Goal: Task Accomplishment & Management: Use online tool/utility

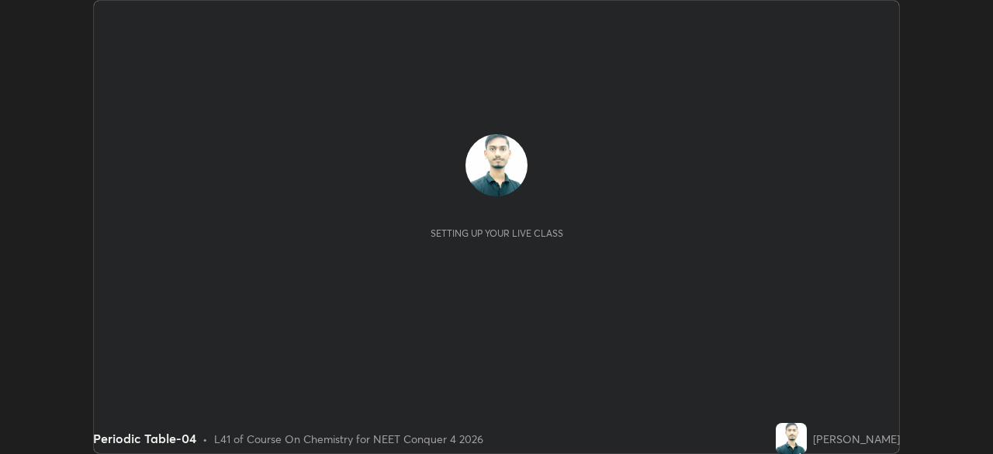
scroll to position [454, 992]
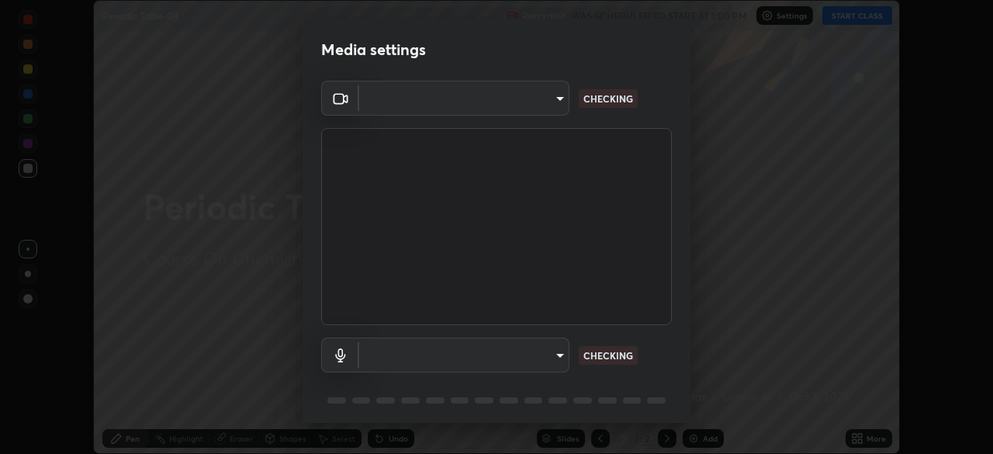
type input "6ee9b2c6c9a5678ab5214f7e96b3922f1b517bc999d2db28af292a13673a7194"
click at [564, 359] on body "Erase all Periodic Table-04 Recording WAS SCHEDULED TO START AT 1:00 PM Setting…" at bounding box center [496, 227] width 993 height 454
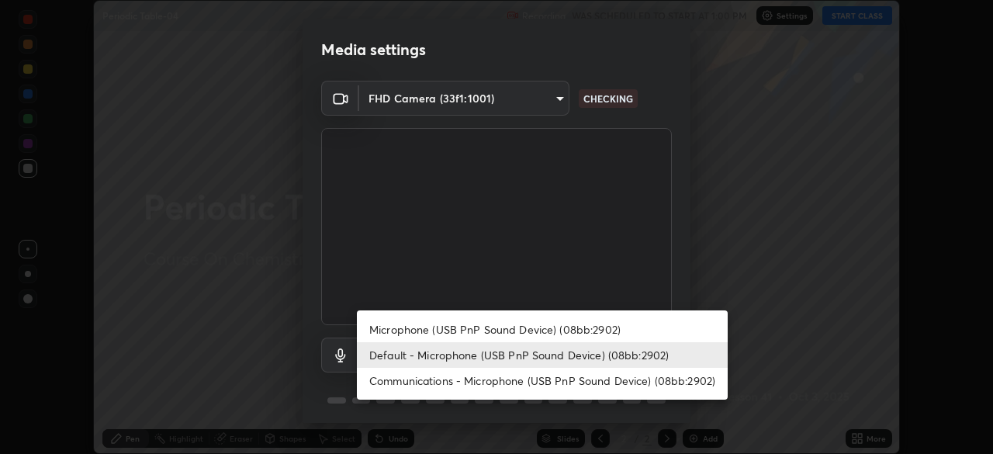
click at [607, 325] on li "Microphone (USB PnP Sound Device) (08bb:2902)" at bounding box center [542, 330] width 371 height 26
type input "d69259a39cf6ac2492a8378895a3ad9eba5f784ef6ce80e1a5d6c1c32a0e6b2d"
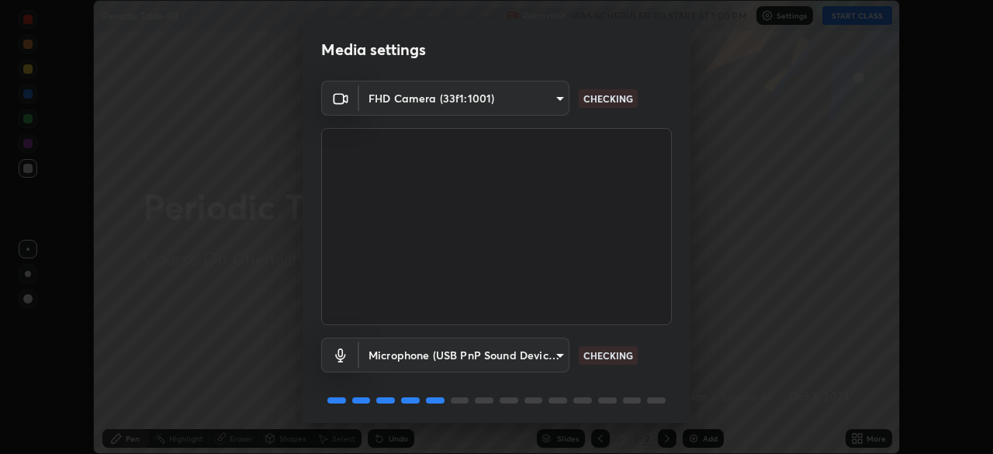
click at [556, 357] on body "Erase all Periodic Table-04 Recording WAS SCHEDULED TO START AT 1:00 PM Setting…" at bounding box center [496, 227] width 993 height 454
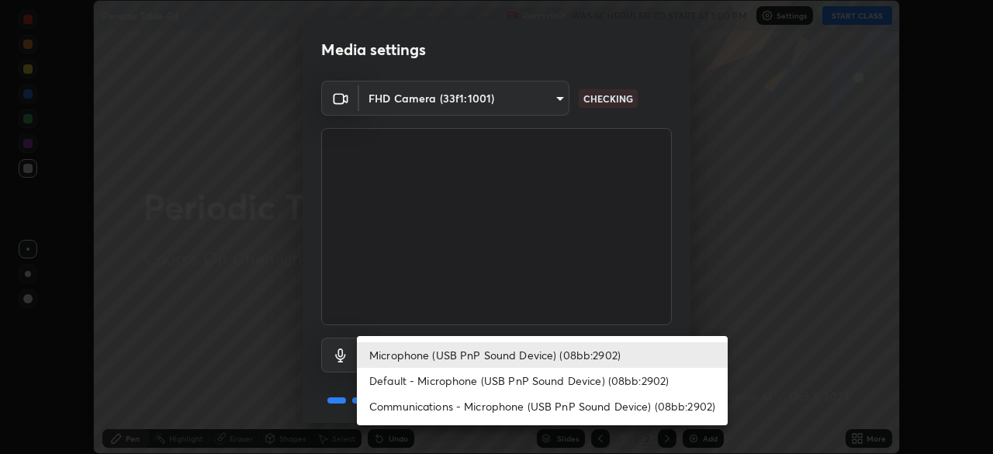
click at [604, 348] on li "Microphone (USB PnP Sound Device) (08bb:2902)" at bounding box center [542, 355] width 371 height 26
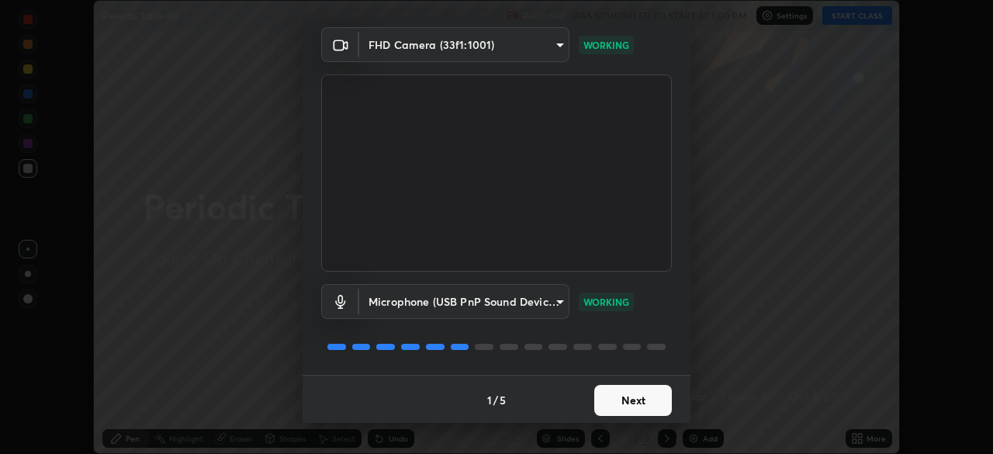
scroll to position [55, 0]
click at [618, 399] on button "Next" at bounding box center [633, 398] width 78 height 31
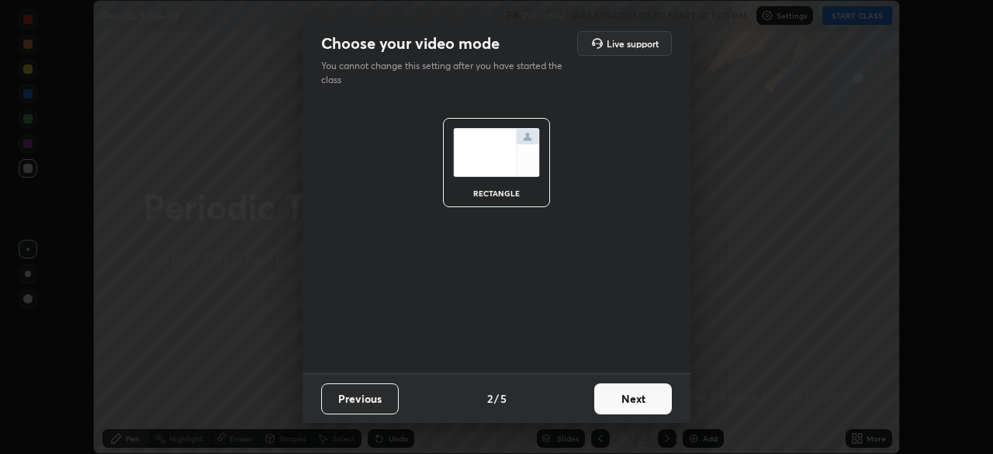
scroll to position [0, 0]
click at [623, 401] on button "Next" at bounding box center [633, 398] width 78 height 31
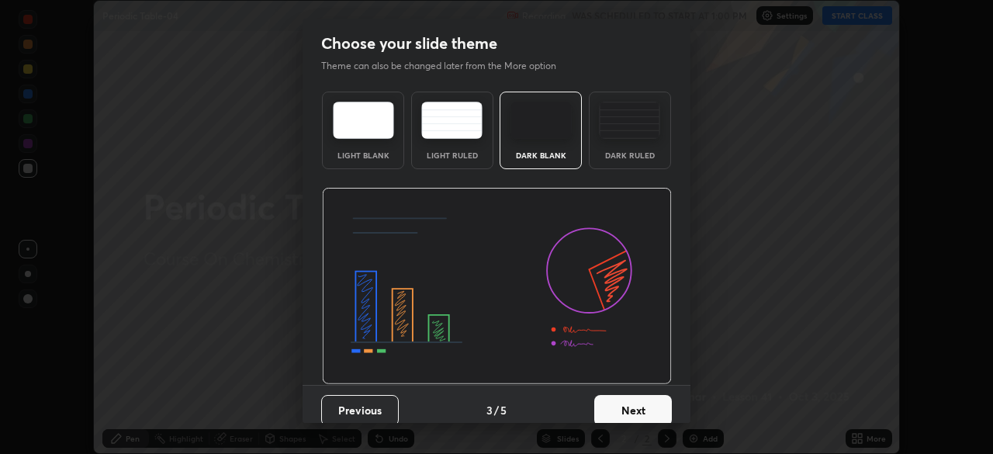
click at [623, 401] on button "Next" at bounding box center [633, 410] width 78 height 31
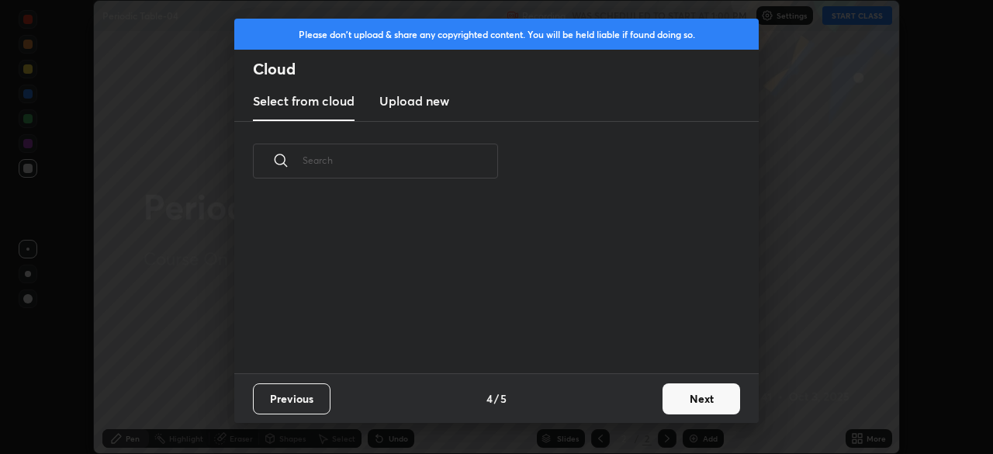
click at [632, 400] on div "Previous 4 / 5 Next" at bounding box center [496, 398] width 524 height 50
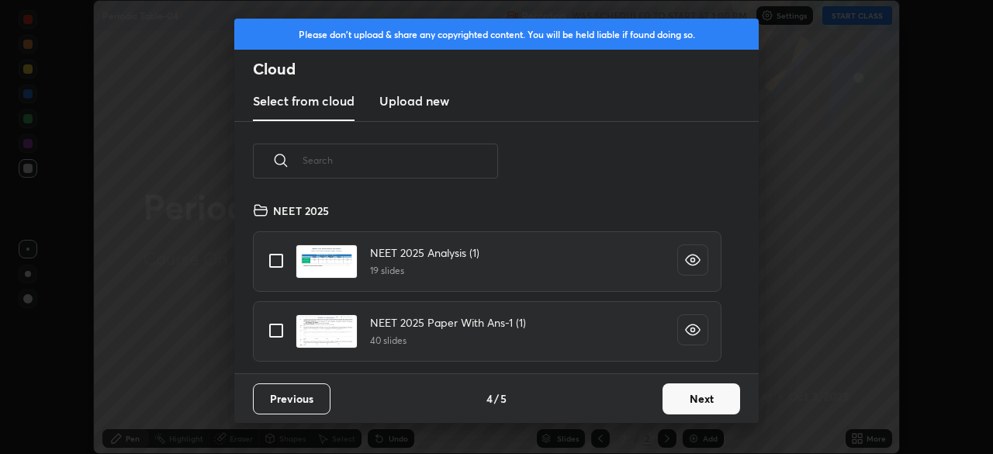
scroll to position [172, 498]
click at [668, 406] on button "Next" at bounding box center [702, 398] width 78 height 31
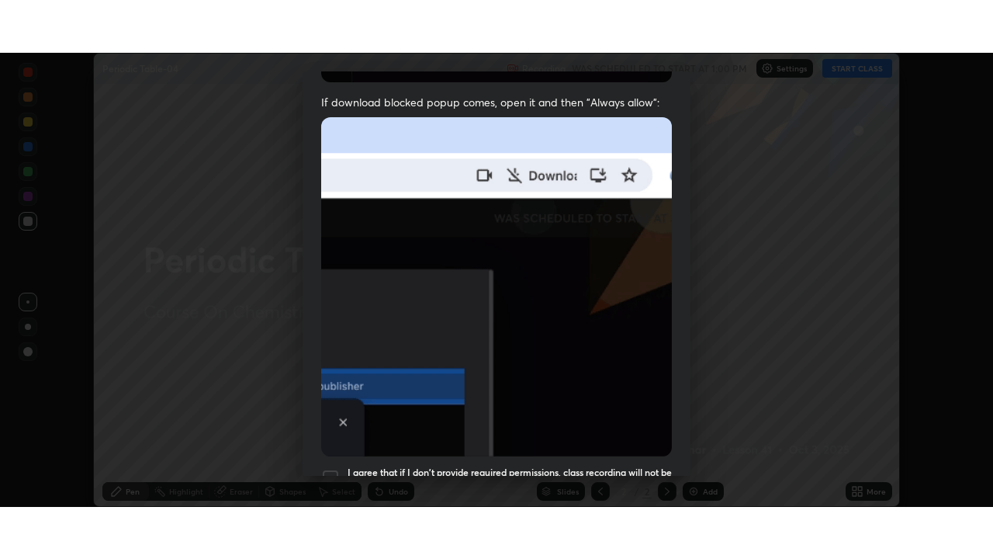
scroll to position [372, 0]
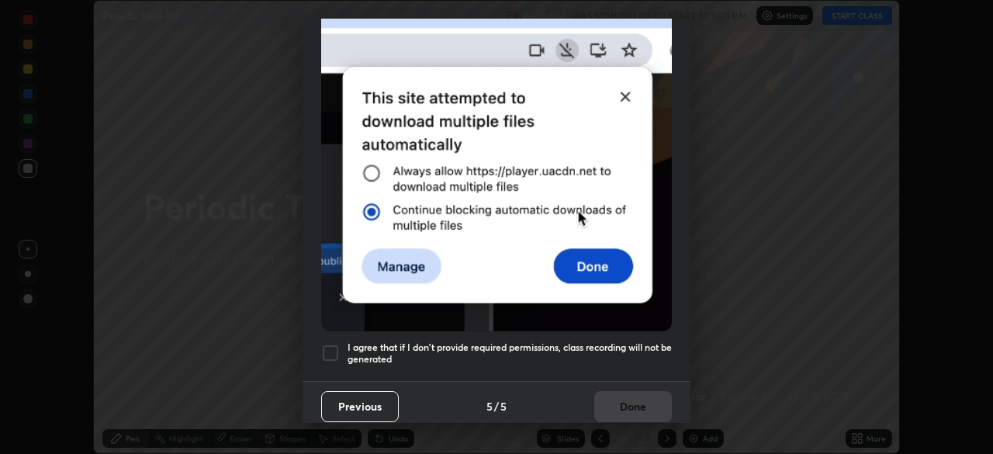
click at [501, 342] on h5 "I agree that if I don't provide required permissions, class recording will not …" at bounding box center [510, 353] width 324 height 24
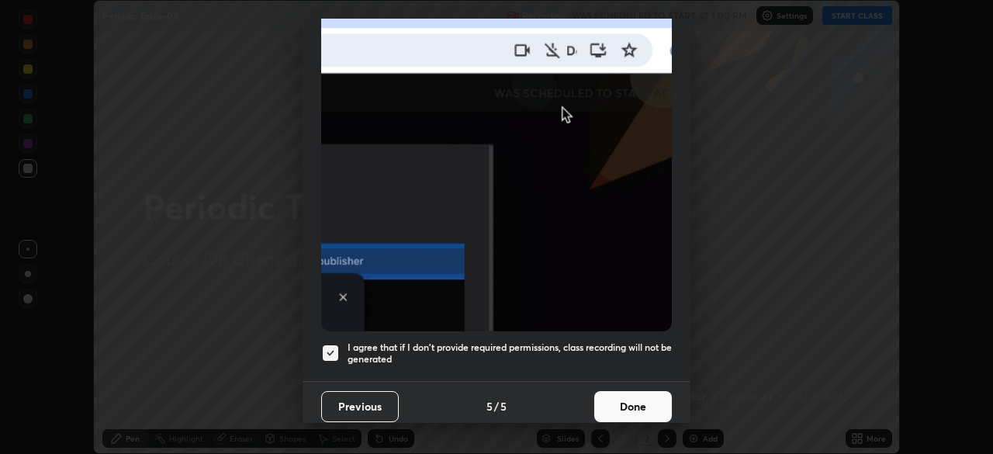
click at [614, 396] on button "Done" at bounding box center [633, 406] width 78 height 31
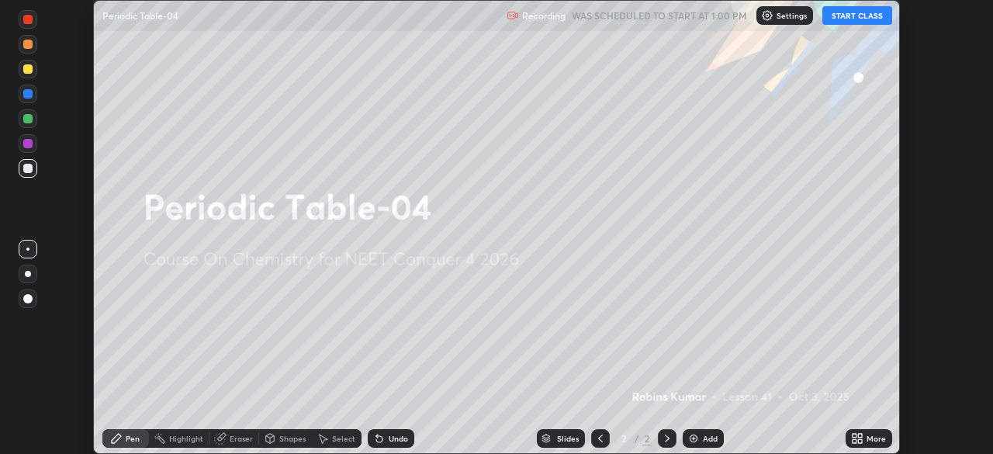
click at [854, 441] on icon at bounding box center [855, 441] width 4 height 4
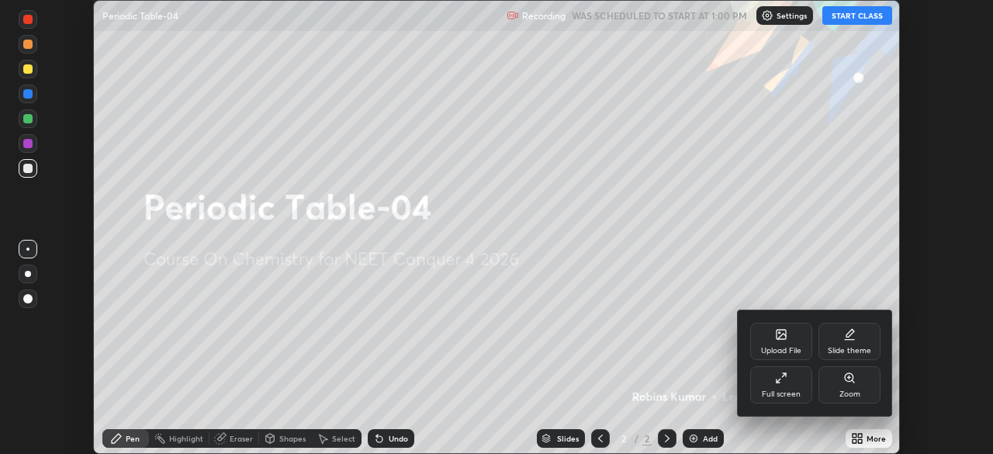
click at [788, 390] on div "Full screen" at bounding box center [781, 394] width 39 height 8
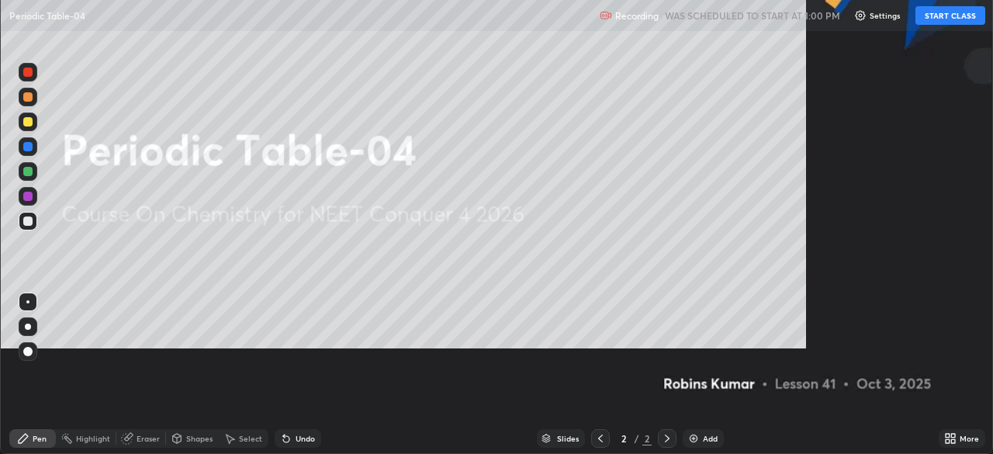
scroll to position [559, 993]
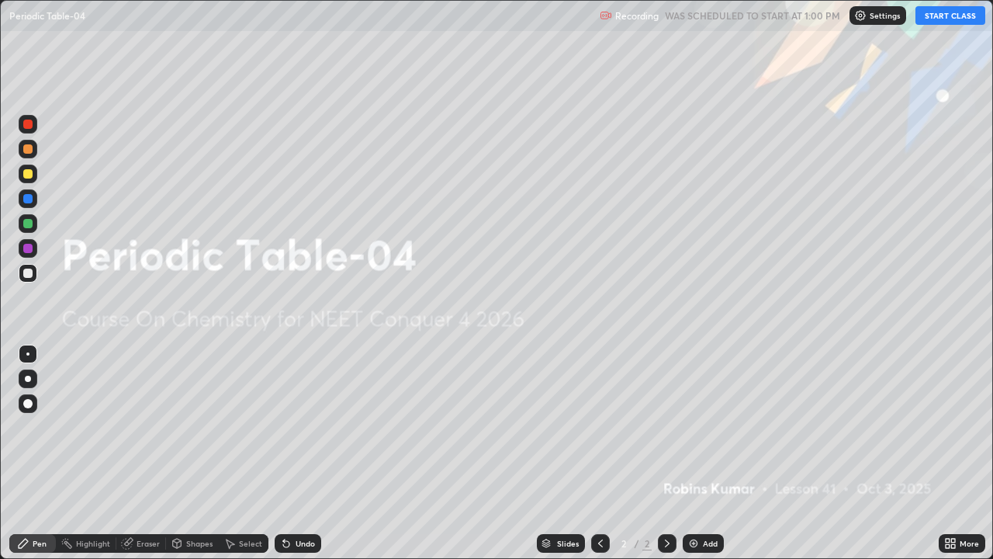
click at [945, 22] on button "START CLASS" at bounding box center [950, 15] width 70 height 19
click at [690, 453] on img at bounding box center [693, 543] width 12 height 12
click at [695, 453] on img at bounding box center [693, 543] width 12 height 12
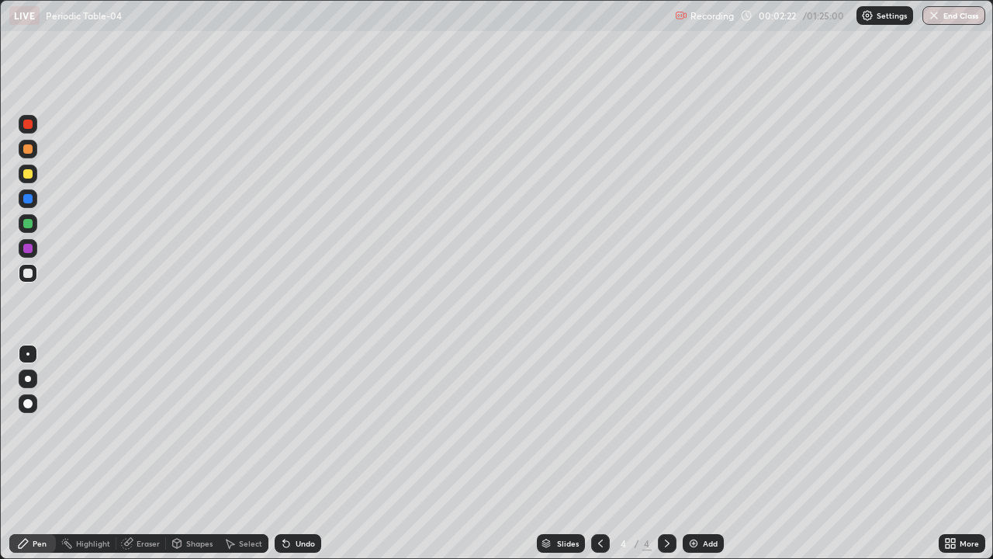
click at [695, 453] on img at bounding box center [693, 543] width 12 height 12
click at [698, 453] on div "Add" at bounding box center [703, 543] width 41 height 19
click at [697, 453] on img at bounding box center [693, 543] width 12 height 12
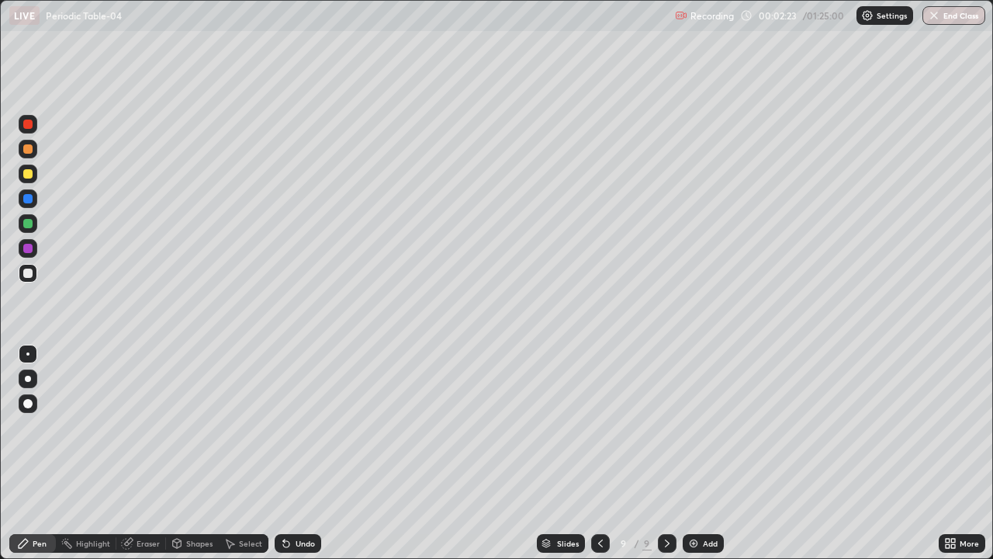
click at [697, 453] on img at bounding box center [693, 543] width 12 height 12
click at [693, 453] on img at bounding box center [693, 543] width 12 height 12
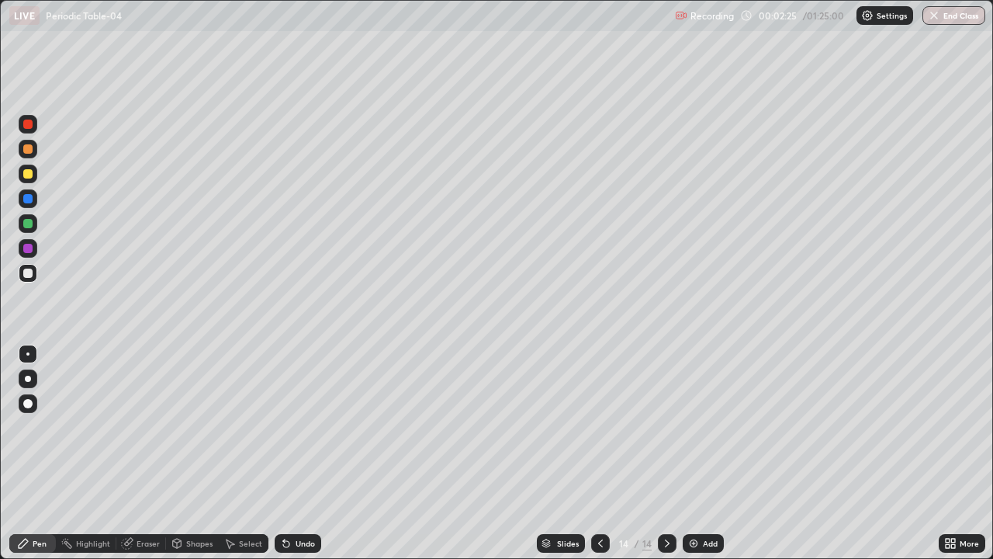
click at [591, 453] on div at bounding box center [600, 543] width 19 height 19
click at [599, 453] on icon at bounding box center [600, 543] width 12 height 12
click at [597, 453] on icon at bounding box center [600, 543] width 12 height 12
click at [599, 453] on icon at bounding box center [600, 543] width 12 height 12
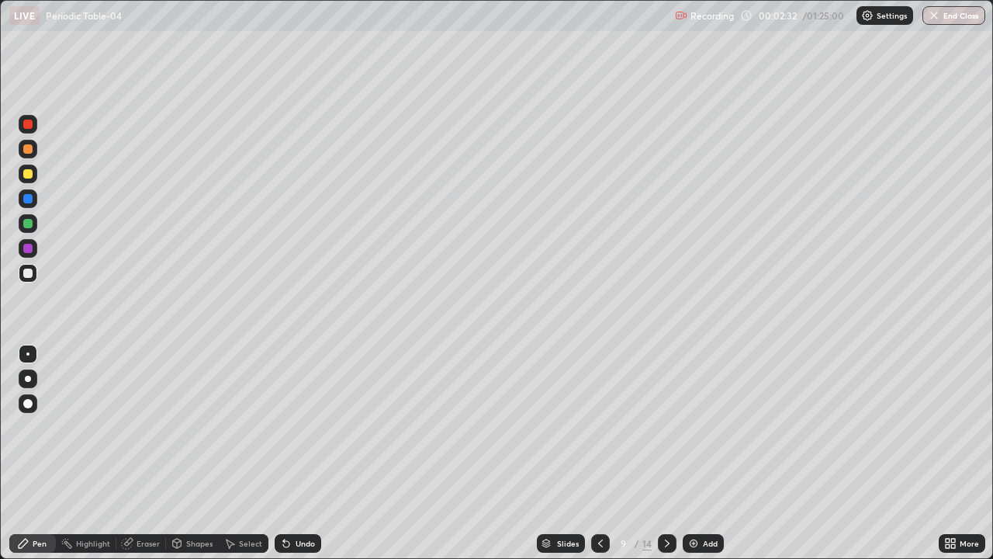
click at [599, 453] on icon at bounding box center [600, 543] width 12 height 12
click at [600, 453] on icon at bounding box center [600, 543] width 5 height 8
click at [598, 453] on icon at bounding box center [600, 543] width 12 height 12
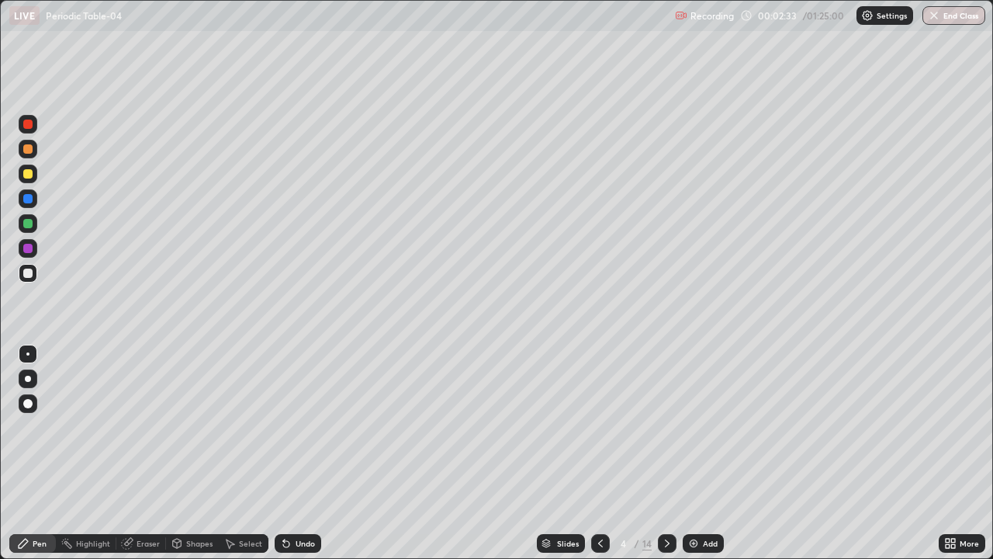
click at [600, 453] on icon at bounding box center [600, 543] width 5 height 8
click at [29, 152] on div at bounding box center [27, 148] width 9 height 9
click at [30, 273] on div at bounding box center [27, 272] width 9 height 9
click at [31, 201] on div at bounding box center [27, 198] width 9 height 9
click at [288, 453] on div "Undo" at bounding box center [298, 543] width 47 height 19
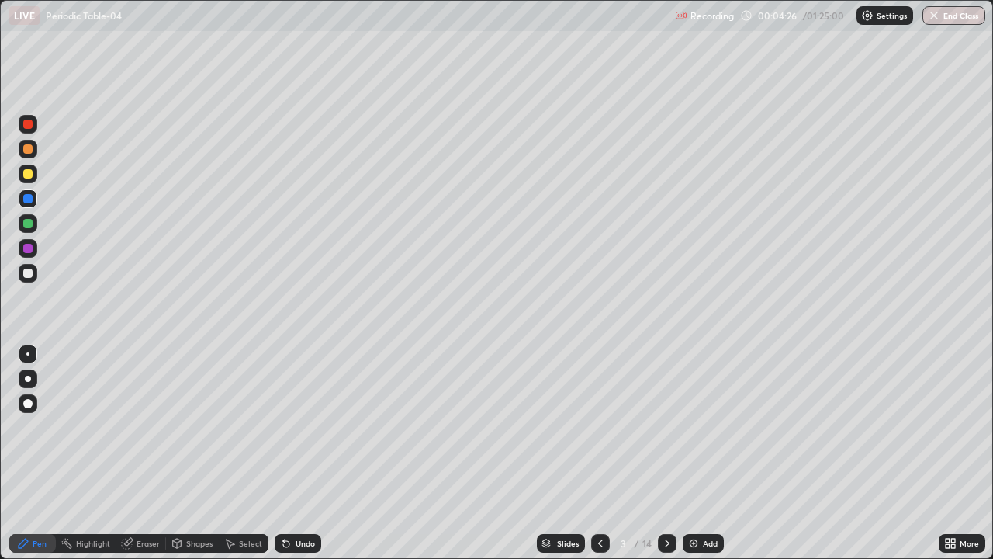
click at [299, 453] on div "Undo" at bounding box center [298, 543] width 47 height 19
click at [27, 225] on div at bounding box center [27, 223] width 9 height 9
click at [30, 200] on div at bounding box center [27, 198] width 9 height 9
click at [29, 223] on div at bounding box center [27, 223] width 9 height 9
click at [26, 241] on div at bounding box center [28, 248] width 19 height 19
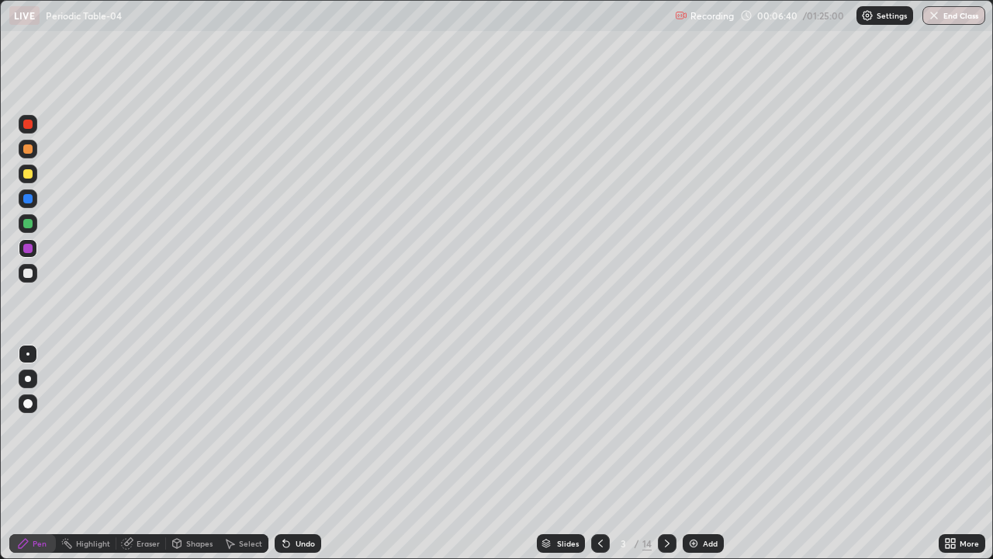
click at [34, 198] on div at bounding box center [28, 198] width 19 height 19
click at [30, 130] on div at bounding box center [28, 124] width 19 height 19
click at [94, 453] on div "Highlight" at bounding box center [93, 543] width 34 height 8
click at [29, 177] on div at bounding box center [27, 173] width 9 height 9
click at [666, 453] on icon at bounding box center [667, 543] width 12 height 12
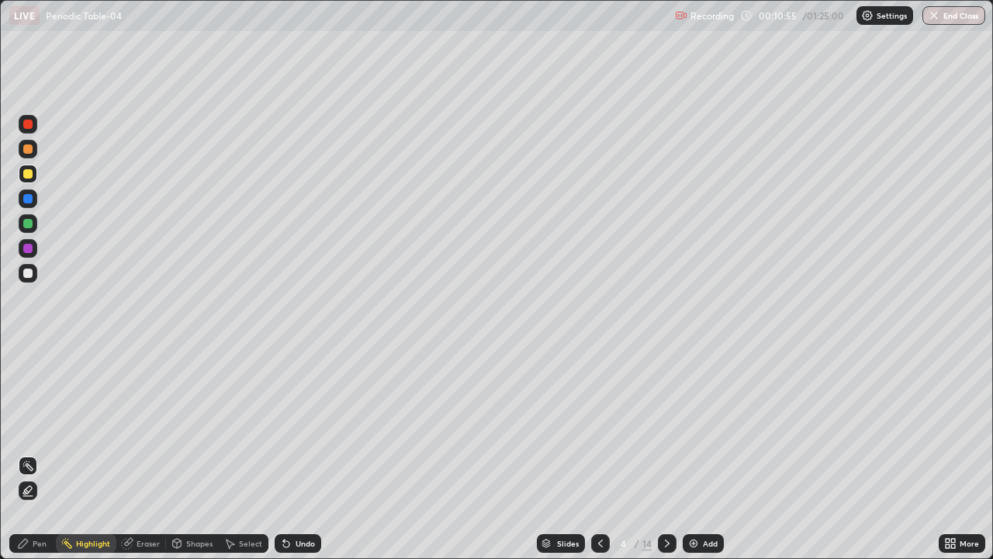
click at [40, 453] on div "Pen" at bounding box center [32, 543] width 47 height 19
click at [24, 150] on div at bounding box center [27, 148] width 9 height 9
click at [29, 175] on div at bounding box center [27, 173] width 9 height 9
click at [29, 124] on div at bounding box center [27, 123] width 9 height 9
click at [190, 453] on div "Shapes" at bounding box center [199, 543] width 26 height 8
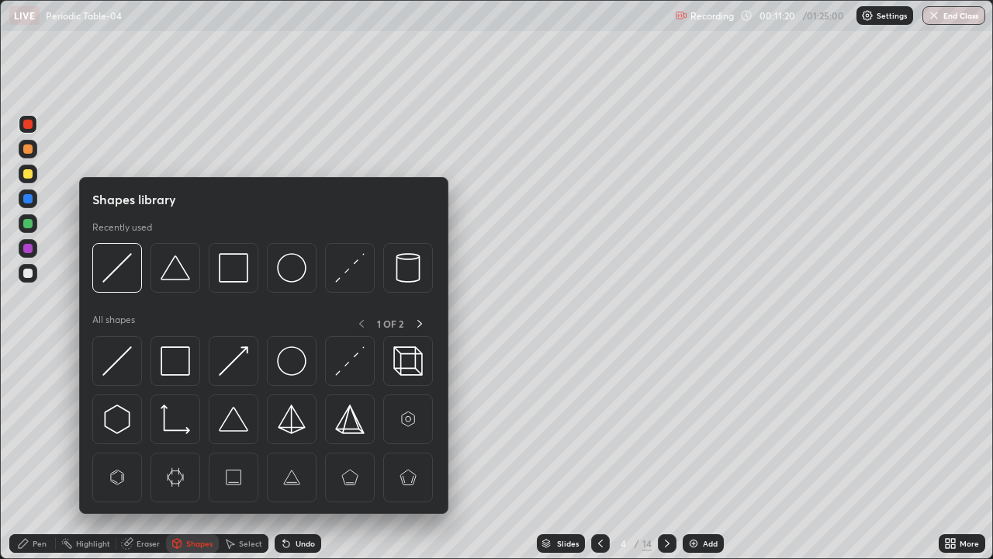
click at [33, 453] on div "Pen" at bounding box center [32, 543] width 47 height 19
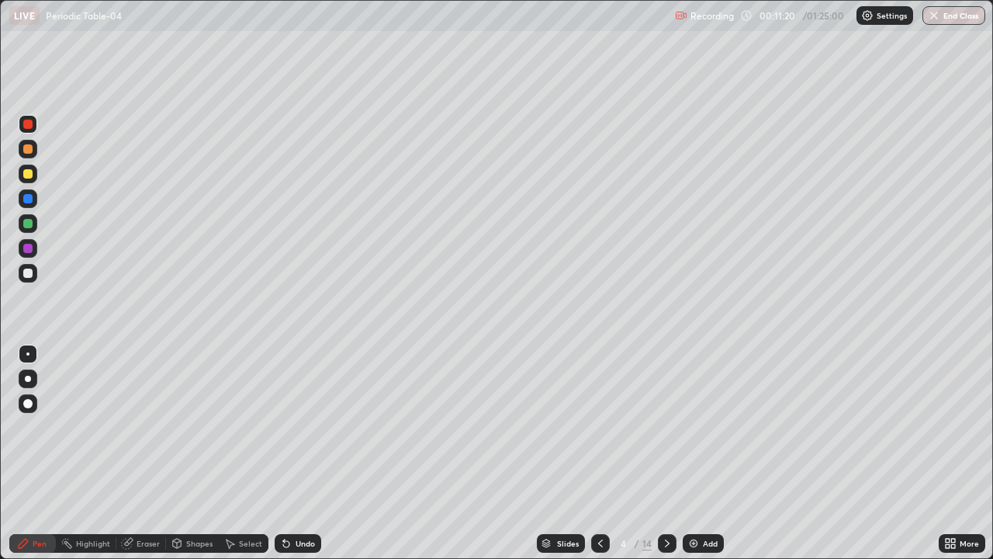
click at [28, 224] on div at bounding box center [27, 223] width 9 height 9
click at [27, 174] on div at bounding box center [27, 173] width 9 height 9
click at [31, 131] on div at bounding box center [28, 124] width 19 height 19
click at [29, 250] on div at bounding box center [27, 248] width 9 height 9
click at [29, 207] on div at bounding box center [28, 198] width 19 height 19
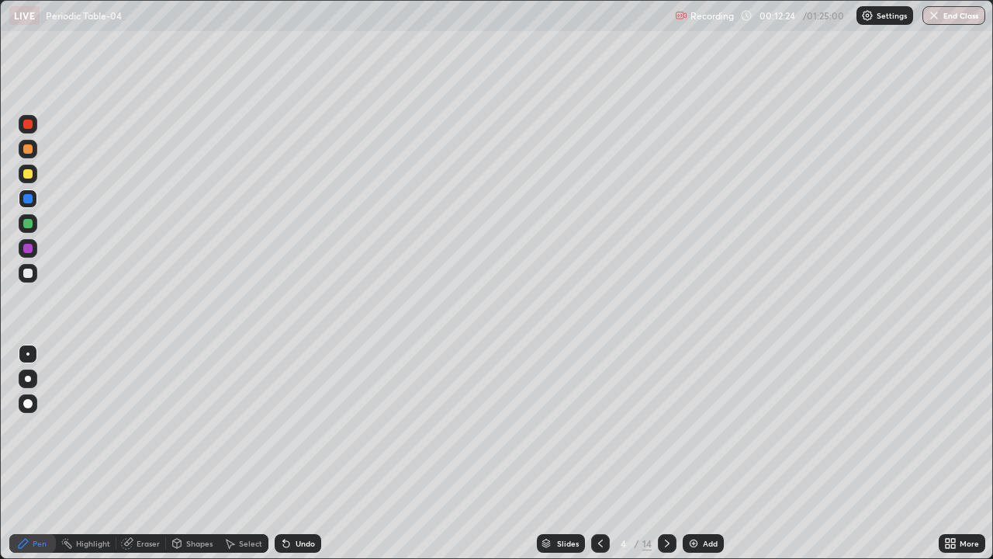
click at [304, 453] on div "Undo" at bounding box center [305, 543] width 19 height 8
click at [29, 175] on div at bounding box center [27, 173] width 9 height 9
click at [30, 252] on div at bounding box center [27, 248] width 9 height 9
click at [28, 175] on div at bounding box center [27, 173] width 9 height 9
click at [23, 206] on div at bounding box center [28, 198] width 19 height 19
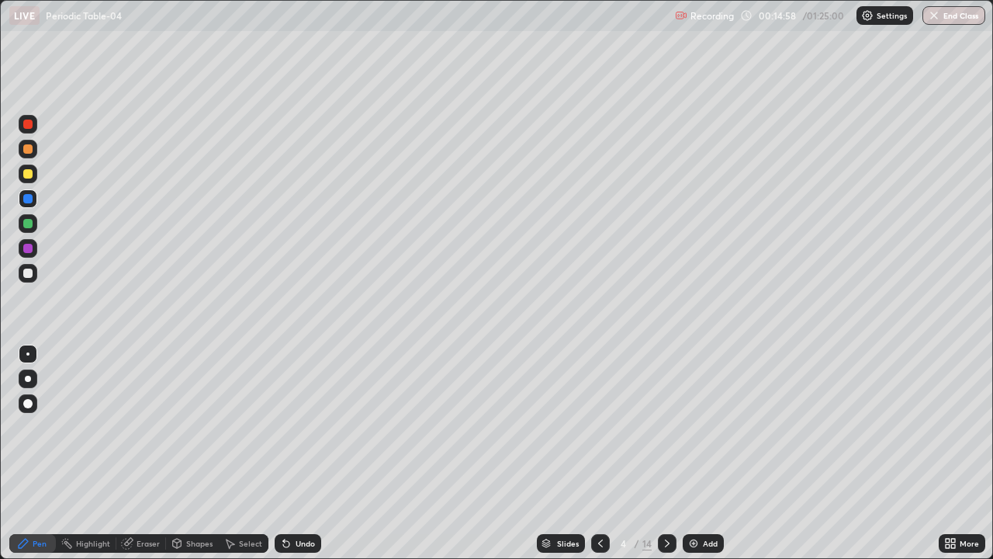
click at [143, 453] on div "Eraser" at bounding box center [148, 543] width 23 height 8
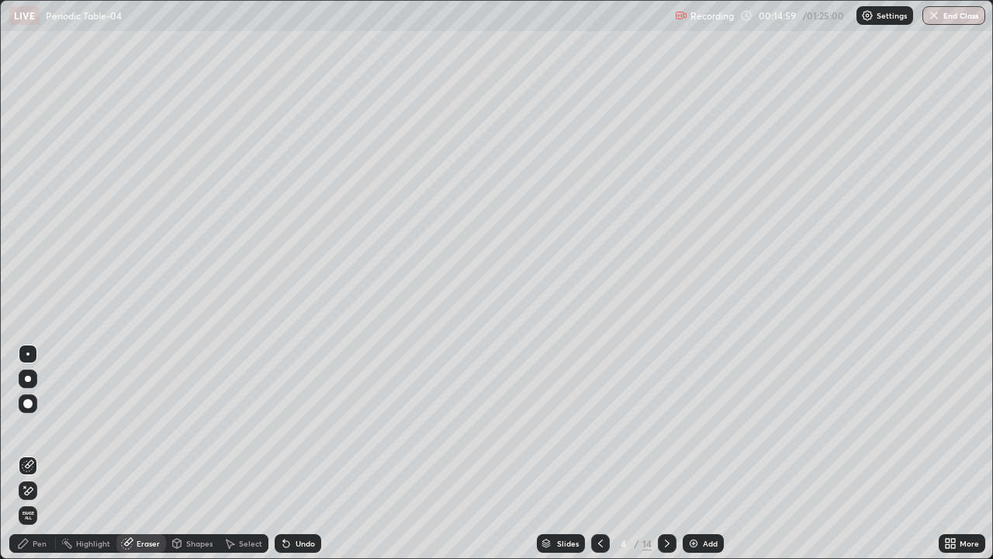
click at [26, 453] on icon at bounding box center [29, 490] width 9 height 8
click at [29, 453] on div "Pen" at bounding box center [32, 543] width 47 height 19
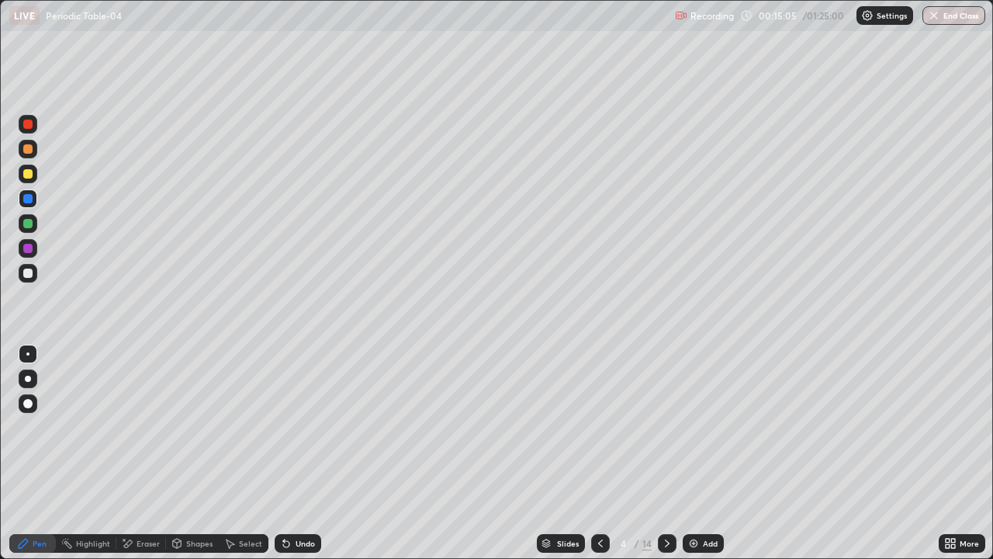
click at [27, 275] on div at bounding box center [27, 272] width 9 height 9
click at [29, 223] on div at bounding box center [27, 223] width 9 height 9
click at [30, 270] on div at bounding box center [27, 272] width 9 height 9
click at [28, 224] on div at bounding box center [27, 223] width 9 height 9
click at [23, 272] on div at bounding box center [27, 272] width 9 height 9
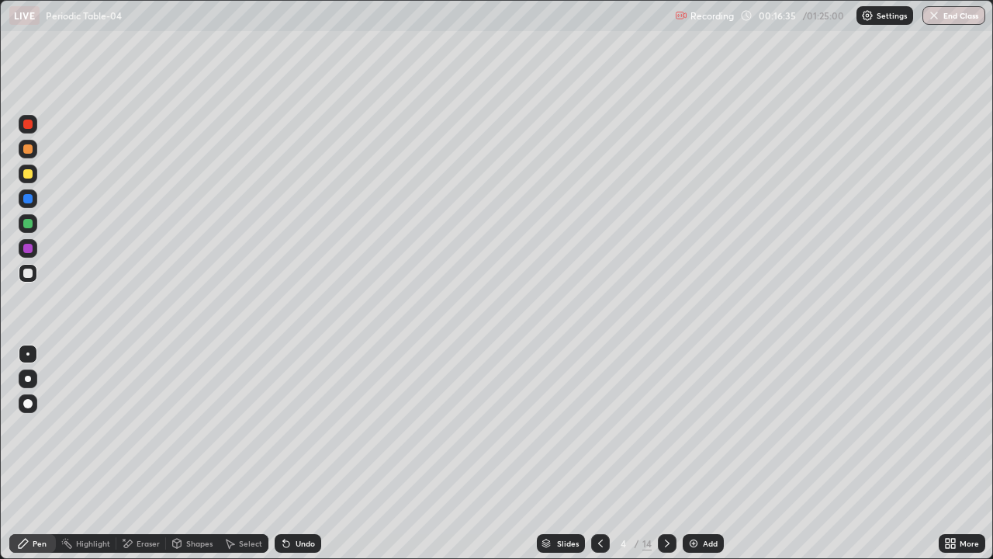
click at [30, 200] on div at bounding box center [27, 198] width 9 height 9
click at [26, 272] on div at bounding box center [27, 272] width 9 height 9
click at [24, 202] on div at bounding box center [27, 198] width 9 height 9
click at [32, 132] on div at bounding box center [28, 124] width 19 height 19
click at [31, 199] on div at bounding box center [27, 198] width 9 height 9
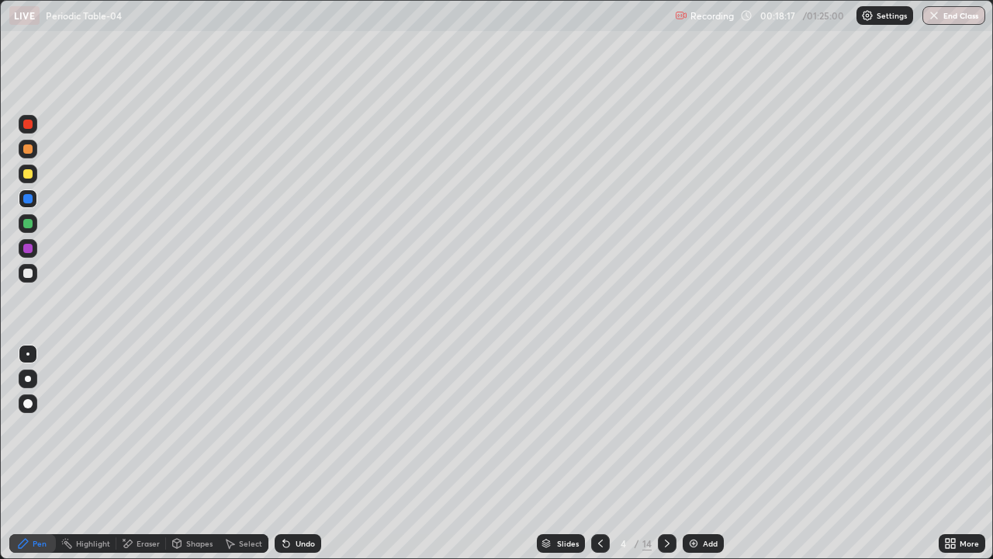
click at [31, 151] on div at bounding box center [27, 148] width 9 height 9
click at [26, 247] on div at bounding box center [27, 248] width 9 height 9
click at [26, 175] on div at bounding box center [27, 173] width 9 height 9
click at [26, 273] on div at bounding box center [27, 272] width 9 height 9
click at [204, 453] on div "Shapes" at bounding box center [199, 543] width 26 height 8
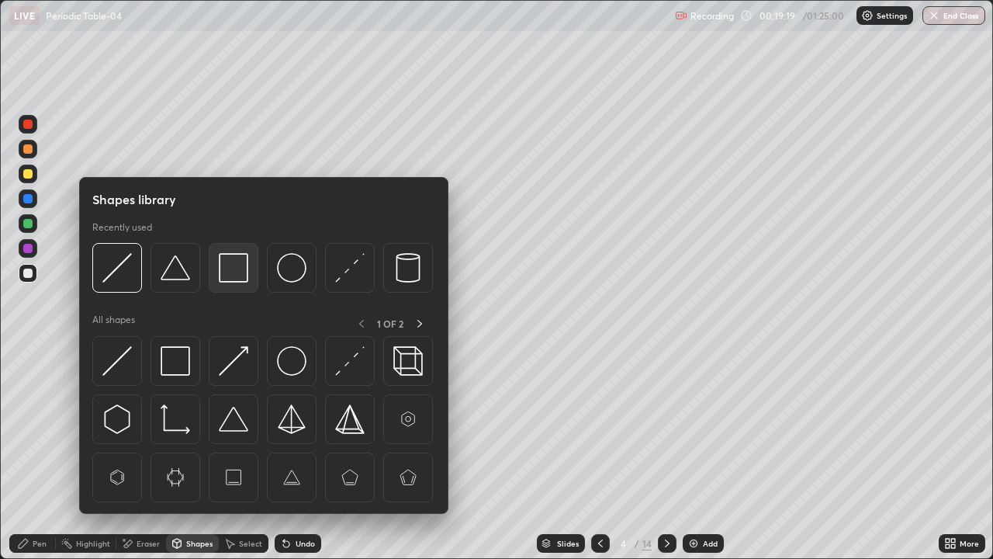
click at [239, 270] on img at bounding box center [233, 267] width 29 height 29
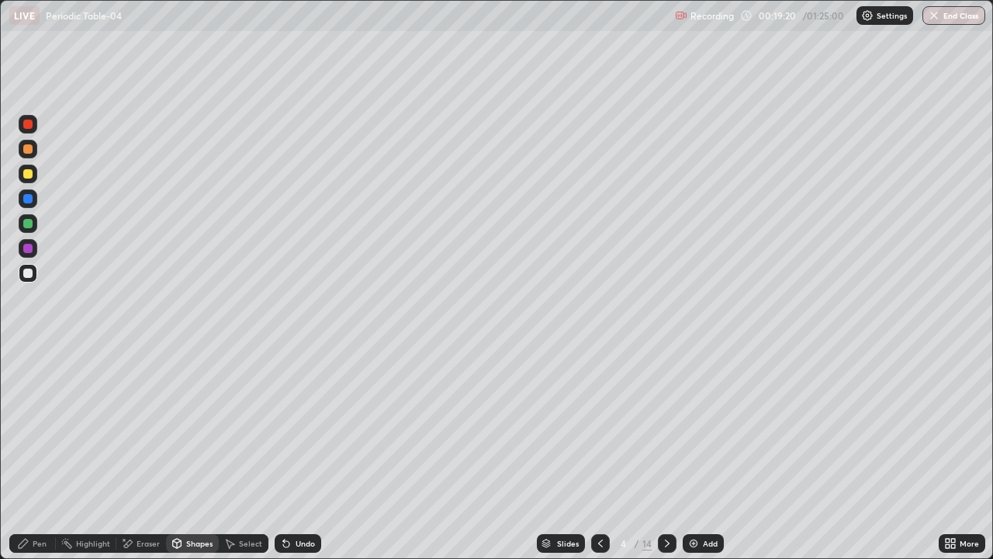
click at [28, 224] on div at bounding box center [27, 223] width 9 height 9
click at [23, 124] on div at bounding box center [27, 123] width 9 height 9
click at [315, 453] on div "Undo" at bounding box center [298, 543] width 47 height 19
click at [33, 453] on div "Pen" at bounding box center [32, 543] width 47 height 19
click at [666, 453] on icon at bounding box center [667, 543] width 12 height 12
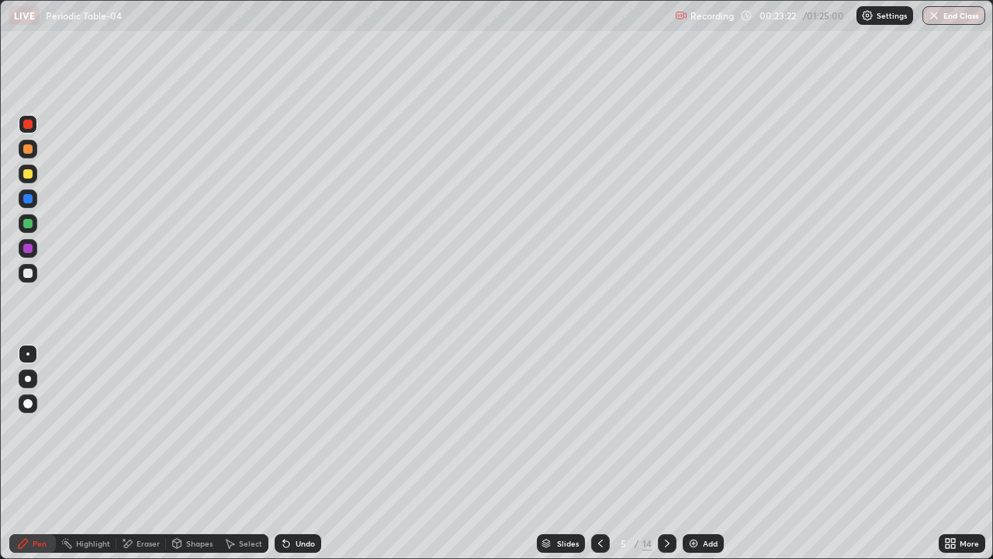
click at [26, 147] on div at bounding box center [27, 148] width 9 height 9
click at [23, 272] on div at bounding box center [27, 272] width 9 height 9
click at [32, 121] on div at bounding box center [28, 124] width 19 height 19
click at [32, 150] on div at bounding box center [27, 148] width 9 height 9
click at [27, 279] on div at bounding box center [28, 273] width 19 height 19
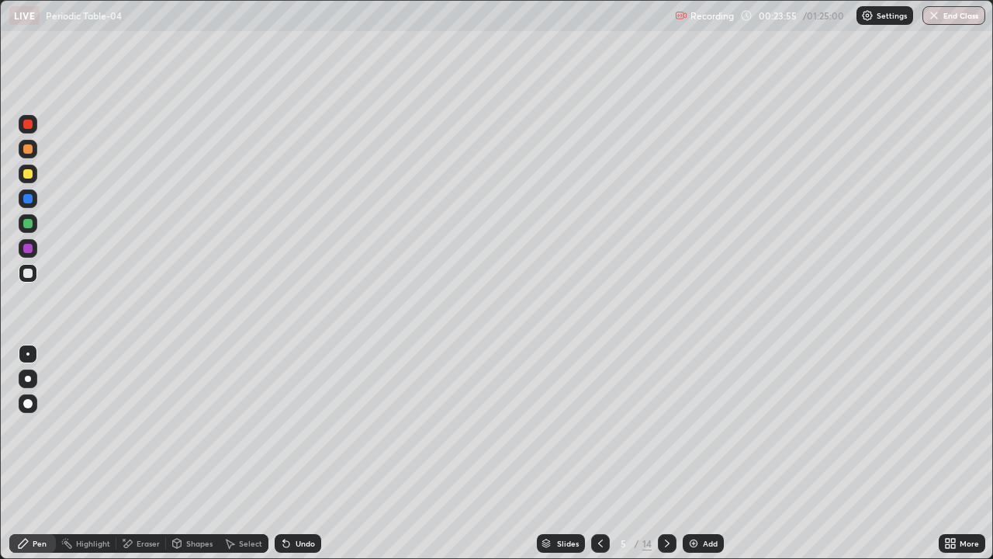
click at [36, 126] on div at bounding box center [28, 124] width 19 height 19
click at [28, 199] on div at bounding box center [27, 198] width 9 height 9
click at [189, 453] on div "Shapes" at bounding box center [199, 543] width 26 height 8
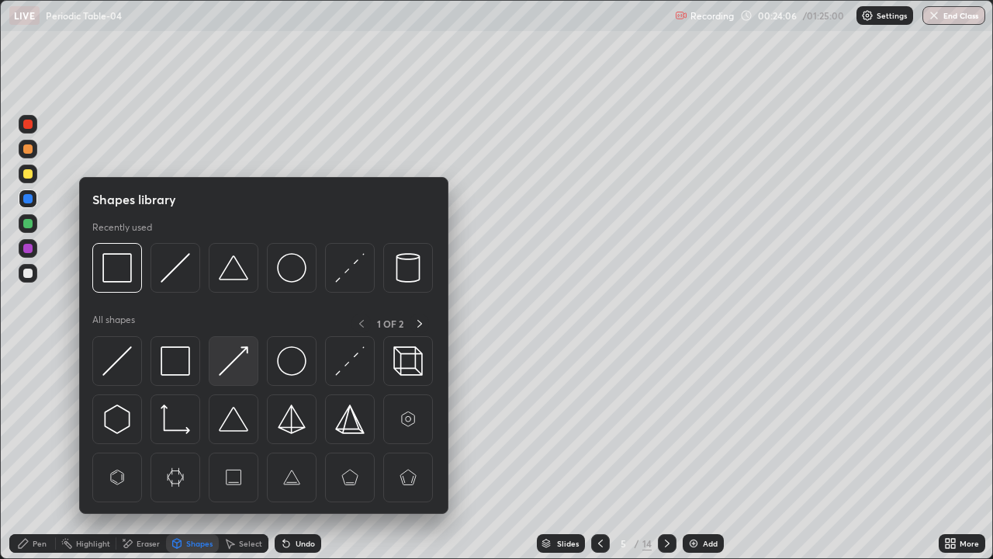
click at [228, 362] on img at bounding box center [233, 360] width 29 height 29
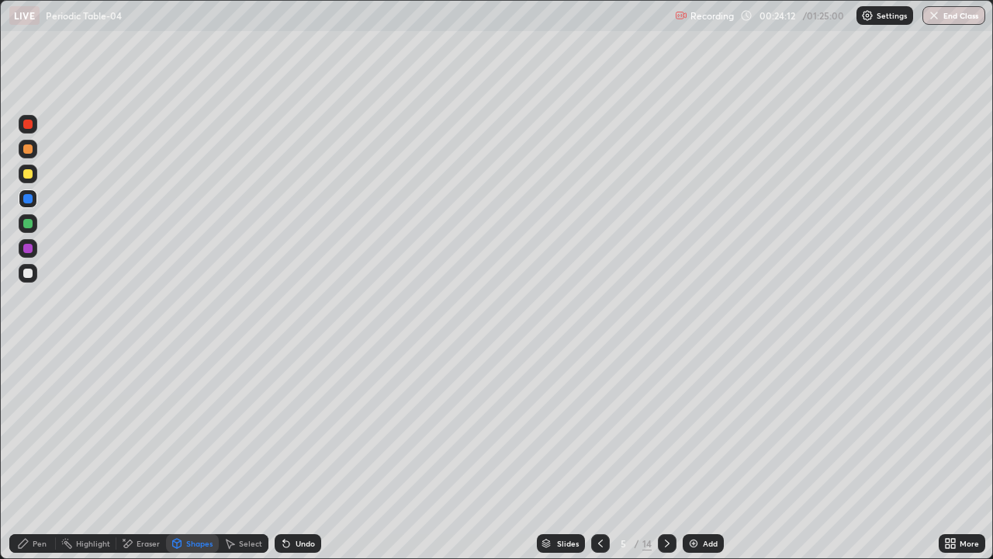
click at [35, 453] on div "Pen" at bounding box center [32, 543] width 47 height 19
click at [29, 273] on div at bounding box center [27, 272] width 9 height 9
click at [32, 225] on div at bounding box center [27, 223] width 9 height 9
click at [29, 175] on div at bounding box center [27, 173] width 9 height 9
click at [33, 271] on div at bounding box center [28, 273] width 19 height 19
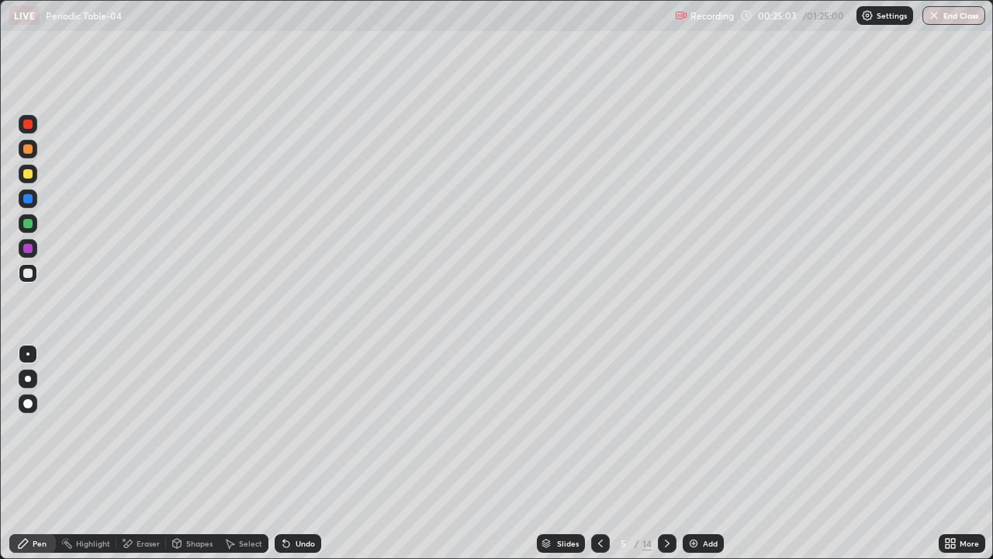
click at [28, 156] on div at bounding box center [28, 149] width 19 height 19
click at [36, 175] on div at bounding box center [28, 173] width 19 height 19
click at [34, 275] on div at bounding box center [28, 273] width 19 height 19
click at [27, 155] on div at bounding box center [28, 149] width 19 height 19
click at [36, 271] on div at bounding box center [28, 273] width 19 height 19
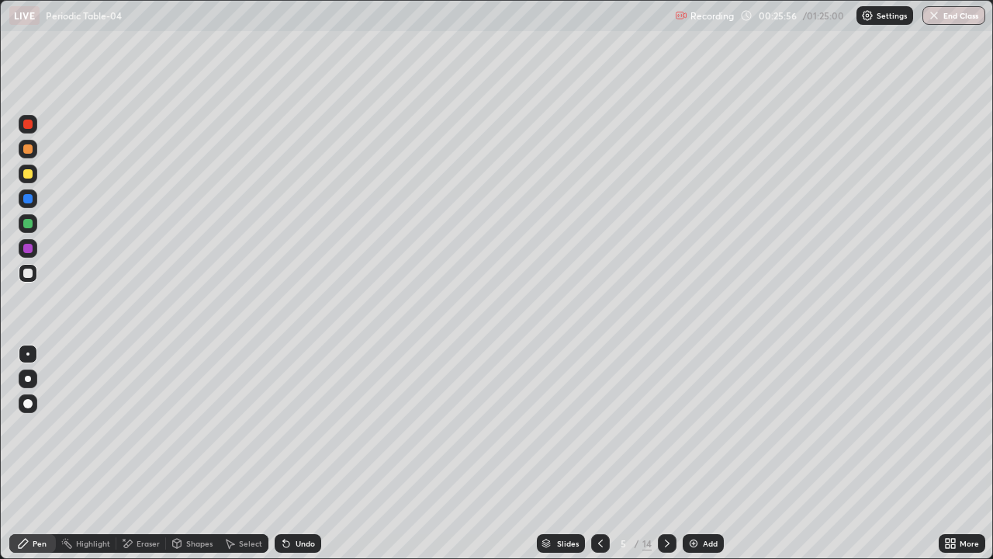
click at [313, 453] on div "Undo" at bounding box center [298, 543] width 47 height 19
click at [29, 130] on div at bounding box center [28, 124] width 19 height 19
click at [27, 173] on div at bounding box center [27, 173] width 9 height 9
click at [26, 273] on div at bounding box center [27, 272] width 9 height 9
click at [29, 130] on div at bounding box center [28, 124] width 19 height 19
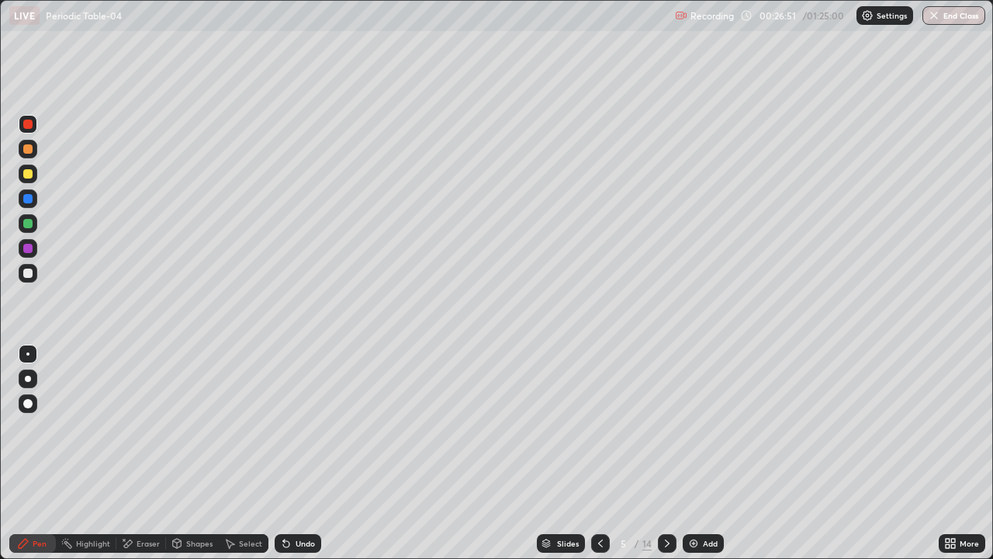
click at [203, 453] on div "Shapes" at bounding box center [199, 543] width 26 height 8
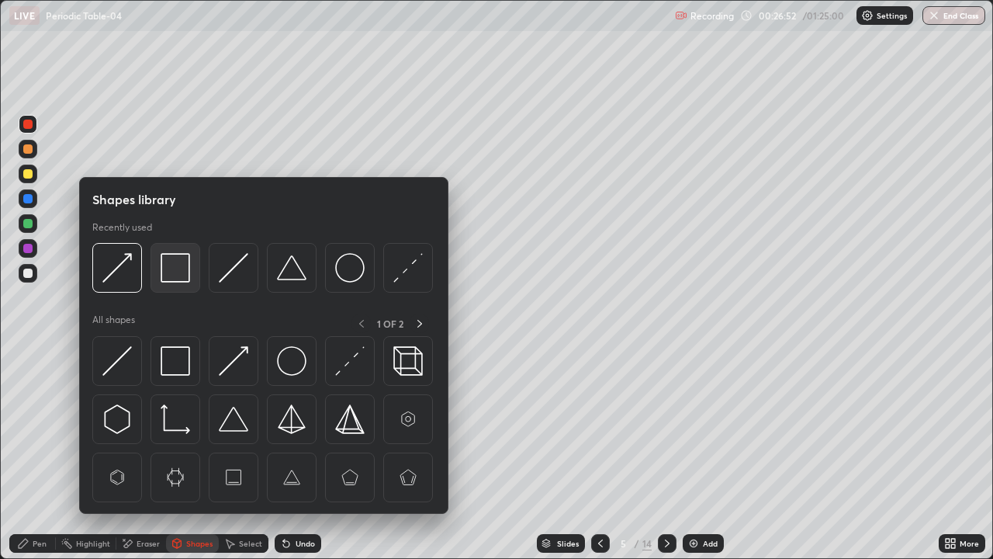
click at [178, 276] on img at bounding box center [175, 267] width 29 height 29
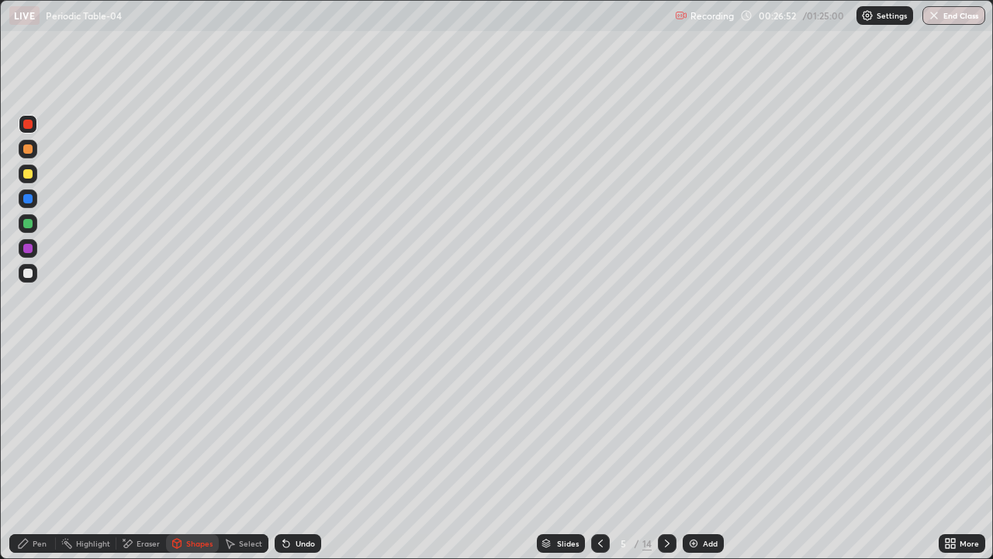
click at [30, 247] on div at bounding box center [27, 248] width 9 height 9
click at [27, 272] on div at bounding box center [27, 272] width 9 height 9
click at [307, 453] on div "Undo" at bounding box center [305, 543] width 19 height 8
click at [42, 453] on div "Pen" at bounding box center [32, 543] width 47 height 19
click at [30, 126] on div at bounding box center [27, 123] width 9 height 9
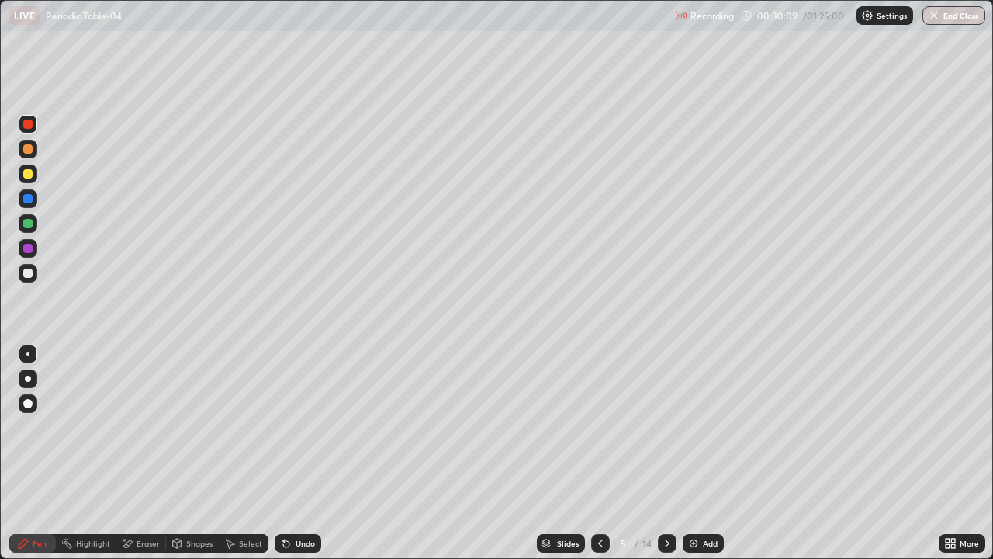
click at [29, 179] on div at bounding box center [28, 173] width 19 height 19
click at [196, 453] on div "Shapes" at bounding box center [199, 543] width 26 height 8
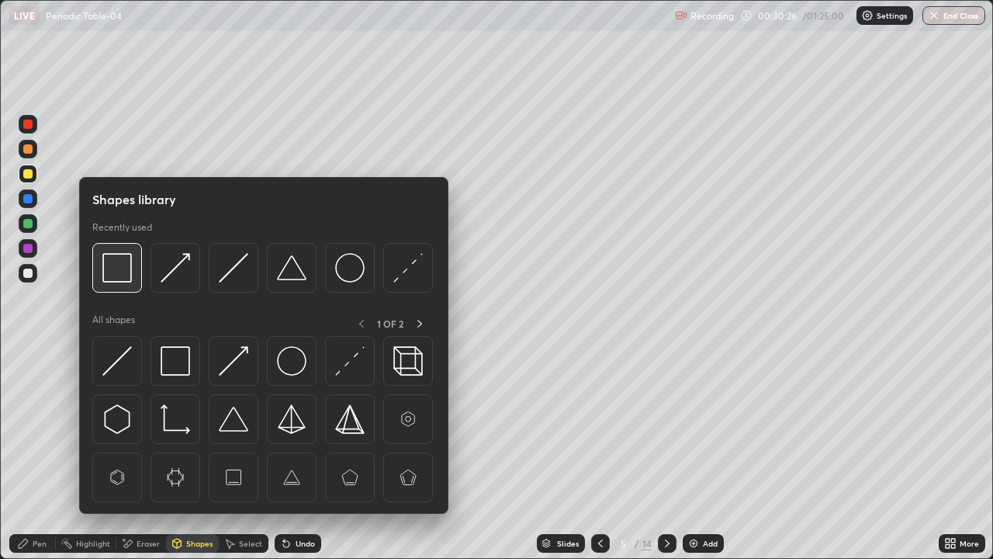
click at [112, 272] on img at bounding box center [116, 267] width 29 height 29
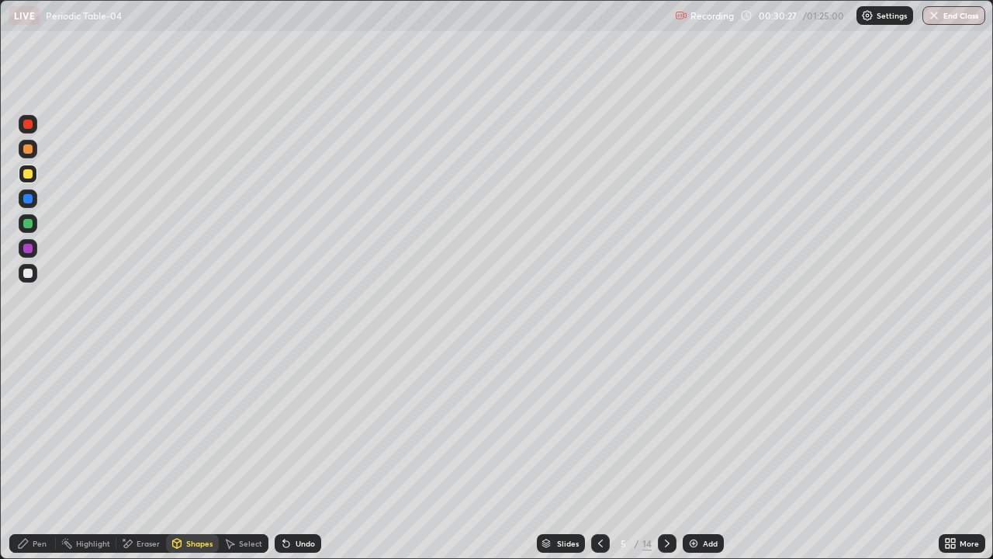
click at [29, 250] on div at bounding box center [27, 248] width 9 height 9
click at [665, 453] on icon at bounding box center [667, 543] width 5 height 8
click at [32, 453] on div "Pen" at bounding box center [32, 543] width 47 height 19
click at [27, 151] on div at bounding box center [27, 148] width 9 height 9
click at [27, 174] on div at bounding box center [27, 173] width 9 height 9
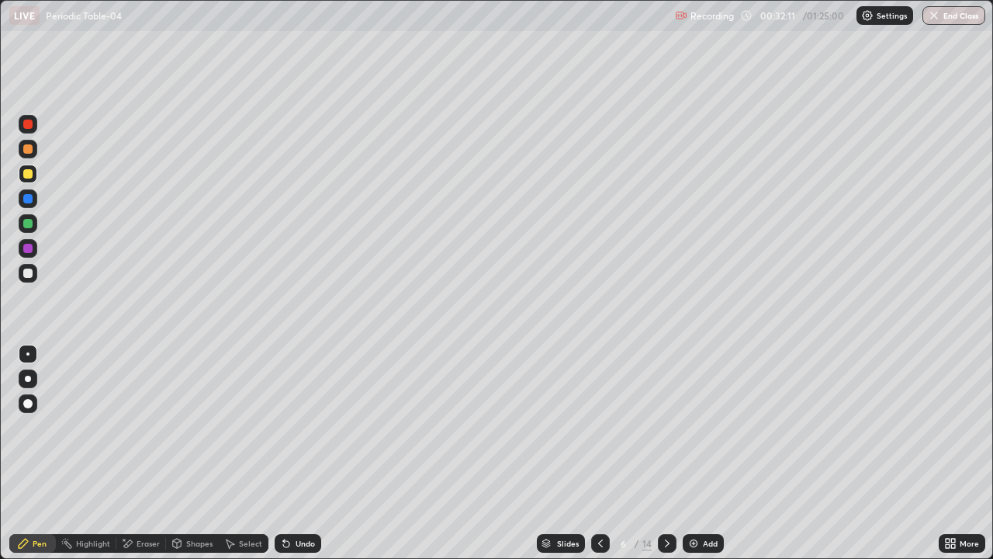
click at [27, 147] on div at bounding box center [27, 148] width 9 height 9
click at [27, 275] on div at bounding box center [27, 272] width 9 height 9
click at [299, 453] on div "Undo" at bounding box center [305, 543] width 19 height 8
click at [301, 453] on div "Undo" at bounding box center [305, 543] width 19 height 8
click at [301, 453] on div "Undo" at bounding box center [298, 543] width 47 height 19
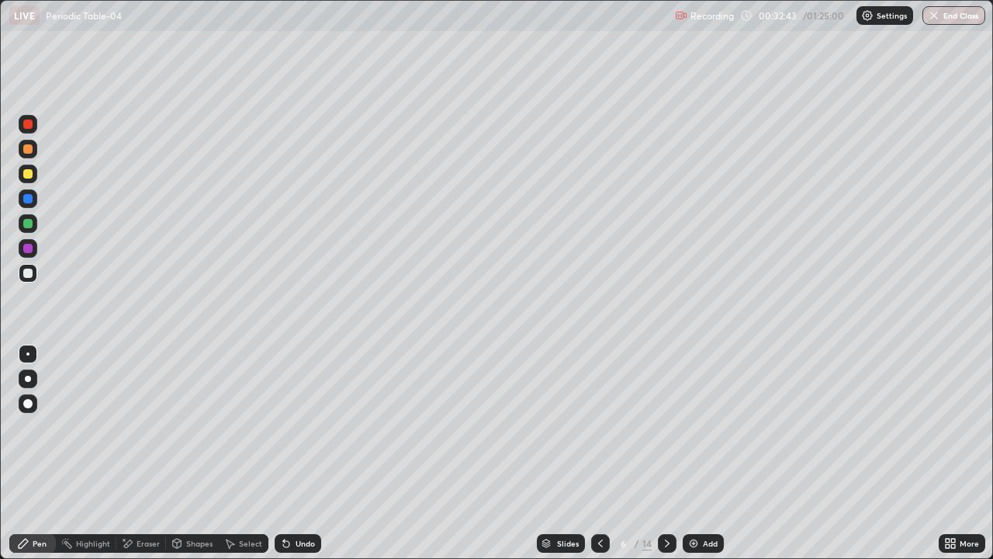
click at [299, 453] on div "Undo" at bounding box center [298, 543] width 47 height 19
click at [296, 453] on div "Undo" at bounding box center [305, 543] width 19 height 8
click at [196, 453] on div "Shapes" at bounding box center [199, 543] width 26 height 8
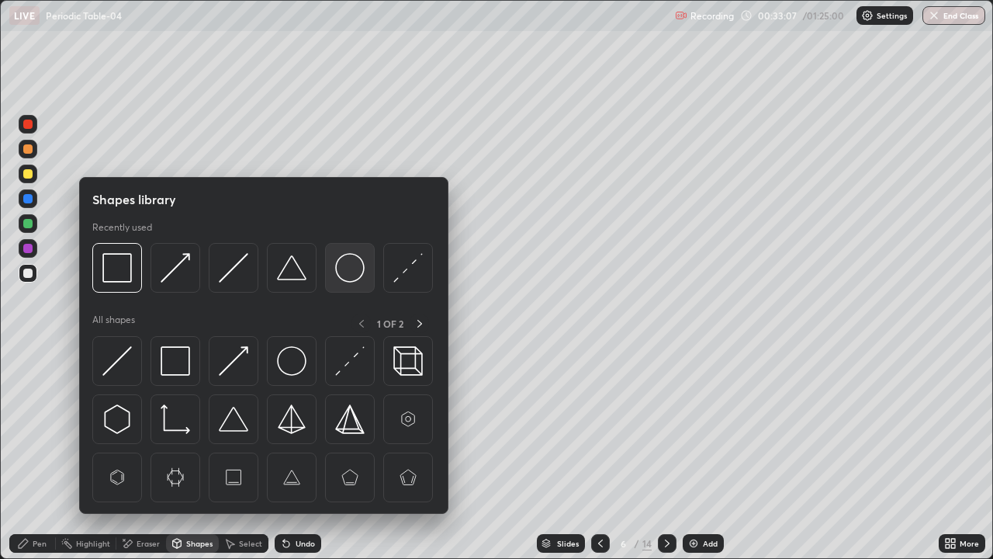
click at [332, 275] on div at bounding box center [350, 268] width 50 height 50
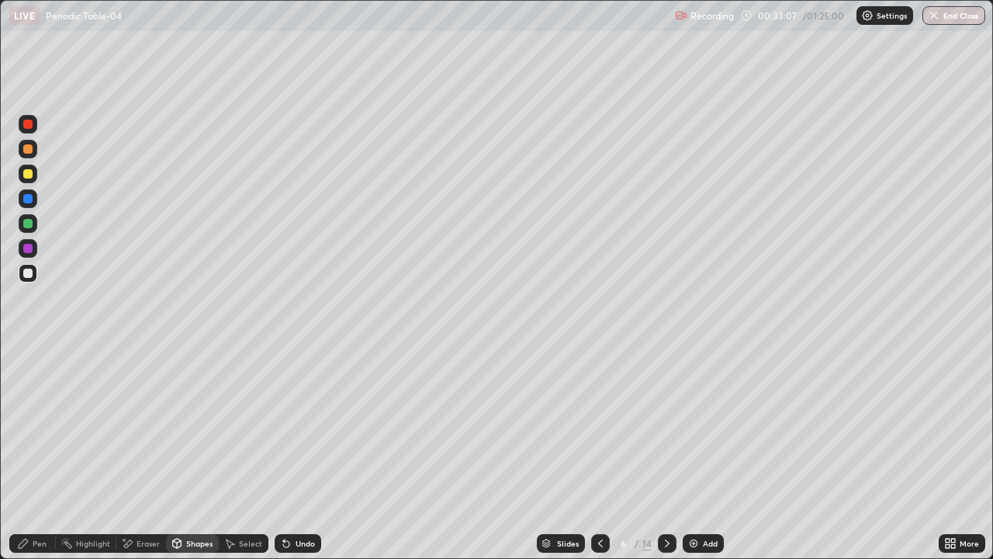
click at [27, 219] on div at bounding box center [27, 223] width 9 height 9
click at [241, 453] on div "Select" at bounding box center [250, 543] width 23 height 8
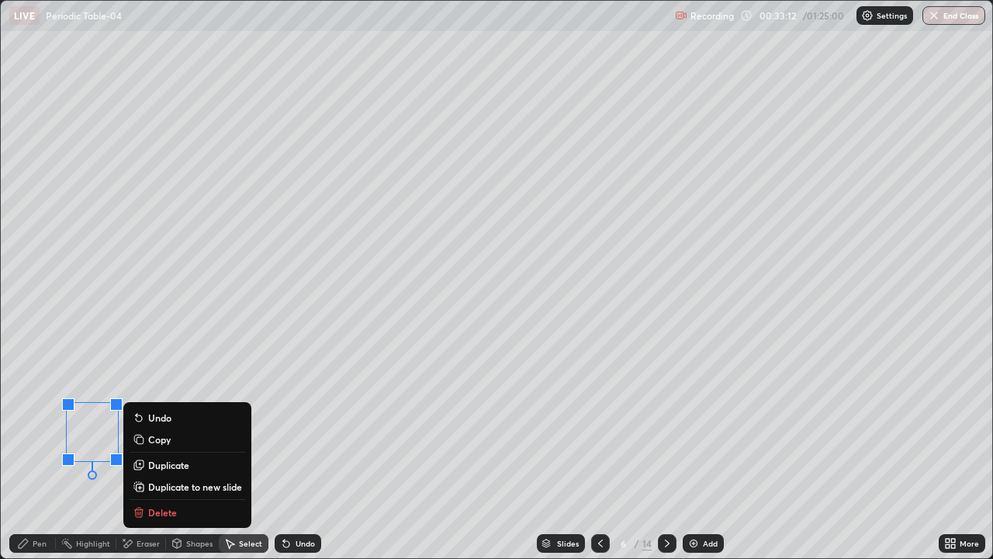
click at [154, 436] on p "Copy" at bounding box center [159, 439] width 22 height 12
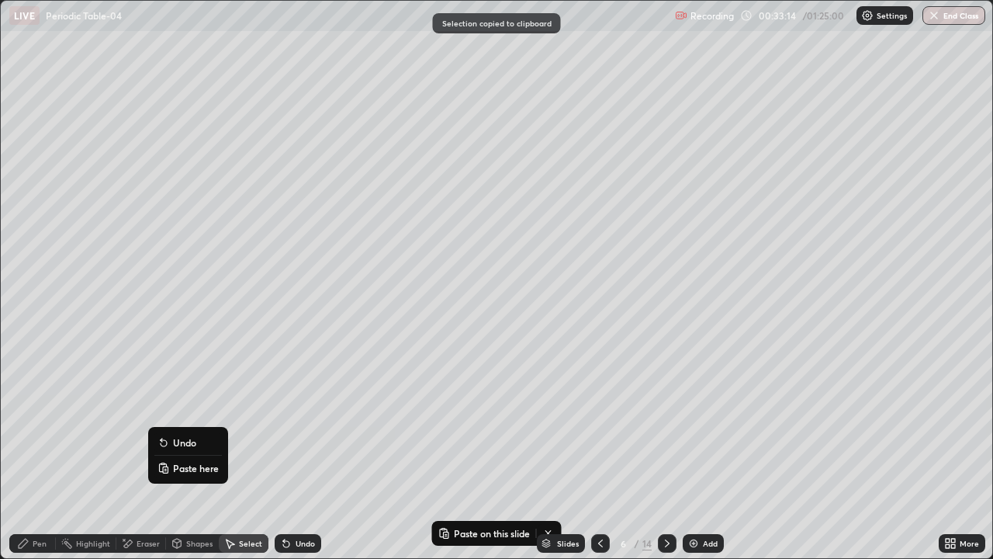
click at [182, 453] on p "Paste here" at bounding box center [196, 468] width 46 height 12
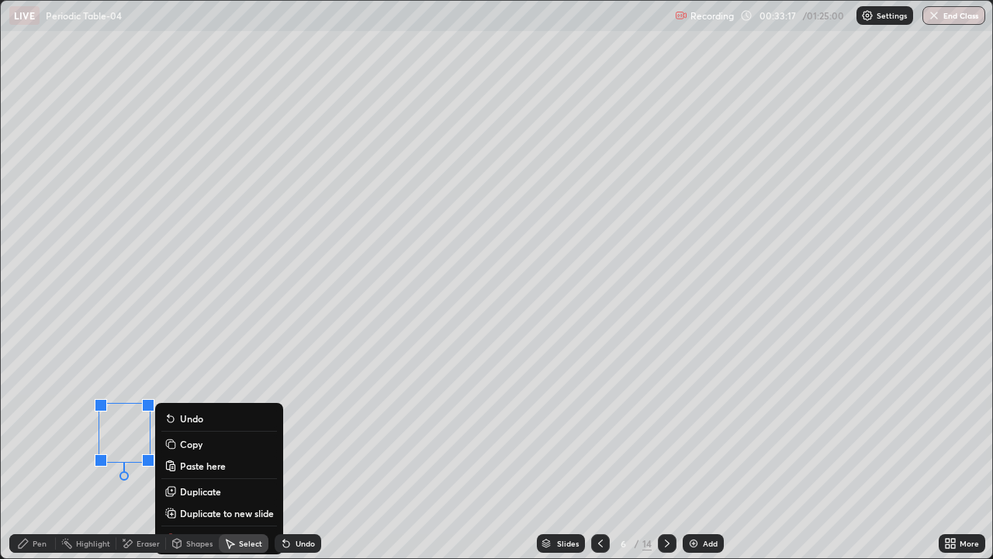
click at [63, 453] on div "0 ° Undo Copy Paste here Duplicate Duplicate to new slide Delete" at bounding box center [496, 279] width 991 height 557
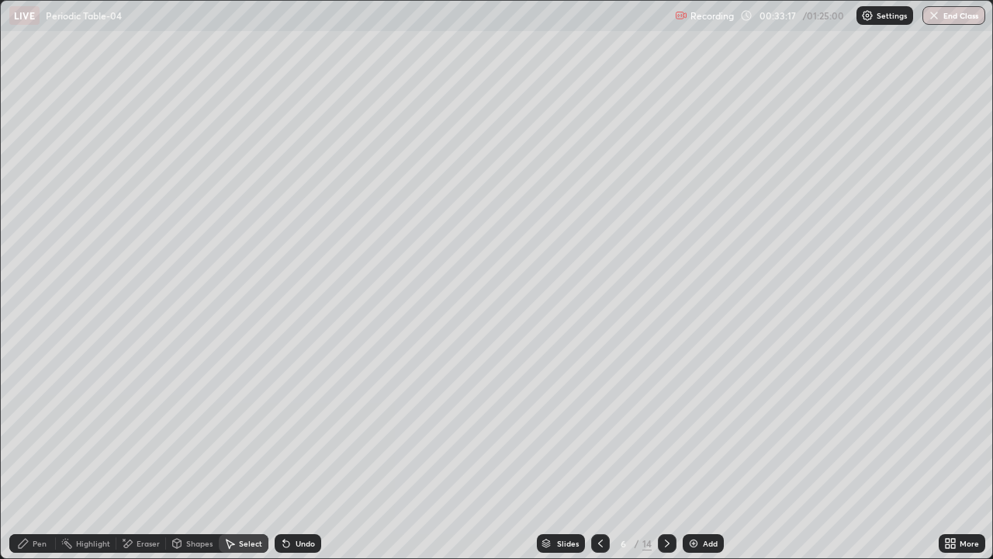
click at [29, 453] on icon at bounding box center [23, 543] width 12 height 12
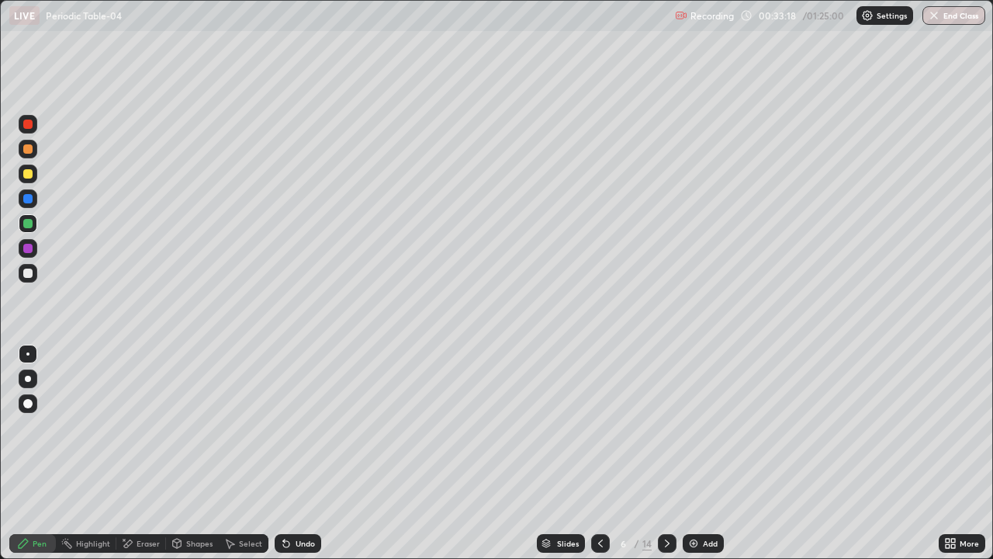
click at [27, 256] on div at bounding box center [28, 248] width 19 height 19
click at [202, 453] on div "Shapes" at bounding box center [199, 543] width 26 height 8
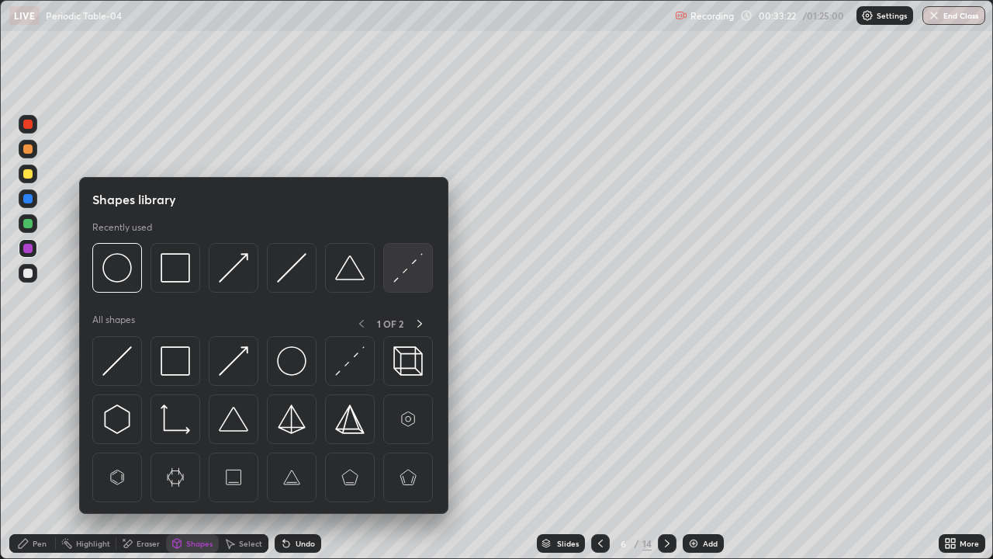
click at [396, 281] on img at bounding box center [407, 267] width 29 height 29
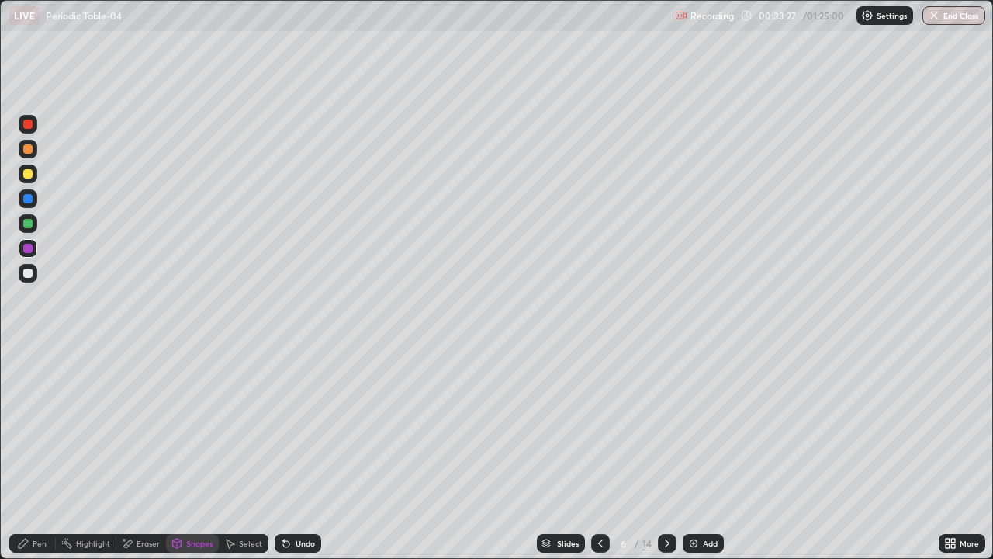
click at [29, 453] on div "Pen" at bounding box center [32, 543] width 47 height 19
click at [29, 198] on div at bounding box center [27, 198] width 9 height 9
click at [31, 248] on div at bounding box center [27, 248] width 9 height 9
click at [196, 453] on div "Shapes" at bounding box center [199, 543] width 26 height 8
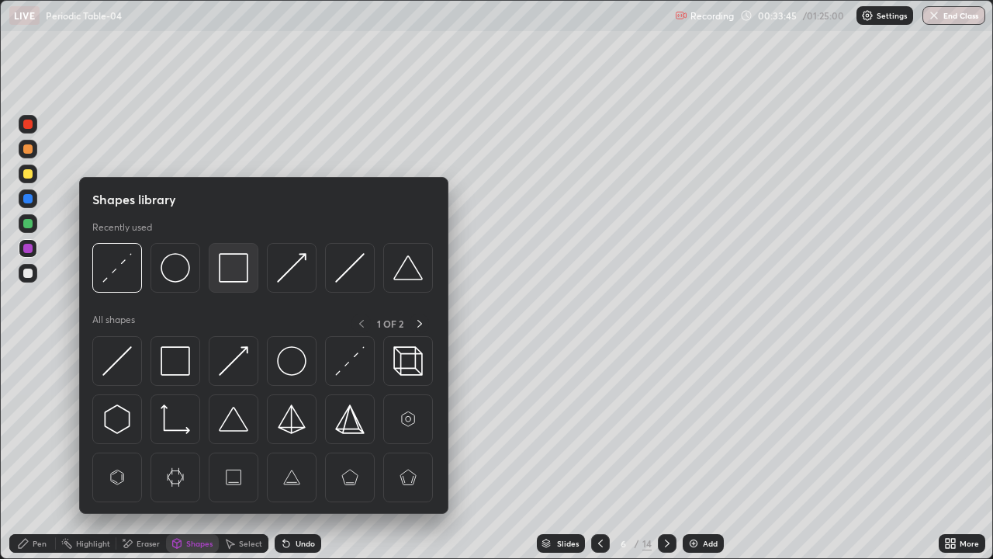
click at [223, 279] on img at bounding box center [233, 267] width 29 height 29
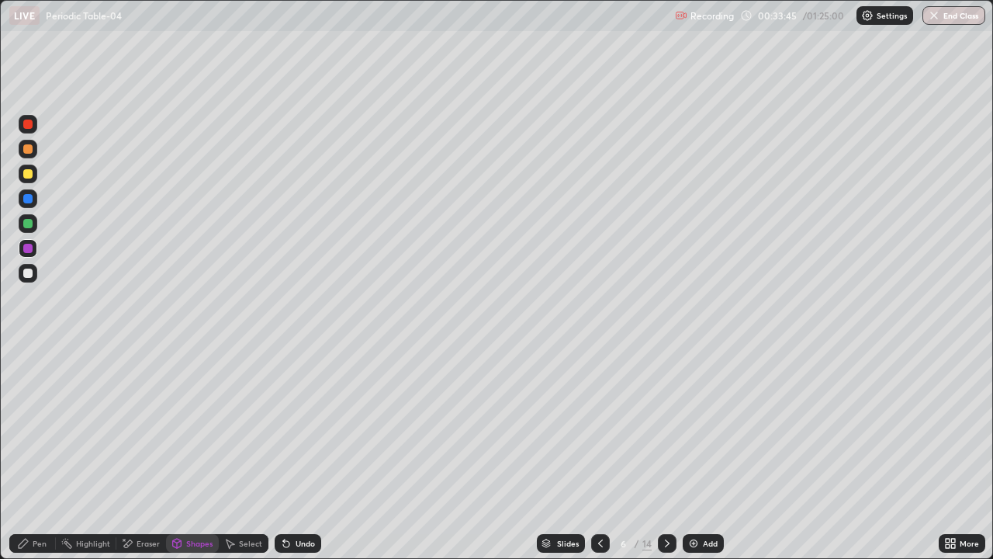
click at [26, 177] on div at bounding box center [27, 173] width 9 height 9
click at [37, 453] on div "Pen" at bounding box center [40, 543] width 14 height 8
click at [28, 150] on div at bounding box center [27, 148] width 9 height 9
click at [35, 274] on div at bounding box center [28, 273] width 19 height 19
click at [199, 453] on div "Shapes" at bounding box center [199, 543] width 26 height 8
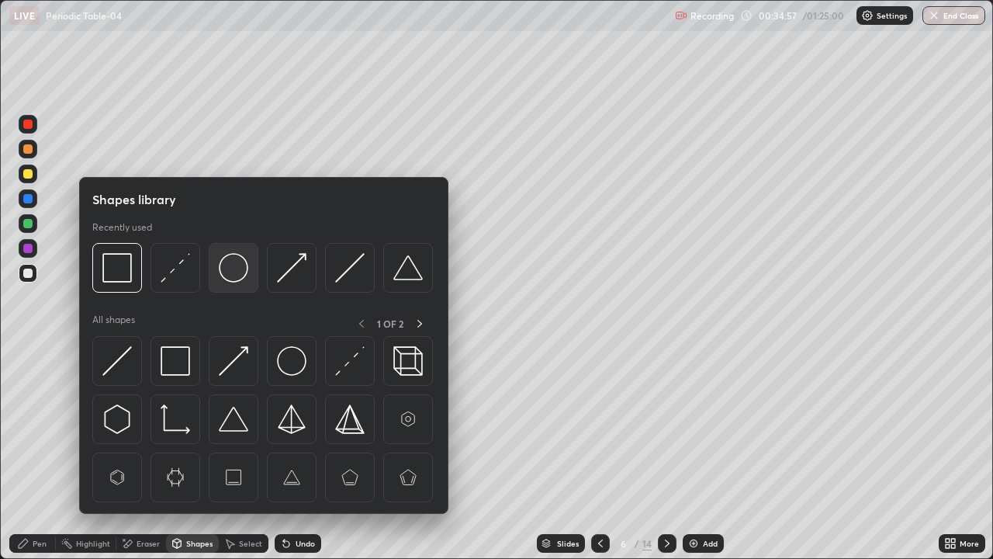
click at [229, 279] on img at bounding box center [233, 267] width 29 height 29
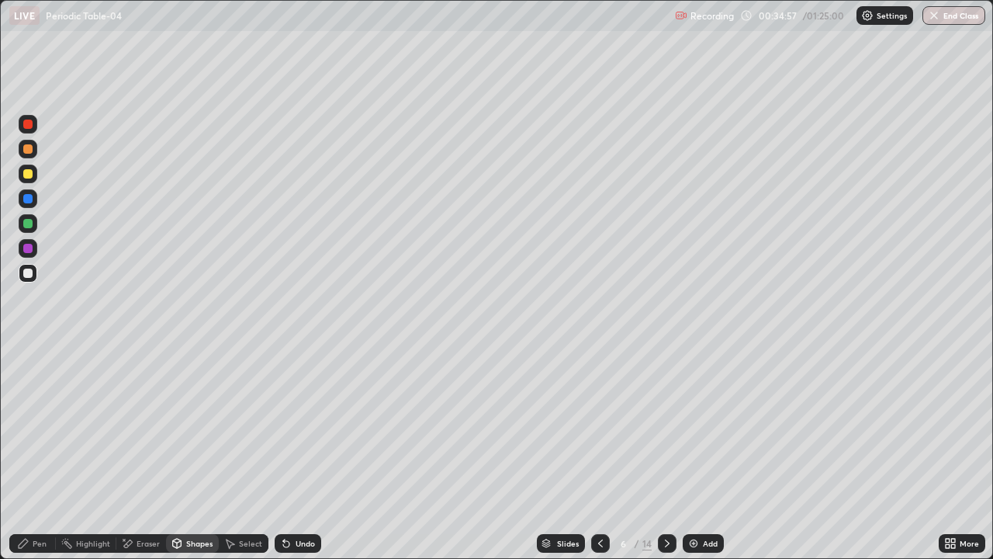
click at [28, 224] on div at bounding box center [27, 223] width 9 height 9
click at [251, 453] on div "Select" at bounding box center [250, 543] width 23 height 8
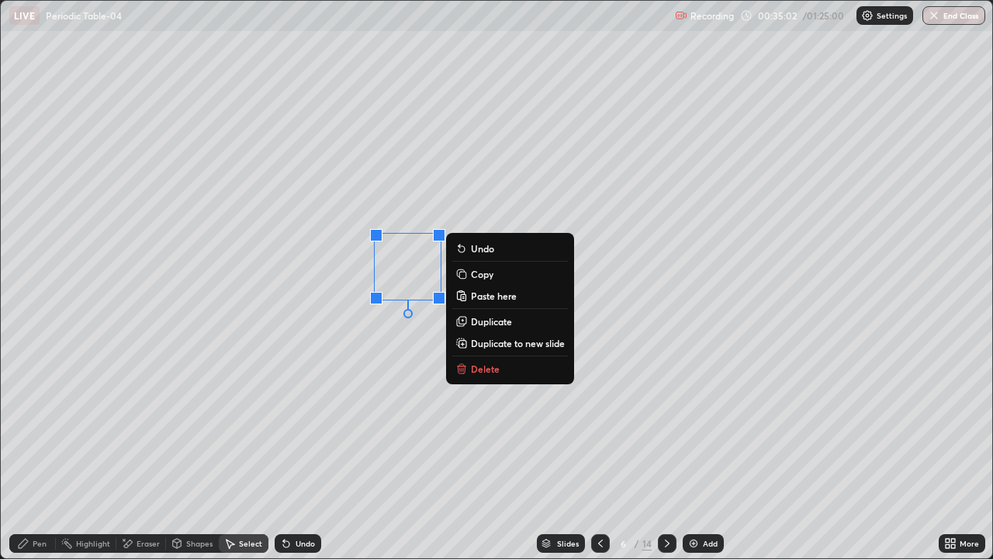
click at [477, 275] on p "Copy" at bounding box center [482, 274] width 22 height 12
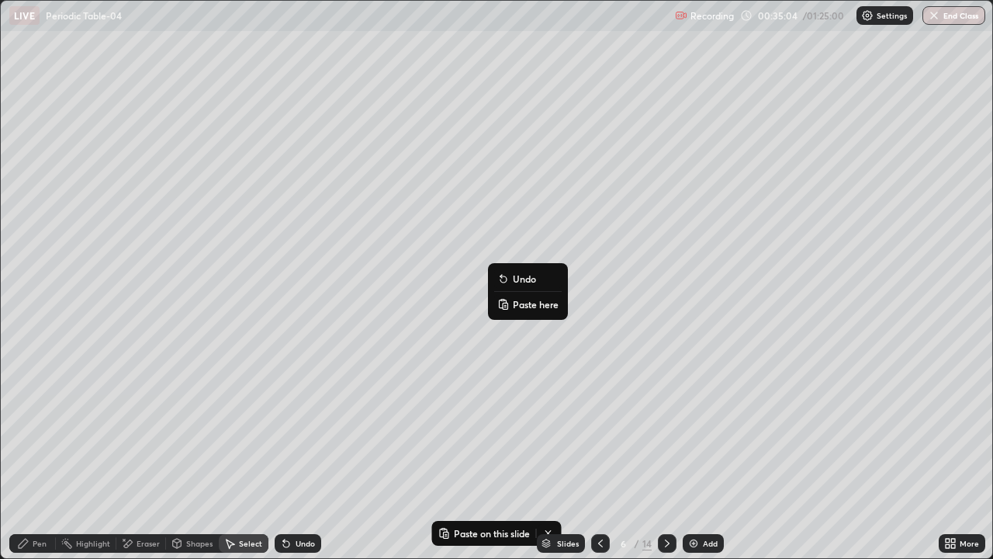
click at [519, 301] on p "Paste here" at bounding box center [536, 304] width 46 height 12
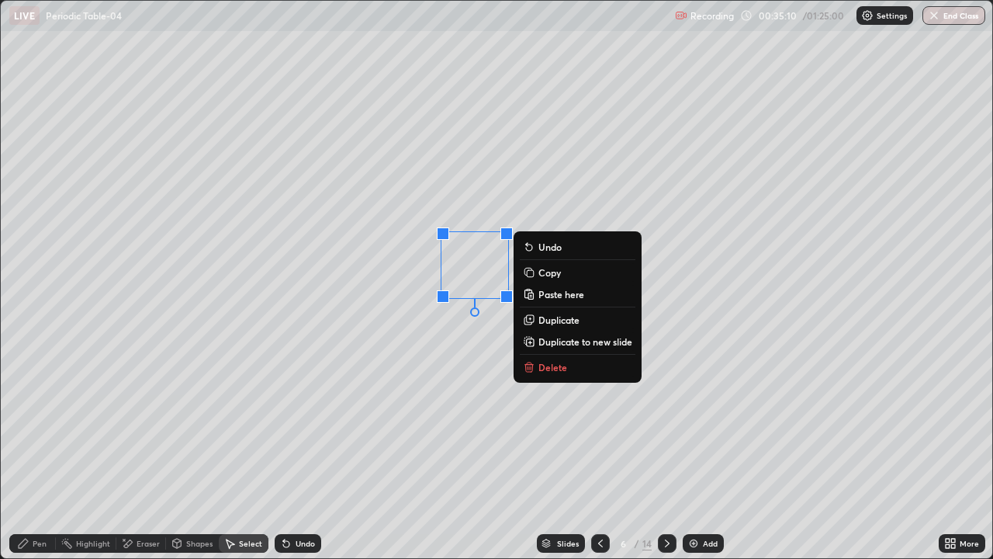
click at [387, 408] on div "0 ° Undo Copy Paste here Duplicate Duplicate to new slide Delete" at bounding box center [496, 279] width 991 height 557
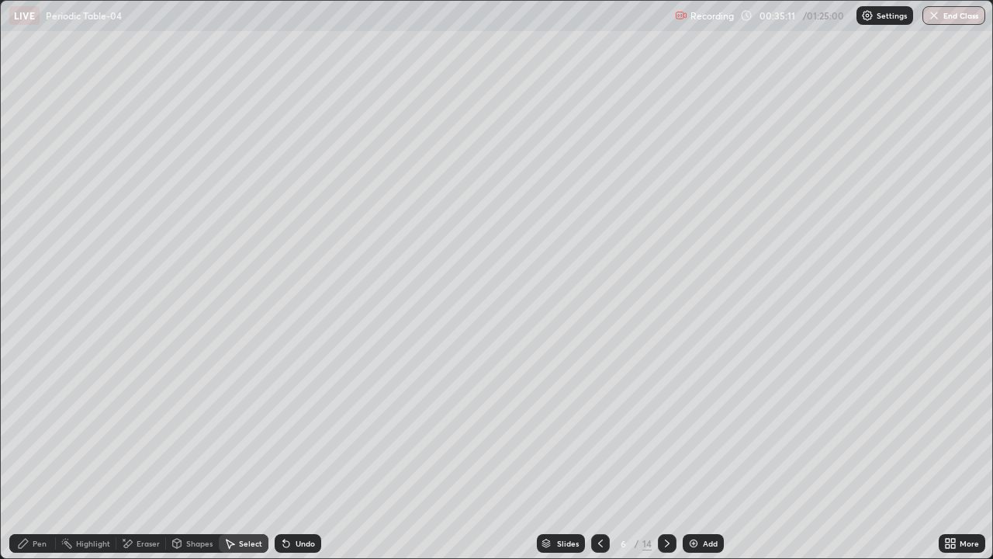
click at [196, 453] on div "Shapes" at bounding box center [199, 543] width 26 height 8
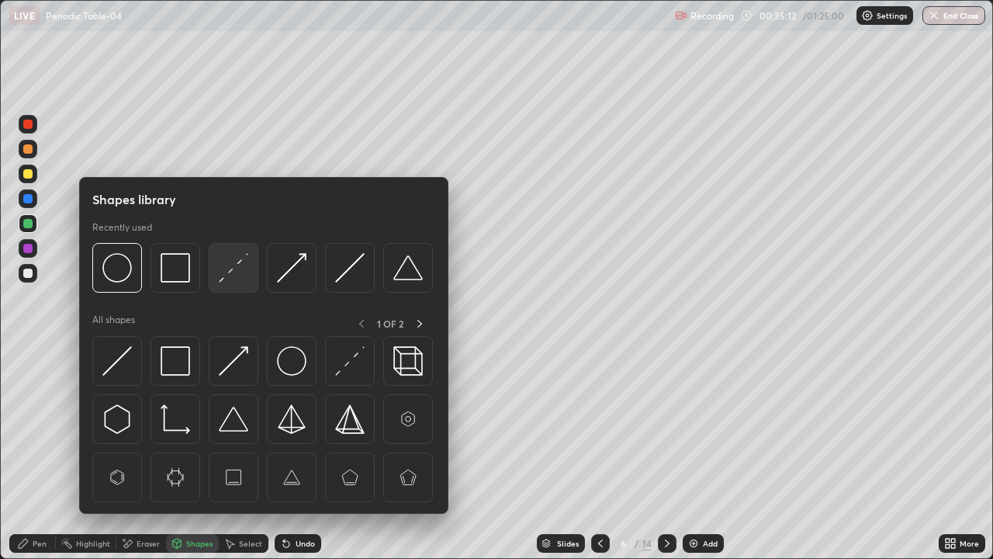
click at [227, 275] on img at bounding box center [233, 267] width 29 height 29
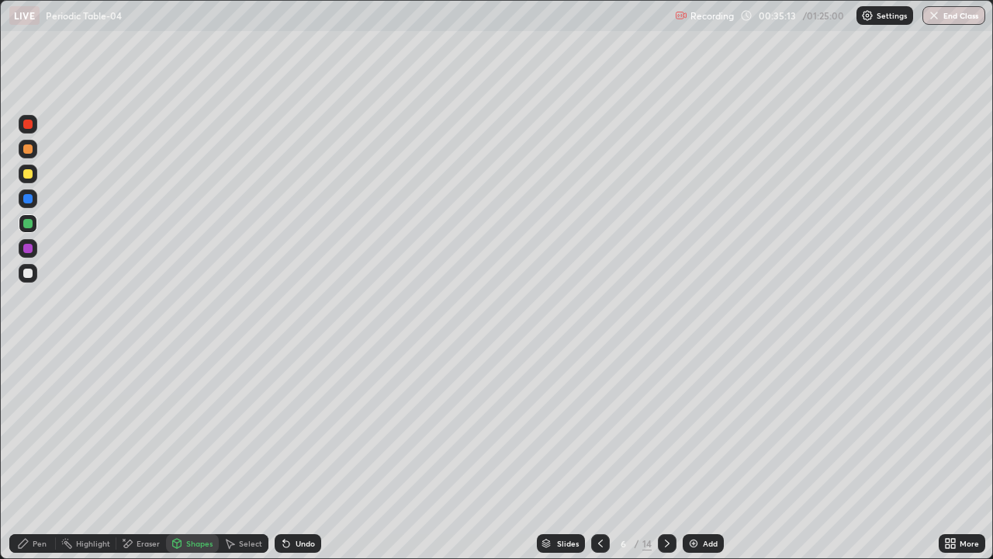
click at [29, 244] on div at bounding box center [27, 248] width 9 height 9
click at [38, 453] on div "Pen" at bounding box center [32, 543] width 47 height 31
click at [34, 200] on div at bounding box center [28, 198] width 19 height 19
click at [32, 247] on div at bounding box center [27, 248] width 9 height 9
click at [139, 453] on div "Eraser" at bounding box center [148, 543] width 23 height 8
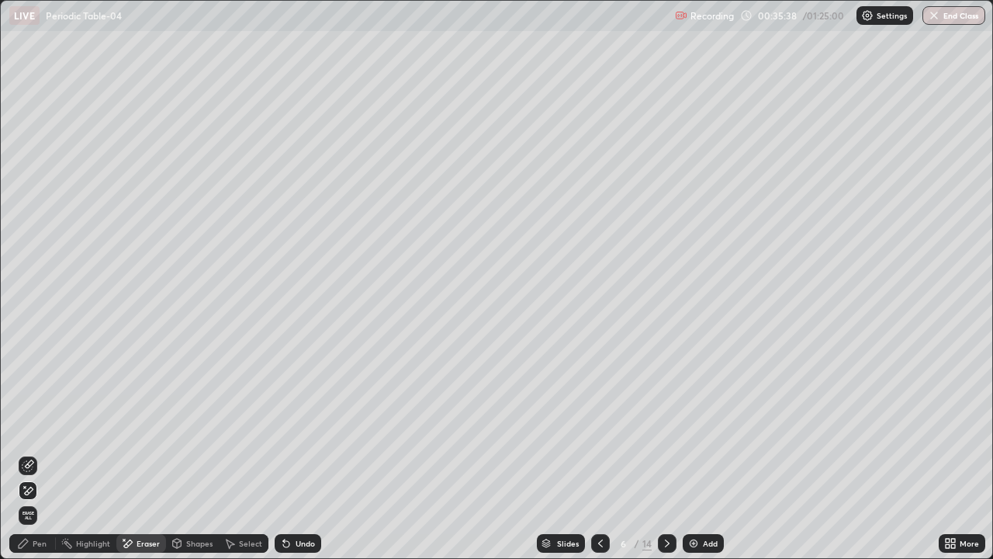
click at [38, 453] on div "Pen" at bounding box center [40, 543] width 14 height 8
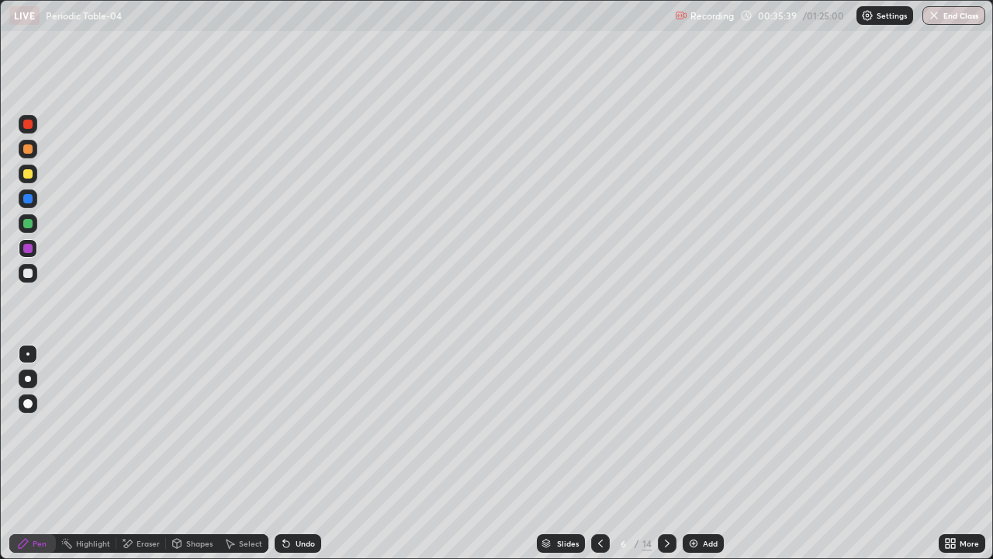
click at [26, 244] on div at bounding box center [27, 248] width 9 height 9
click at [198, 453] on div "Shapes" at bounding box center [199, 543] width 26 height 8
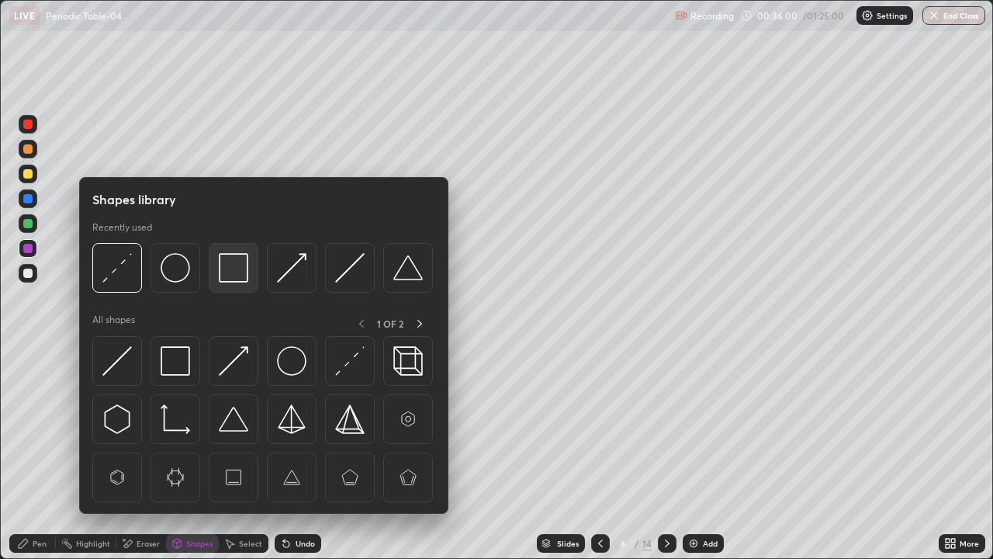
click at [230, 273] on img at bounding box center [233, 267] width 29 height 29
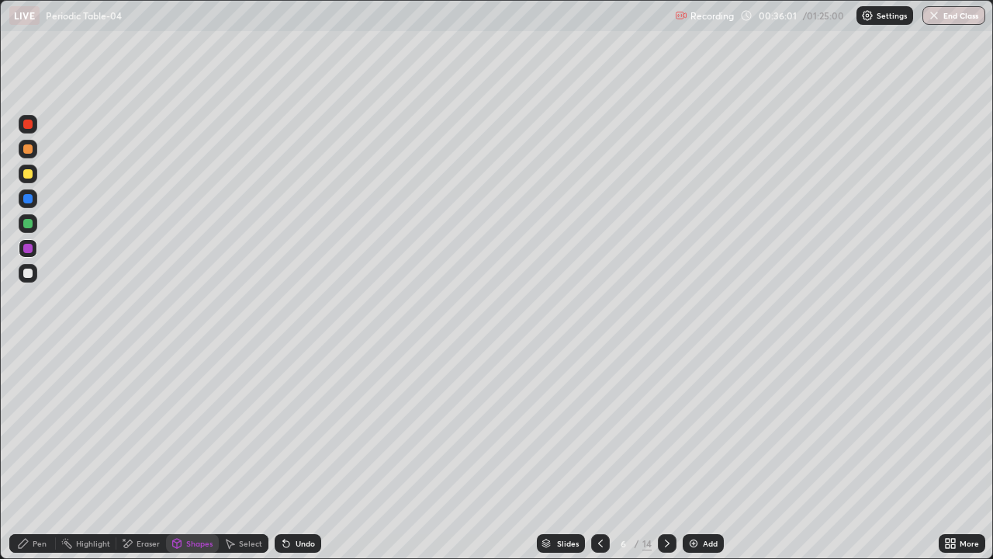
click at [28, 174] on div at bounding box center [27, 173] width 9 height 9
click at [43, 453] on div "Pen" at bounding box center [32, 543] width 47 height 19
click at [29, 150] on div at bounding box center [27, 148] width 9 height 9
click at [29, 273] on div at bounding box center [27, 272] width 9 height 9
click at [29, 157] on div at bounding box center [28, 149] width 19 height 19
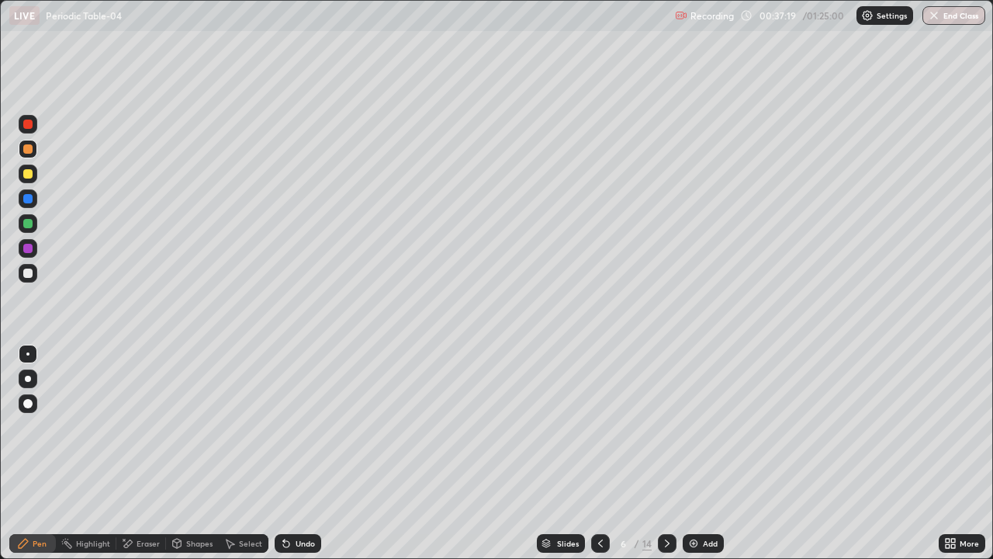
click at [31, 271] on div at bounding box center [27, 272] width 9 height 9
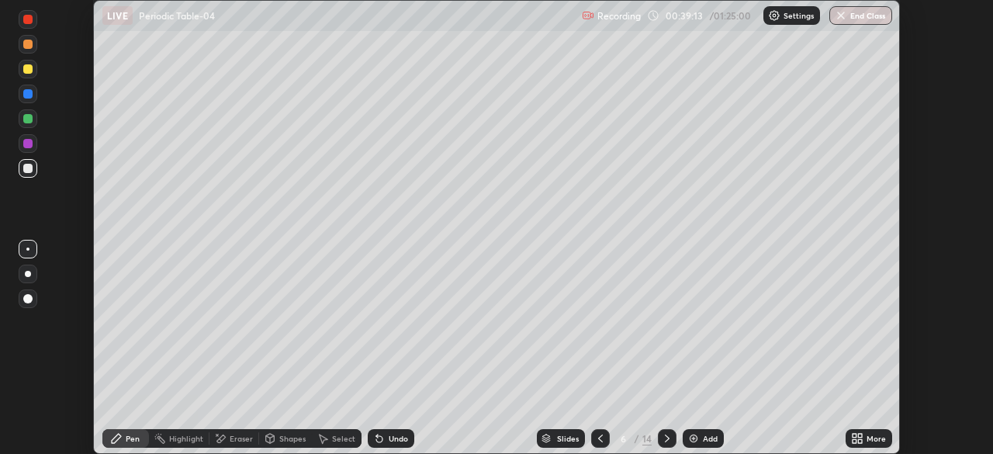
scroll to position [77127, 76588]
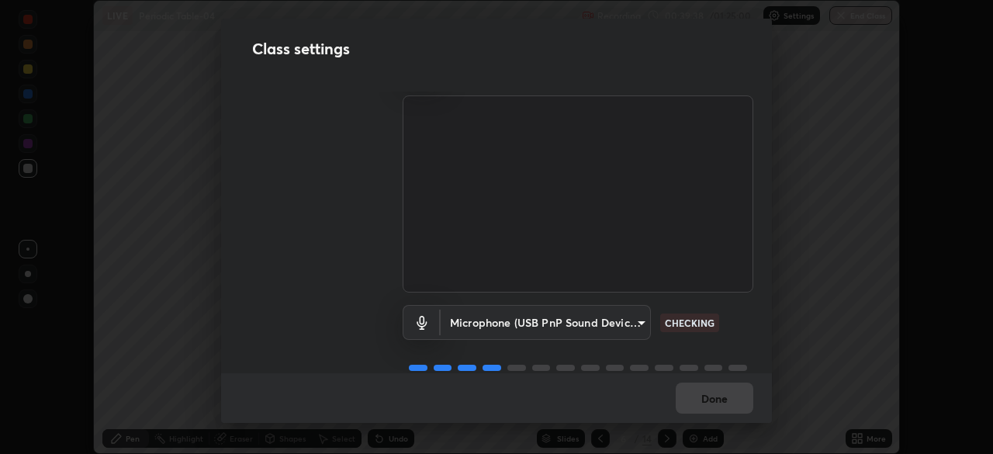
scroll to position [71, 0]
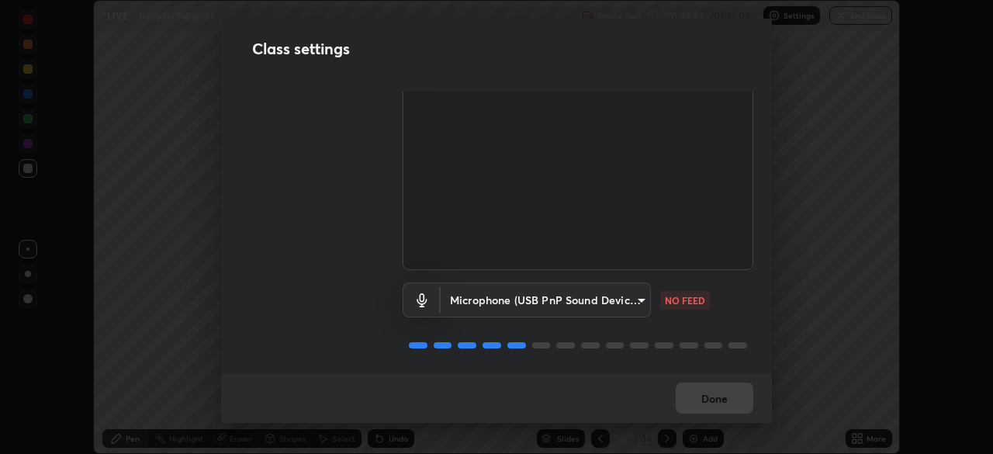
click at [634, 294] on body "Erase all LIVE Periodic Table-04 Recording 00:39:43 / 01:25:00 Settings End Cla…" at bounding box center [496, 227] width 993 height 454
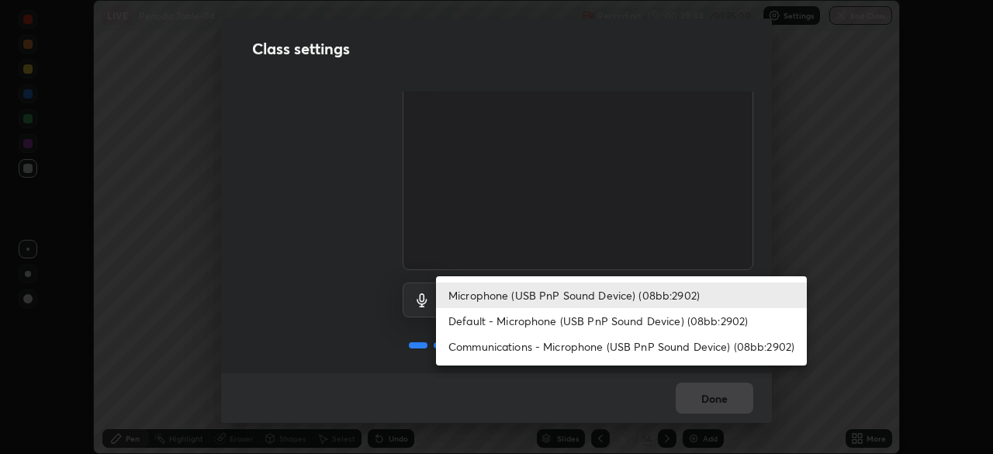
click at [638, 321] on li "Default - Microphone (USB PnP Sound Device) (08bb:2902)" at bounding box center [621, 321] width 371 height 26
type input "default"
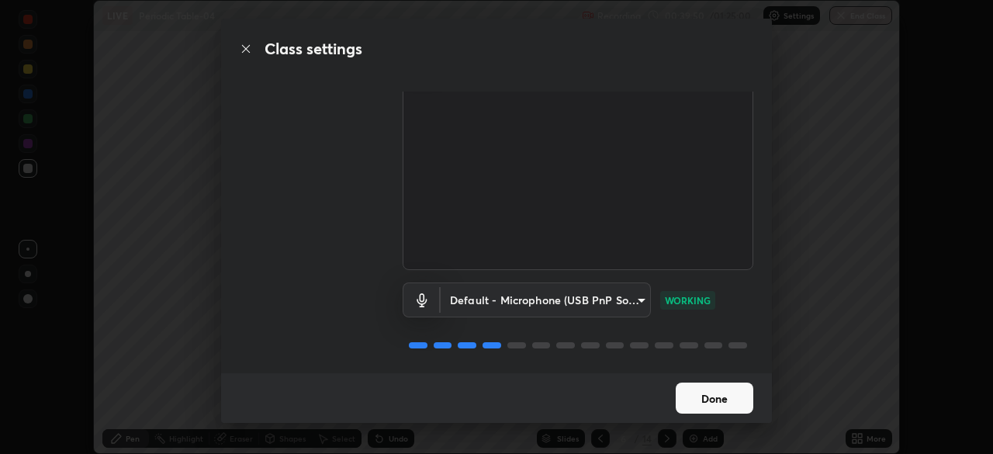
click at [732, 394] on button "Done" at bounding box center [715, 397] width 78 height 31
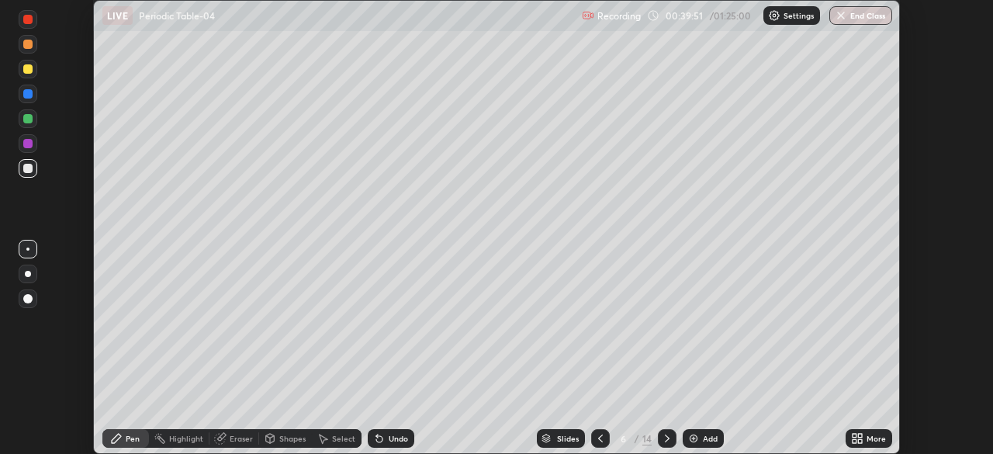
click at [867, 436] on div "More" at bounding box center [876, 438] width 19 height 8
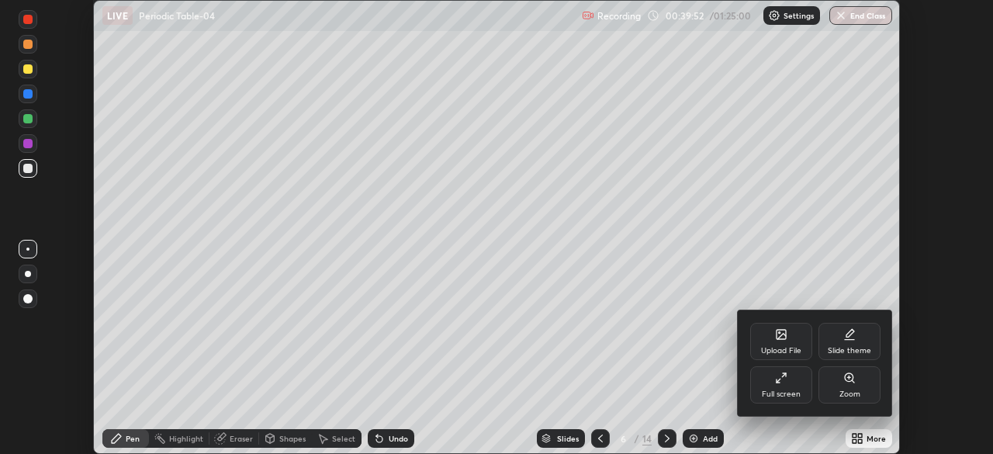
click at [780, 374] on icon at bounding box center [781, 378] width 12 height 12
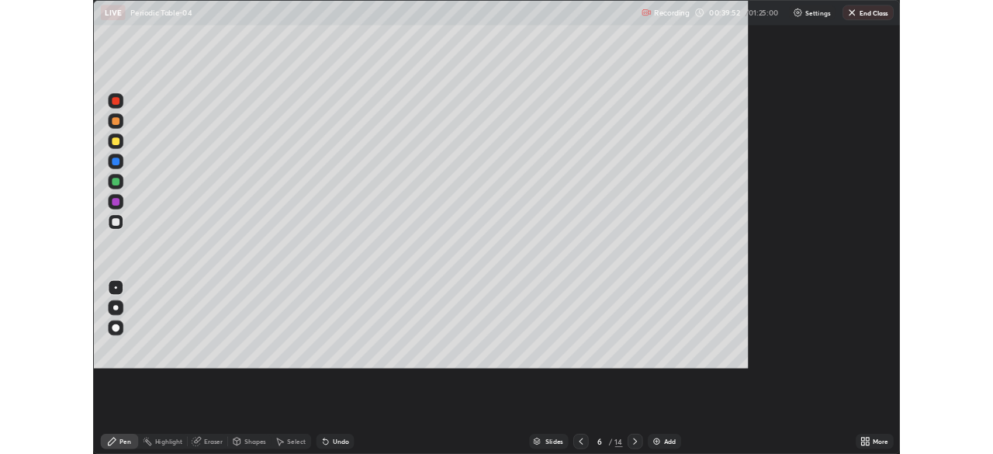
scroll to position [559, 993]
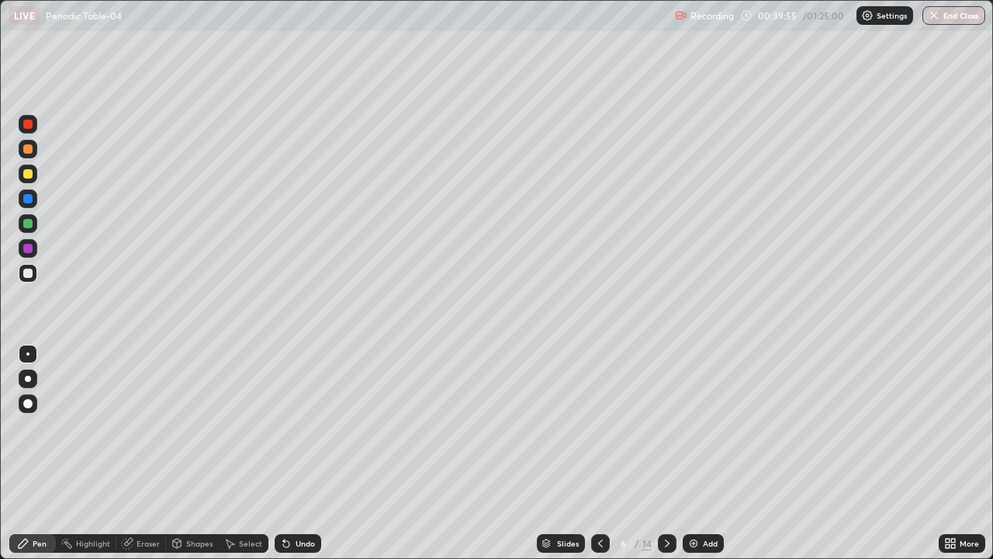
click at [28, 274] on div at bounding box center [27, 272] width 9 height 9
click at [202, 453] on div "Shapes" at bounding box center [199, 543] width 26 height 8
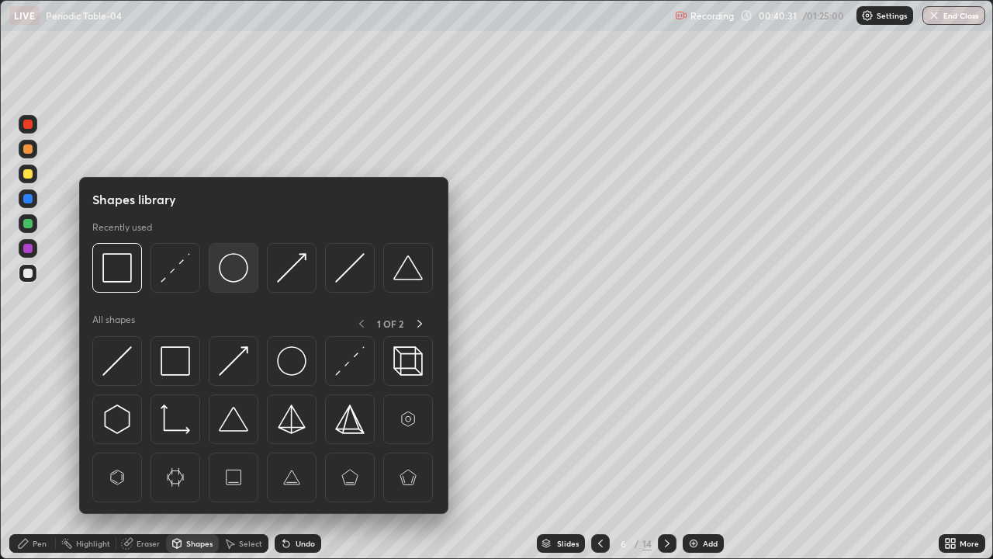
click at [232, 273] on img at bounding box center [233, 267] width 29 height 29
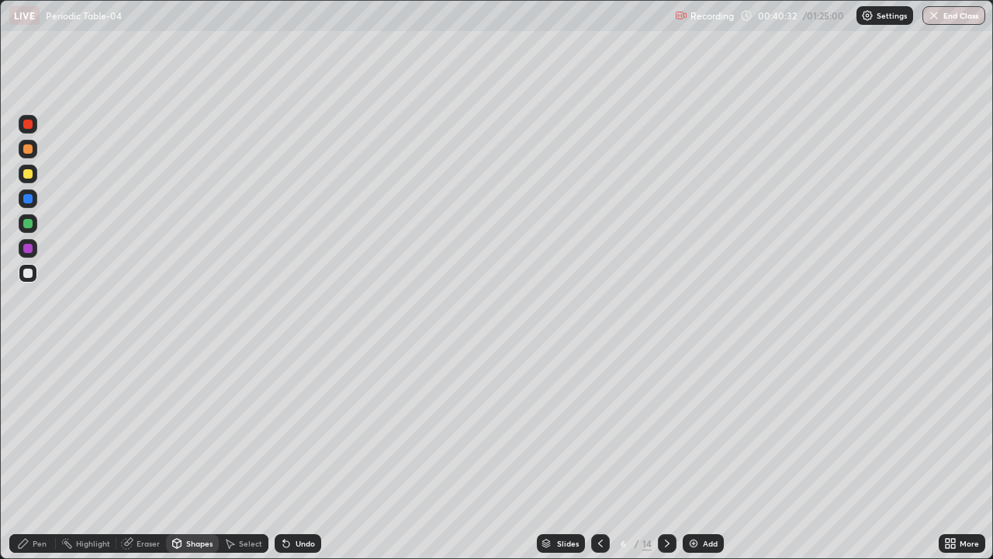
click at [29, 225] on div at bounding box center [27, 223] width 9 height 9
click at [198, 453] on div "Shapes" at bounding box center [199, 543] width 26 height 8
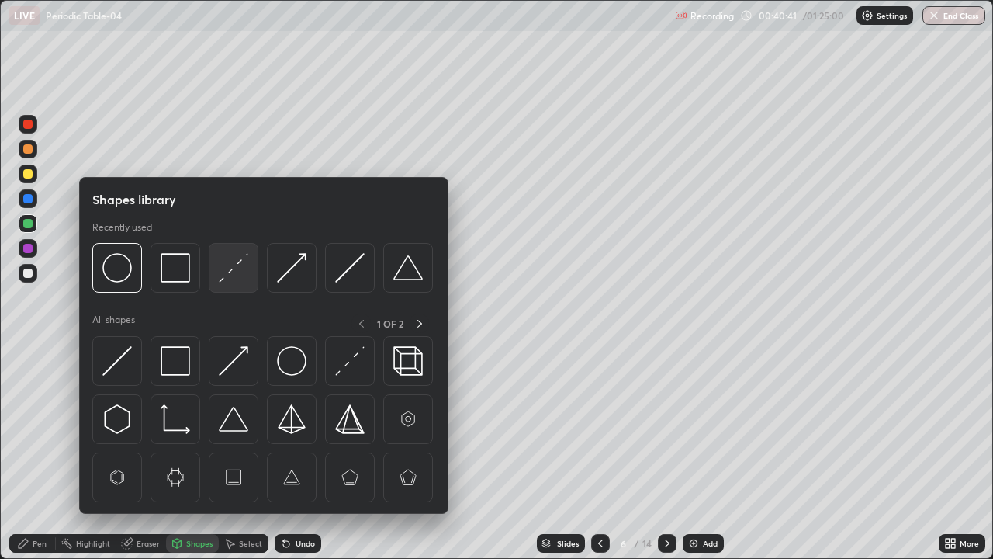
click at [228, 279] on img at bounding box center [233, 267] width 29 height 29
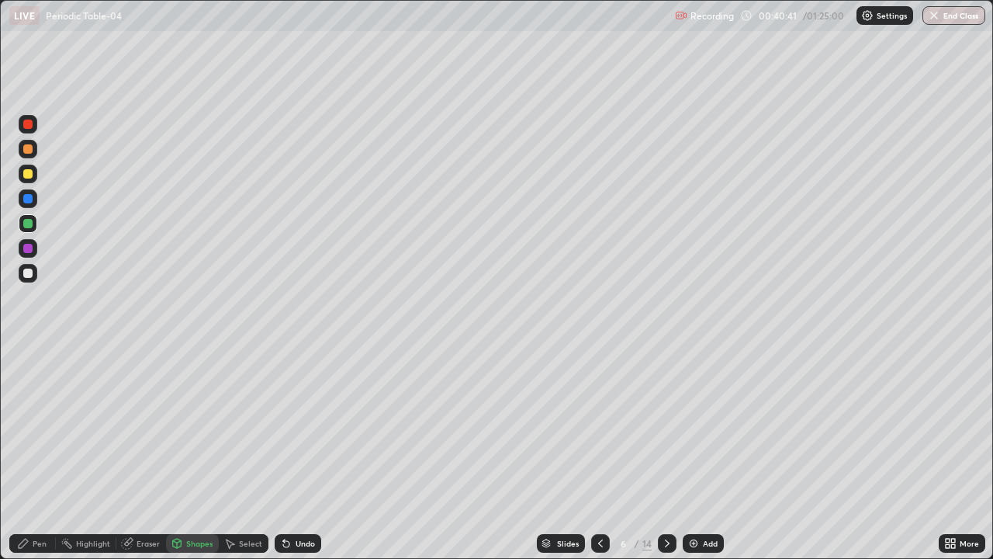
click at [35, 250] on div at bounding box center [28, 248] width 19 height 19
click at [39, 453] on div "Pen" at bounding box center [32, 543] width 47 height 19
click at [30, 202] on div at bounding box center [27, 198] width 9 height 9
click at [29, 247] on div at bounding box center [27, 248] width 9 height 9
click at [199, 453] on div "Shapes" at bounding box center [199, 543] width 26 height 8
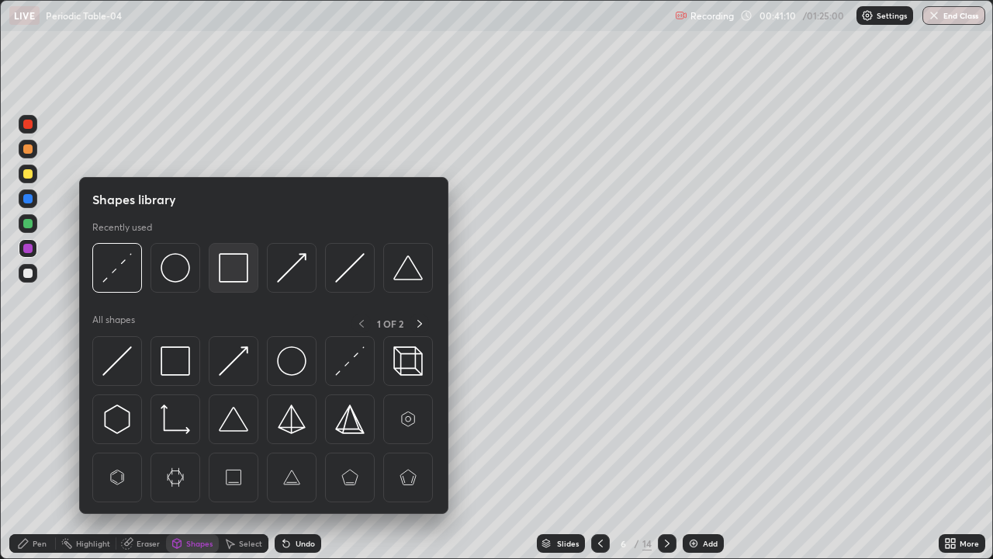
click at [225, 275] on img at bounding box center [233, 267] width 29 height 29
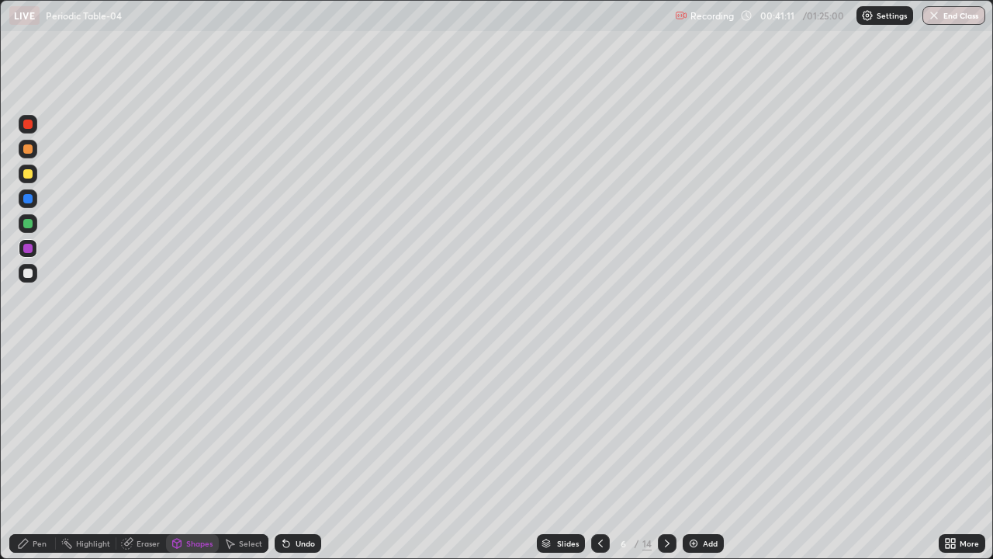
click at [29, 172] on div at bounding box center [27, 173] width 9 height 9
click at [204, 453] on div "Shapes" at bounding box center [199, 543] width 26 height 8
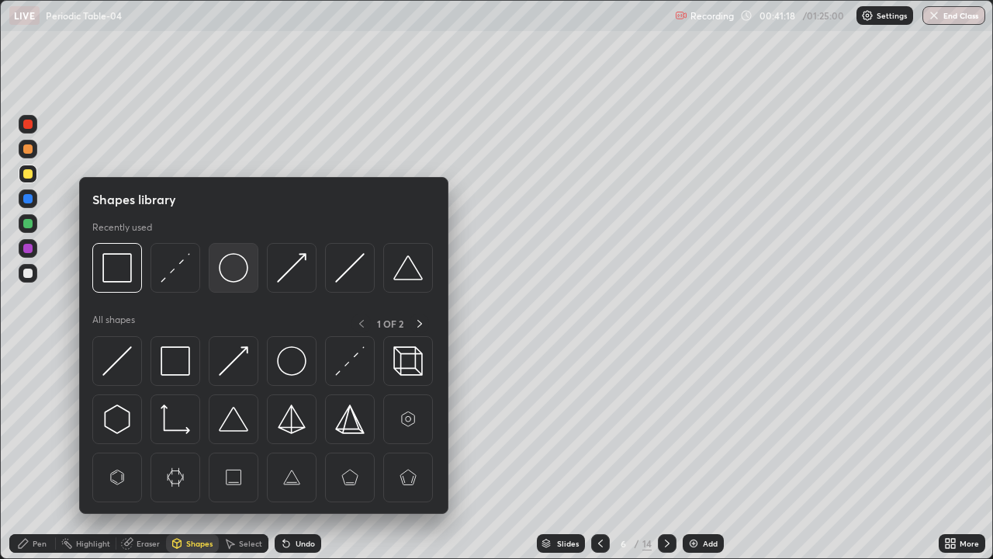
click at [231, 275] on img at bounding box center [233, 267] width 29 height 29
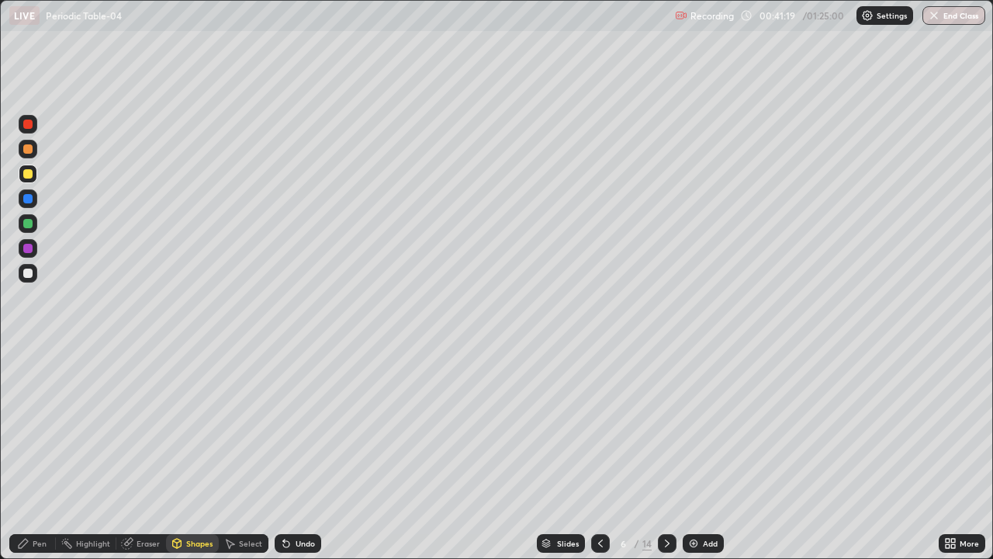
click at [21, 227] on div at bounding box center [28, 223] width 19 height 19
click at [254, 453] on div "Select" at bounding box center [250, 543] width 23 height 8
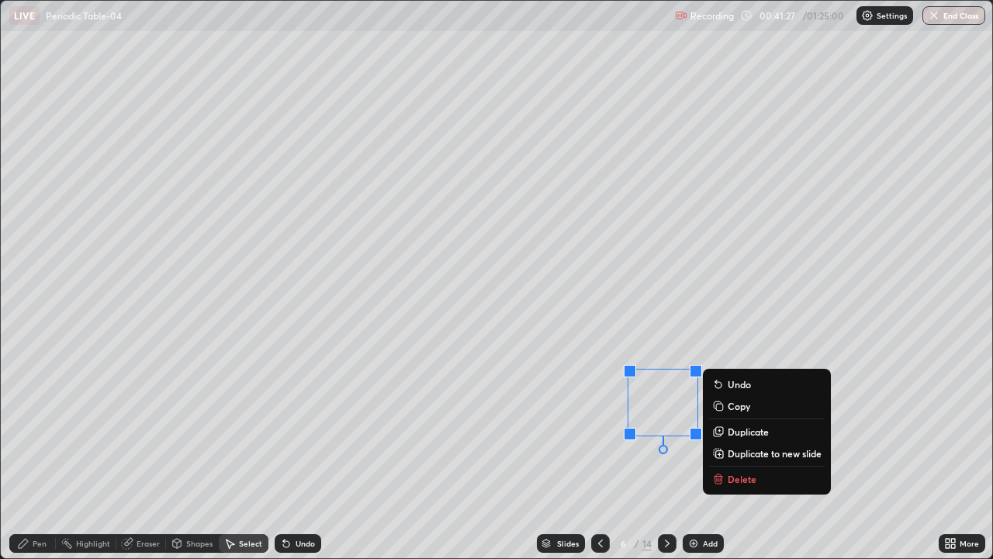
click at [735, 403] on p "Copy" at bounding box center [739, 406] width 22 height 12
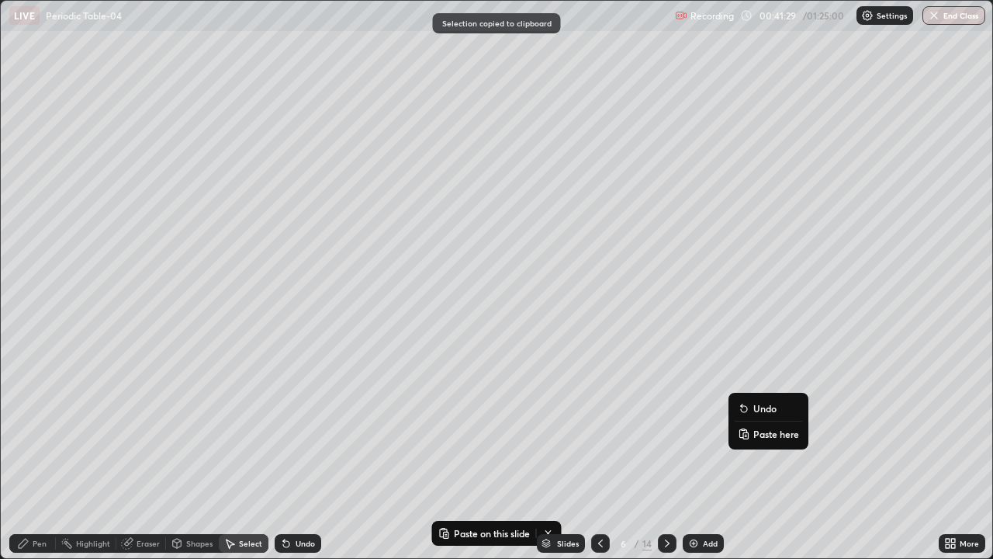
click at [756, 431] on p "Paste here" at bounding box center [776, 433] width 46 height 12
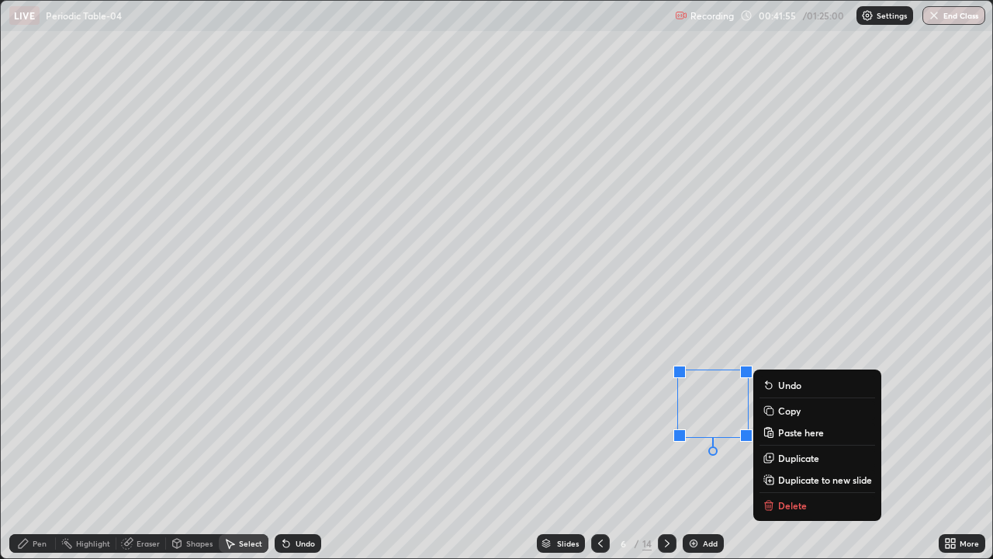
click at [593, 453] on div "0 ° Undo Copy Paste here Duplicate Duplicate to new slide Delete" at bounding box center [496, 279] width 991 height 557
click at [788, 407] on p "Copy" at bounding box center [789, 409] width 22 height 12
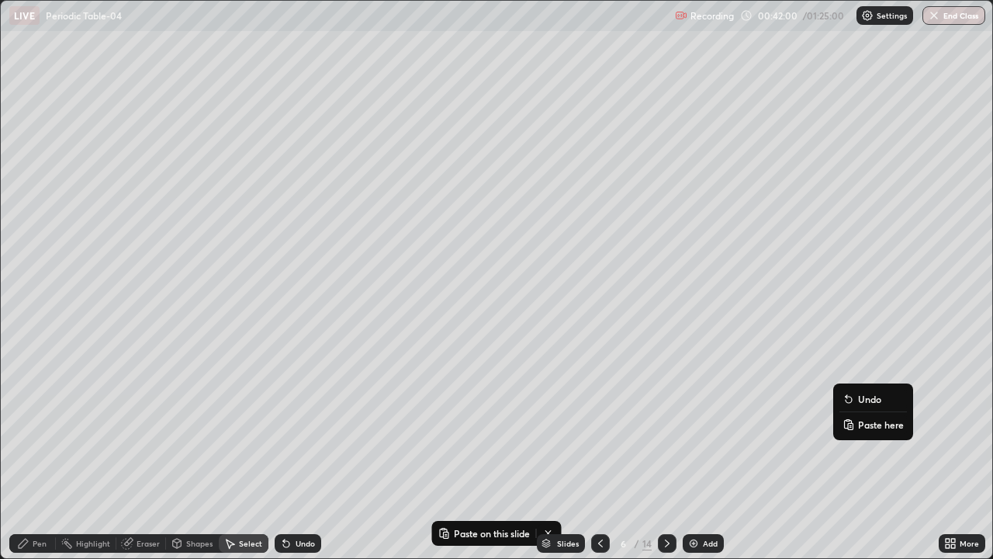
click at [860, 426] on p "Paste here" at bounding box center [881, 424] width 46 height 12
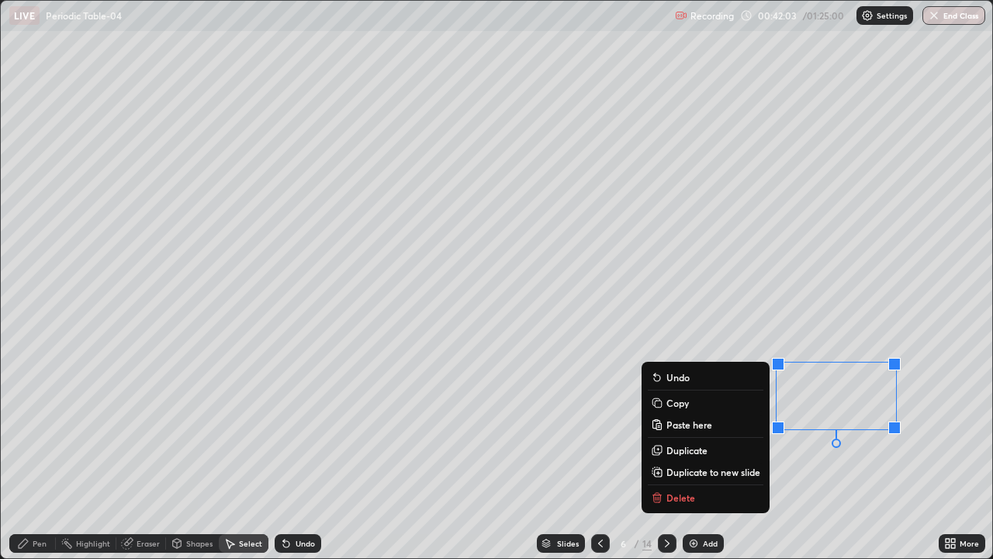
click at [591, 453] on div "0 ° Undo Copy Paste here Duplicate Duplicate to new slide Delete" at bounding box center [496, 279] width 991 height 557
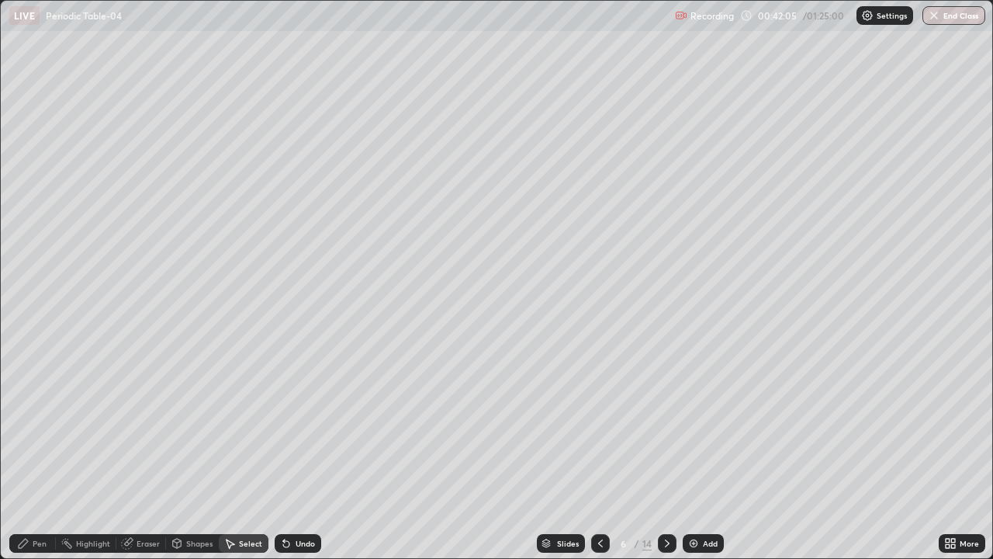
click at [191, 453] on div "Shapes" at bounding box center [199, 543] width 26 height 8
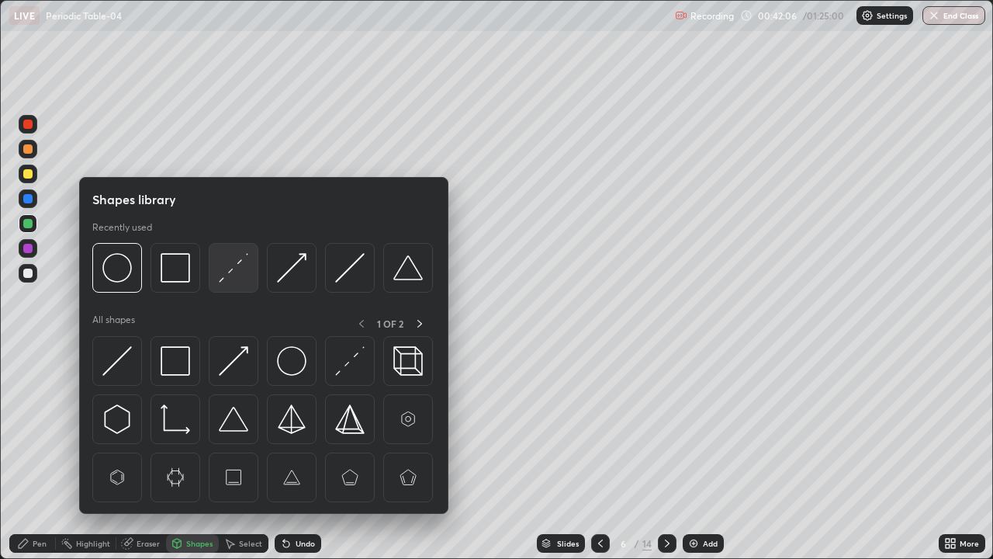
click at [225, 277] on img at bounding box center [233, 267] width 29 height 29
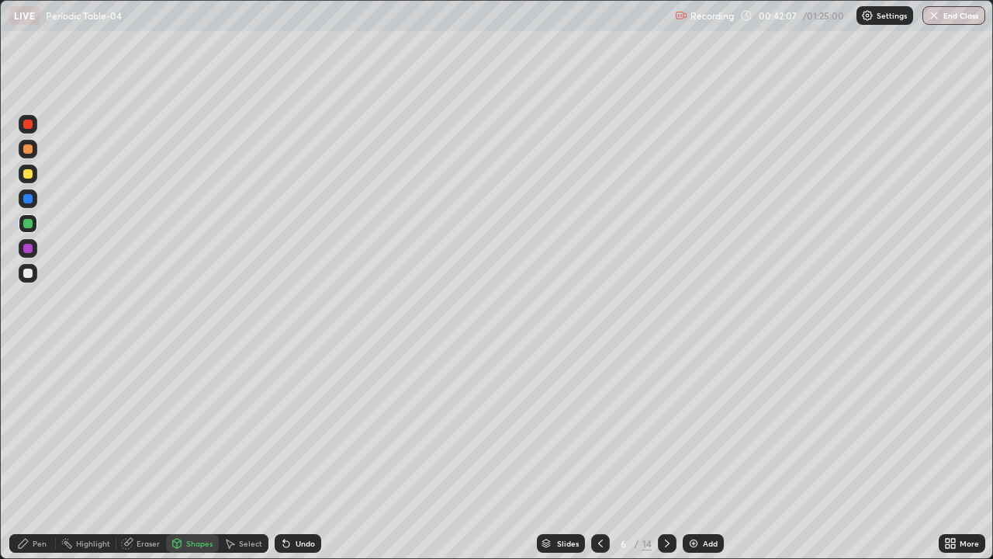
click at [32, 251] on div at bounding box center [28, 248] width 19 height 19
click at [23, 453] on icon at bounding box center [23, 543] width 12 height 12
click at [26, 272] on div at bounding box center [27, 272] width 9 height 9
click at [28, 150] on div at bounding box center [27, 148] width 9 height 9
click at [33, 224] on div at bounding box center [28, 223] width 19 height 19
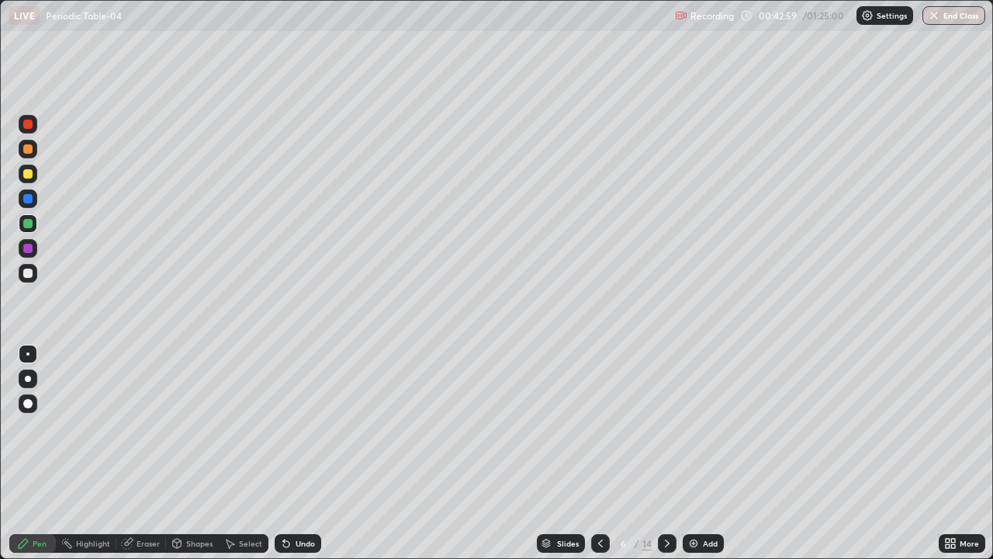
click at [33, 128] on div at bounding box center [28, 124] width 19 height 19
click at [36, 268] on div at bounding box center [28, 273] width 19 height 19
click at [26, 175] on div at bounding box center [27, 173] width 9 height 9
click at [209, 453] on div "Shapes" at bounding box center [199, 543] width 26 height 8
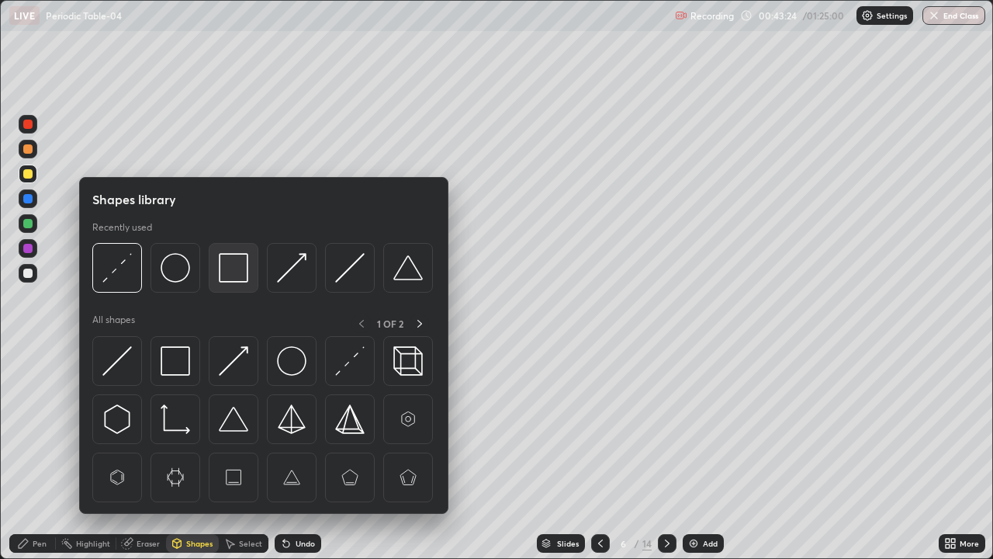
click at [229, 275] on img at bounding box center [233, 267] width 29 height 29
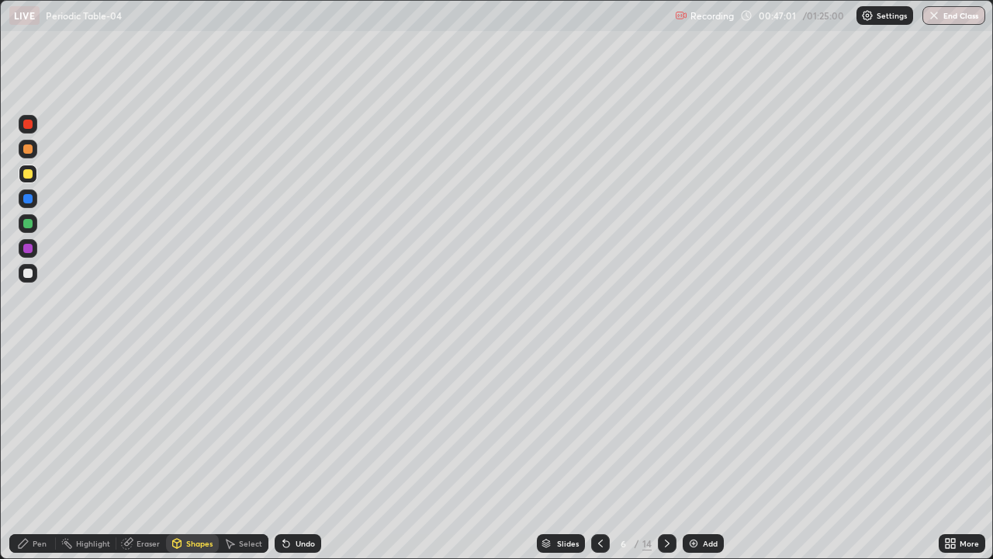
click at [669, 453] on icon at bounding box center [667, 543] width 12 height 12
click at [37, 453] on div "Pen" at bounding box center [40, 543] width 14 height 8
click at [29, 148] on div at bounding box center [27, 148] width 9 height 9
click at [29, 149] on div at bounding box center [27, 148] width 9 height 9
click at [28, 180] on div at bounding box center [28, 173] width 19 height 19
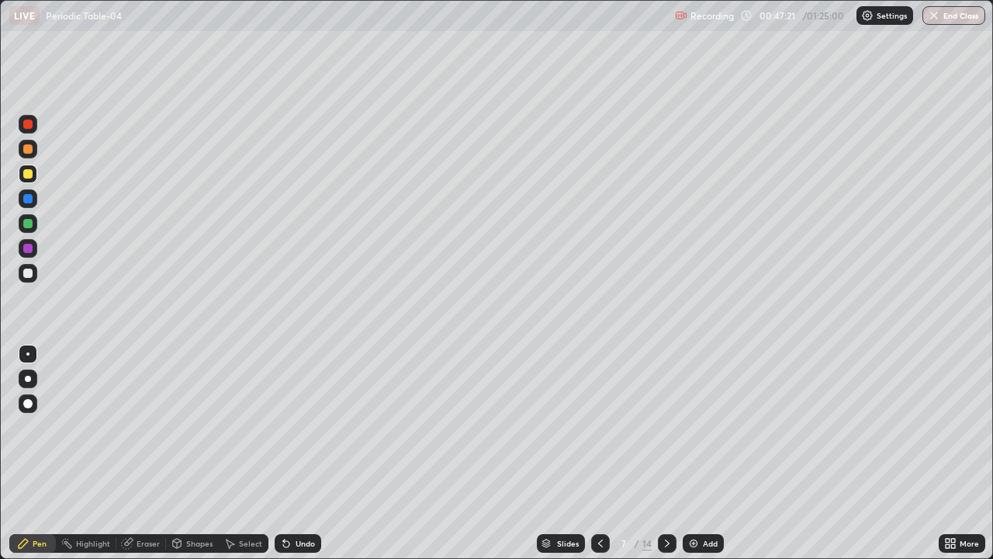
click at [25, 226] on div at bounding box center [27, 223] width 9 height 9
click at [27, 271] on div at bounding box center [27, 272] width 9 height 9
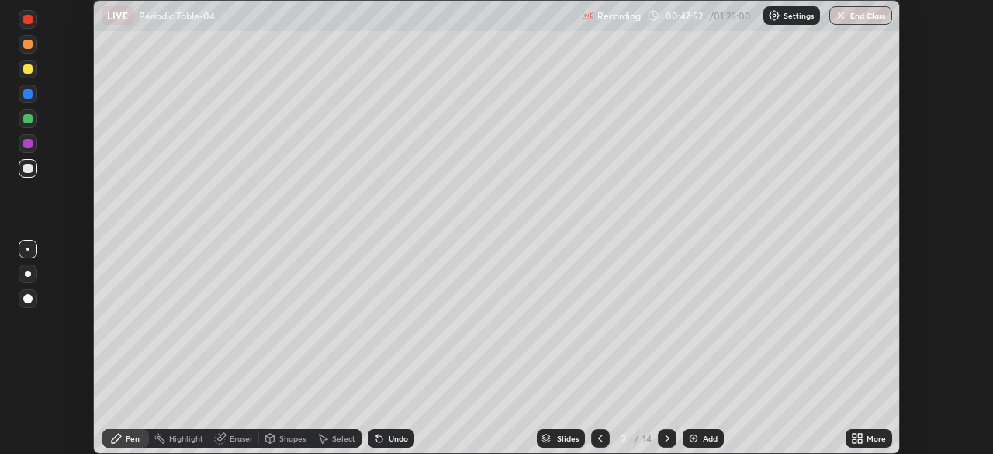
scroll to position [77127, 76588]
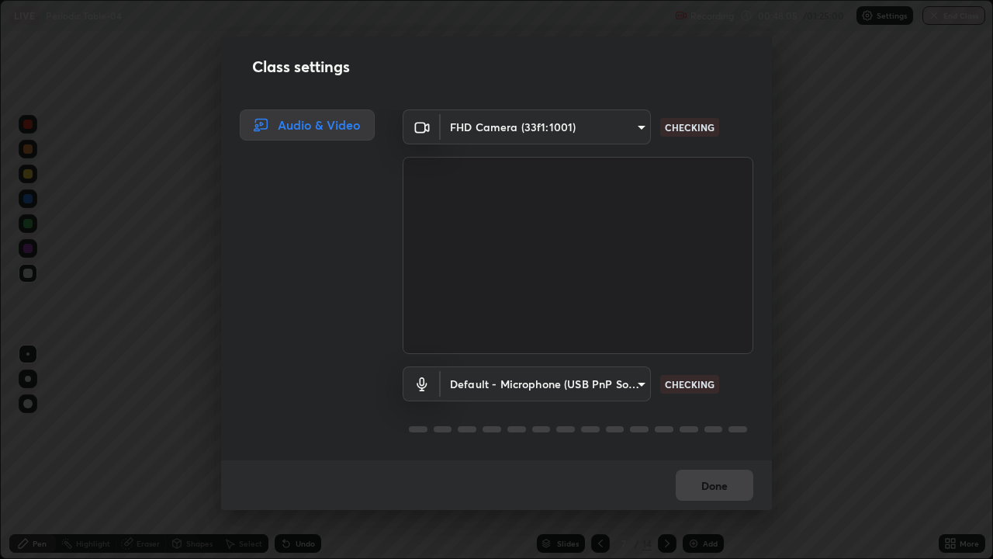
scroll to position [559, 993]
click at [179, 276] on div "Class settings Audio & Video FHD Camera (33f1:1001) 6ee9b2c6c9a5678ab5214f7e96b…" at bounding box center [496, 279] width 993 height 559
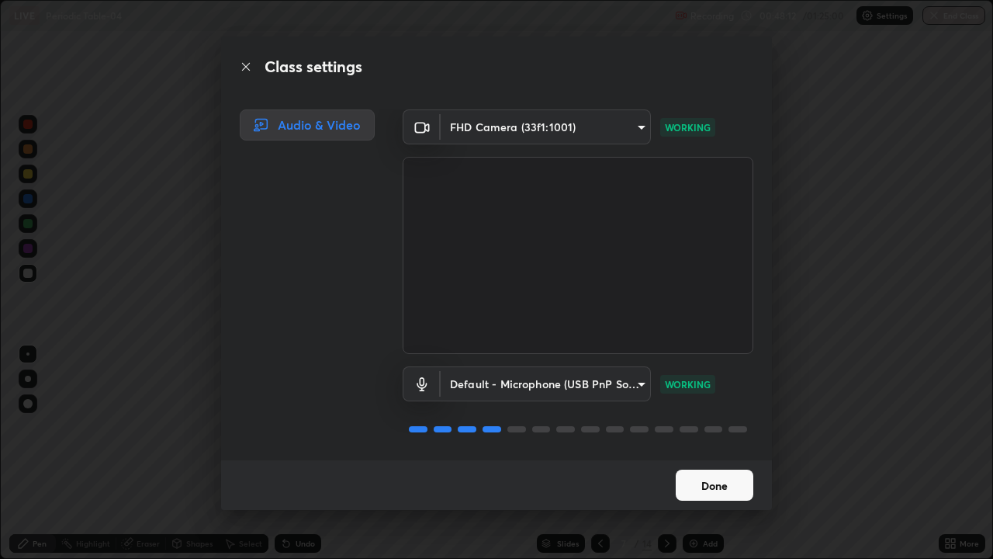
click at [722, 453] on button "Done" at bounding box center [715, 484] width 78 height 31
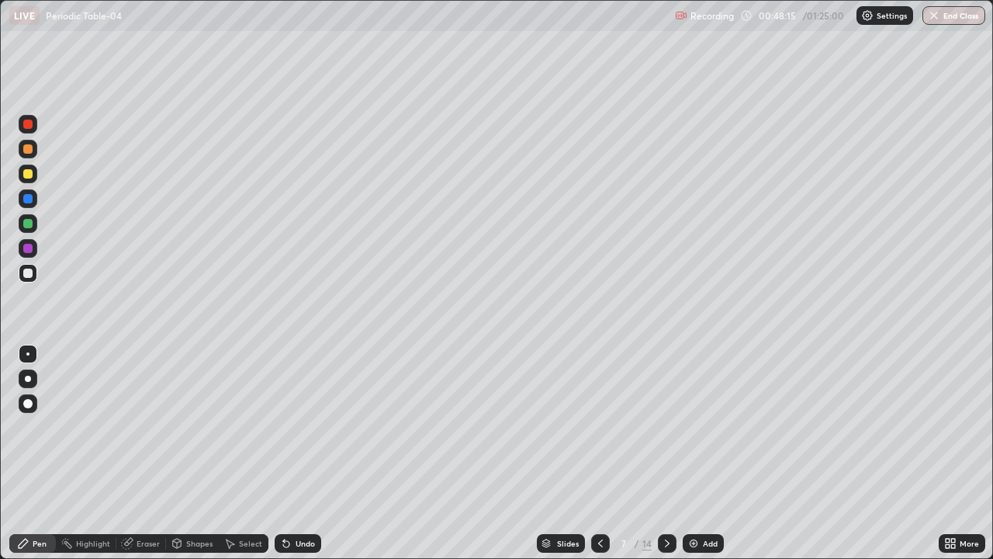
click at [149, 453] on div "Eraser" at bounding box center [148, 543] width 23 height 8
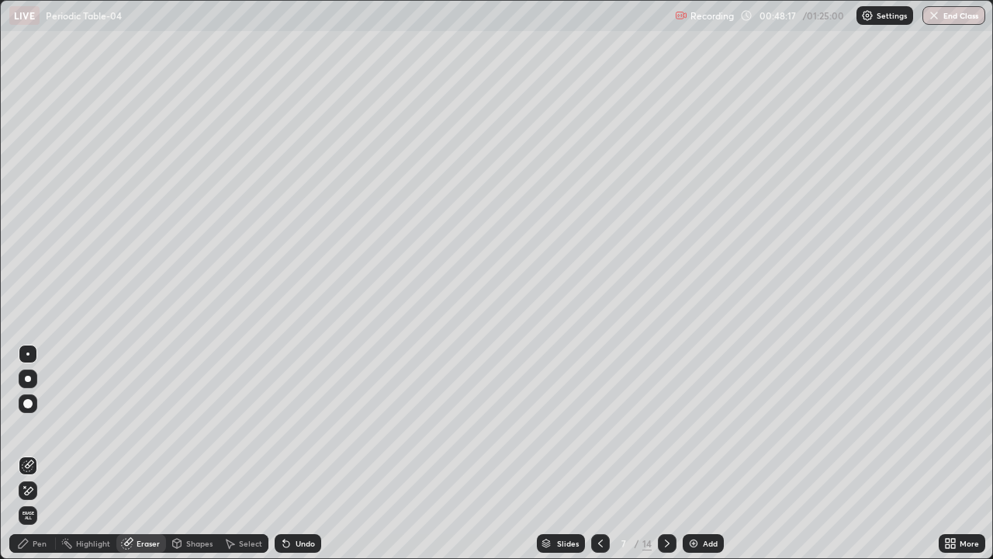
click at [29, 453] on div "Pen" at bounding box center [32, 543] width 47 height 19
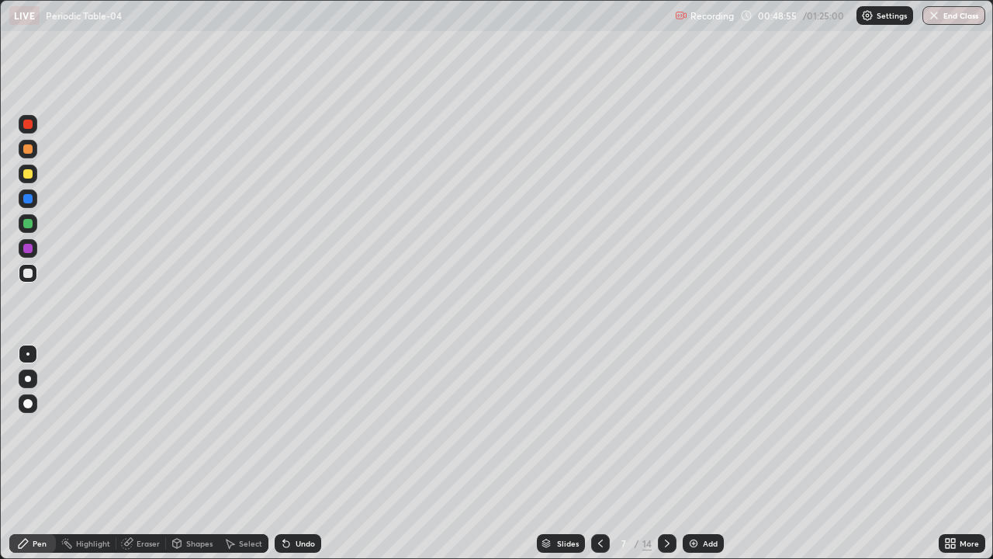
click at [26, 223] on div at bounding box center [27, 223] width 9 height 9
click at [26, 272] on div at bounding box center [27, 272] width 9 height 9
click at [25, 175] on div at bounding box center [27, 173] width 9 height 9
click at [26, 247] on div at bounding box center [27, 248] width 9 height 9
click at [33, 174] on div at bounding box center [28, 173] width 19 height 19
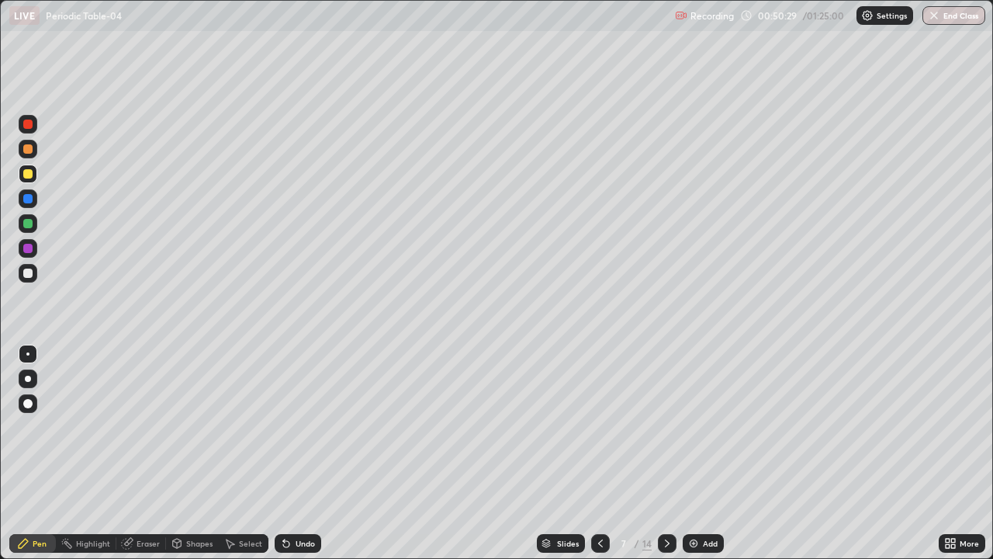
click at [143, 453] on div "Eraser" at bounding box center [148, 543] width 23 height 8
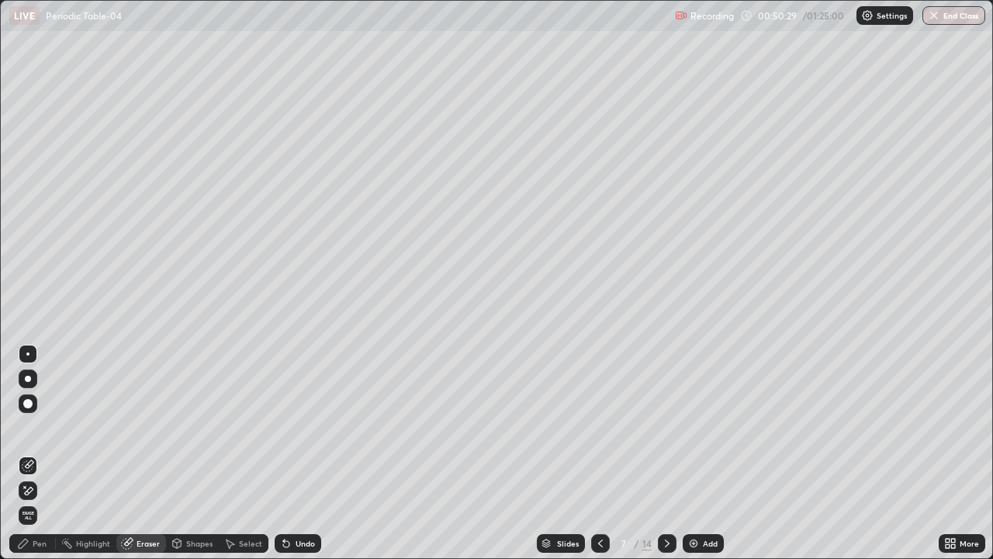
click at [30, 453] on icon at bounding box center [29, 490] width 9 height 8
click at [40, 453] on div "Pen" at bounding box center [40, 543] width 14 height 8
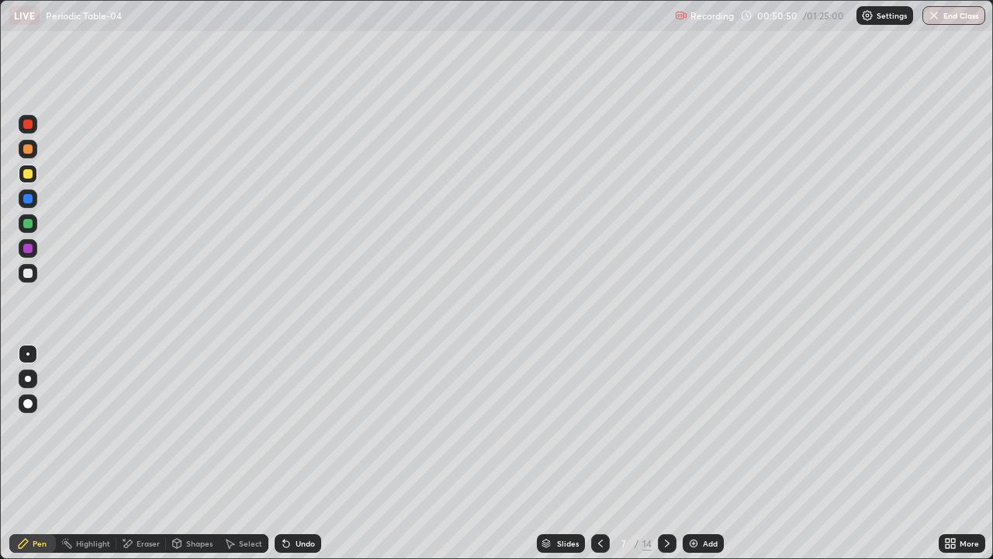
click at [28, 249] on div at bounding box center [27, 248] width 9 height 9
click at [29, 222] on div at bounding box center [27, 223] width 9 height 9
click at [28, 197] on div at bounding box center [27, 198] width 9 height 9
click at [31, 171] on div at bounding box center [27, 173] width 9 height 9
click at [200, 453] on div "Shapes" at bounding box center [192, 543] width 53 height 19
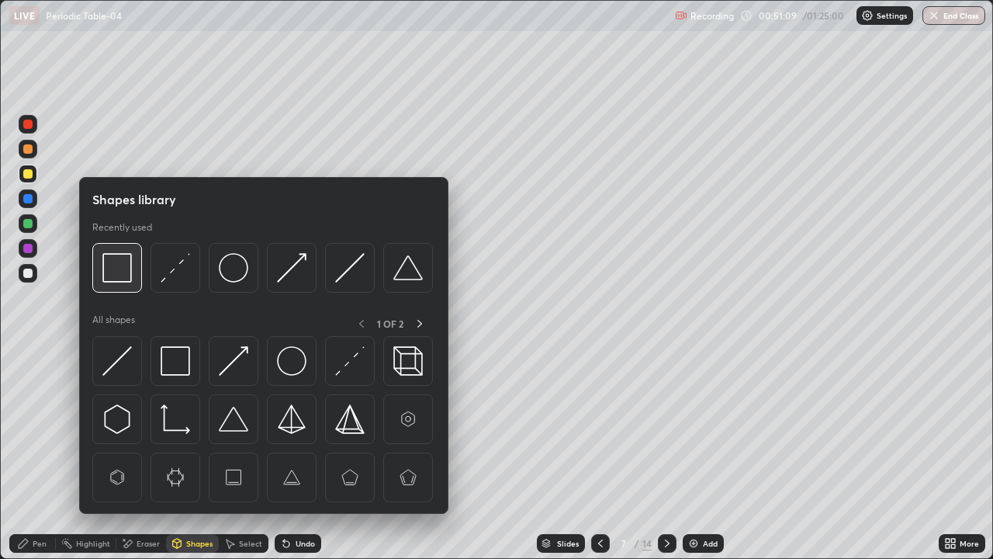
click at [119, 279] on img at bounding box center [116, 267] width 29 height 29
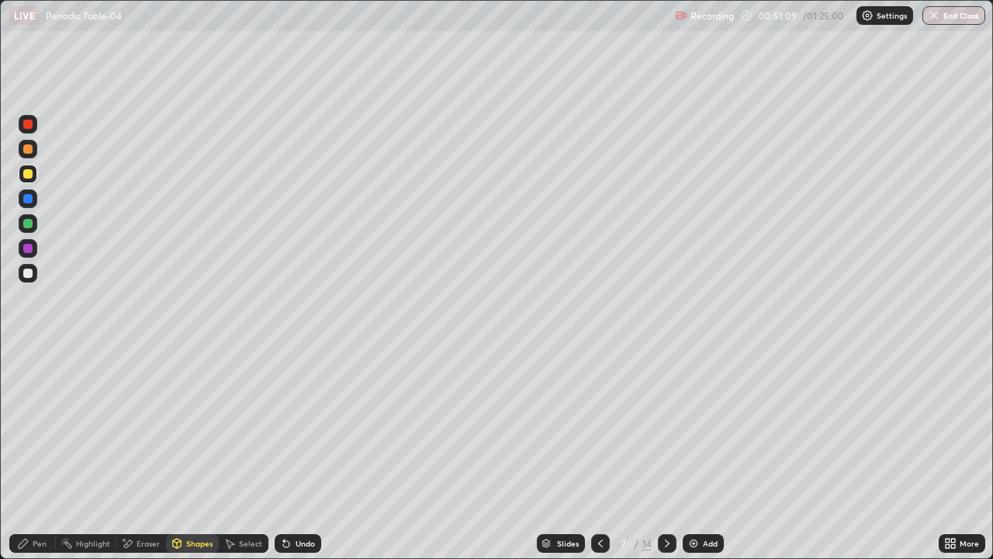
click at [29, 125] on div at bounding box center [27, 123] width 9 height 9
click at [40, 453] on div "Pen" at bounding box center [40, 543] width 14 height 8
click at [30, 175] on div at bounding box center [27, 173] width 9 height 9
click at [33, 275] on div at bounding box center [28, 273] width 19 height 19
click at [144, 453] on div "Eraser" at bounding box center [148, 543] width 23 height 8
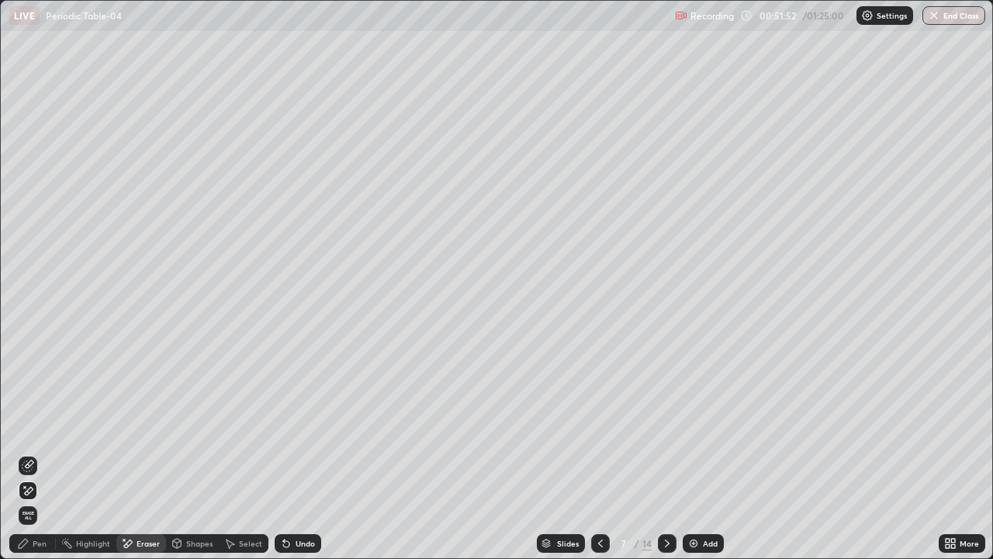
click at [35, 453] on div "Pen" at bounding box center [40, 543] width 14 height 8
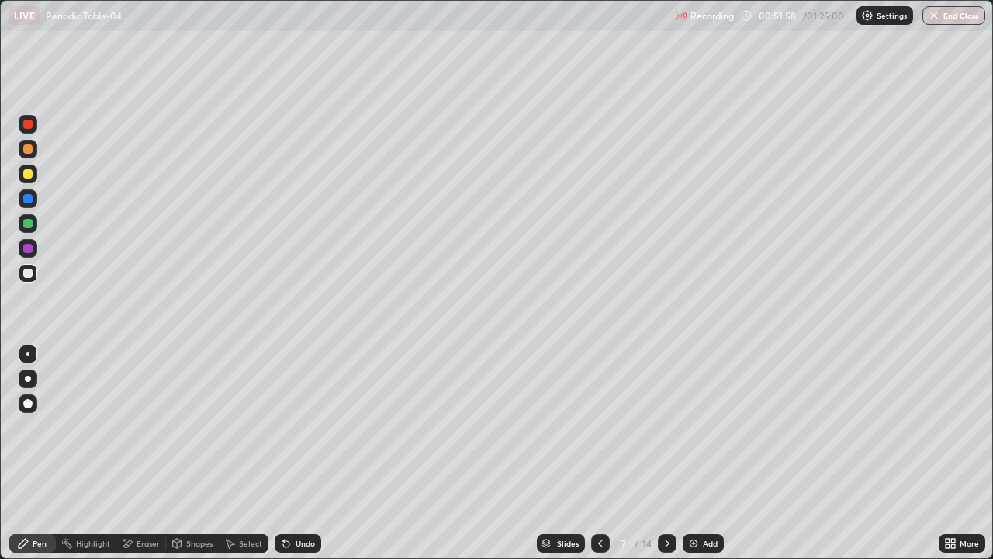
click at [32, 202] on div at bounding box center [28, 198] width 19 height 19
click at [29, 223] on div at bounding box center [27, 223] width 9 height 9
click at [207, 453] on div "Shapes" at bounding box center [199, 543] width 26 height 8
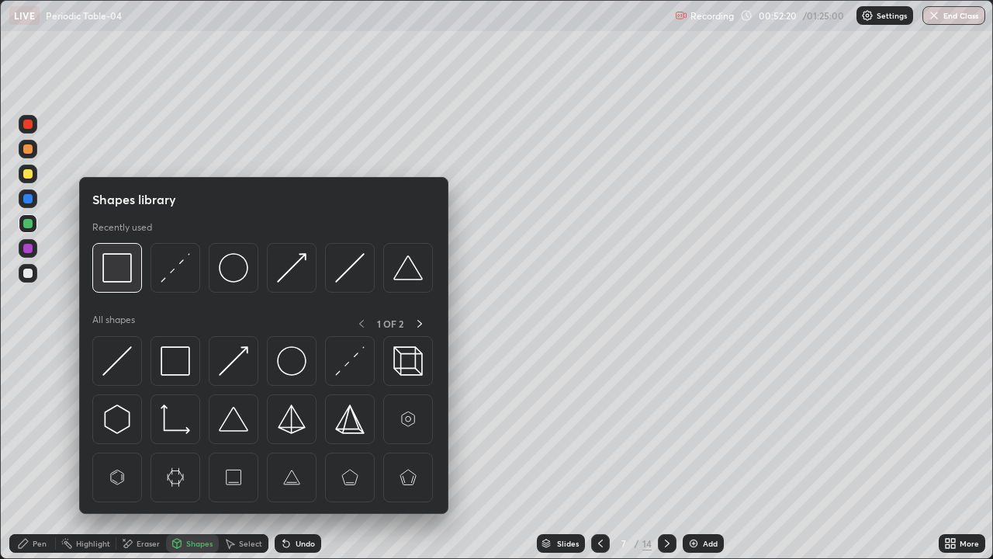
click at [110, 267] on img at bounding box center [116, 267] width 29 height 29
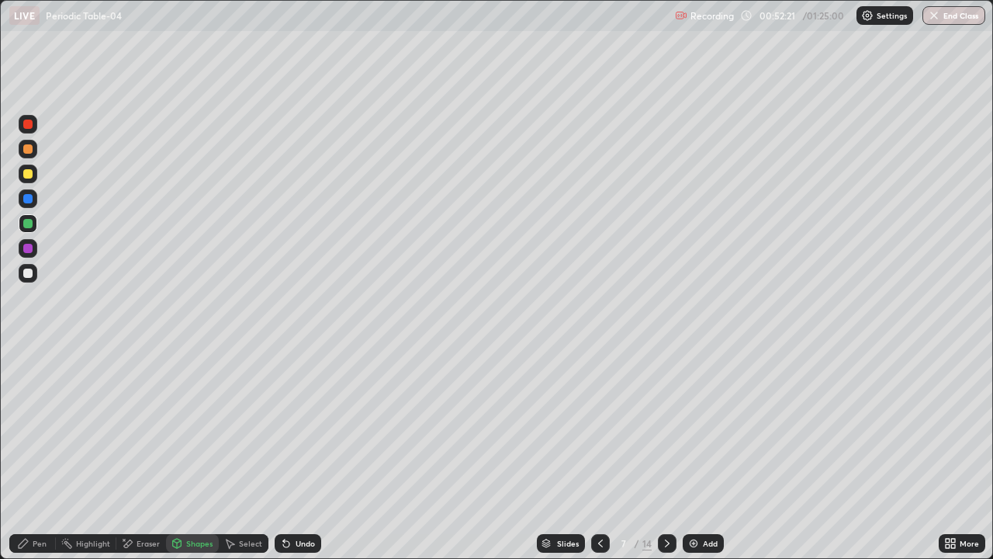
click at [30, 120] on div at bounding box center [27, 123] width 9 height 9
click at [47, 453] on div "Pen" at bounding box center [32, 543] width 47 height 19
click at [29, 248] on div at bounding box center [27, 248] width 9 height 9
click at [28, 272] on div at bounding box center [27, 272] width 9 height 9
click at [34, 168] on div at bounding box center [28, 173] width 19 height 19
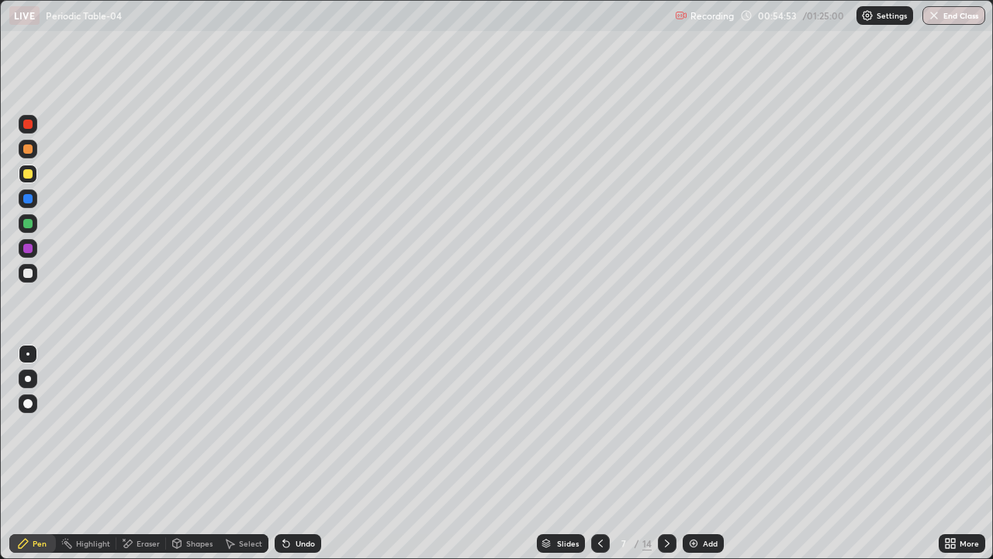
click at [32, 132] on div at bounding box center [28, 124] width 19 height 19
click at [303, 453] on div "Undo" at bounding box center [305, 543] width 19 height 8
click at [27, 171] on div at bounding box center [27, 173] width 9 height 9
click at [663, 453] on icon at bounding box center [667, 543] width 12 height 12
click at [27, 150] on div at bounding box center [27, 148] width 9 height 9
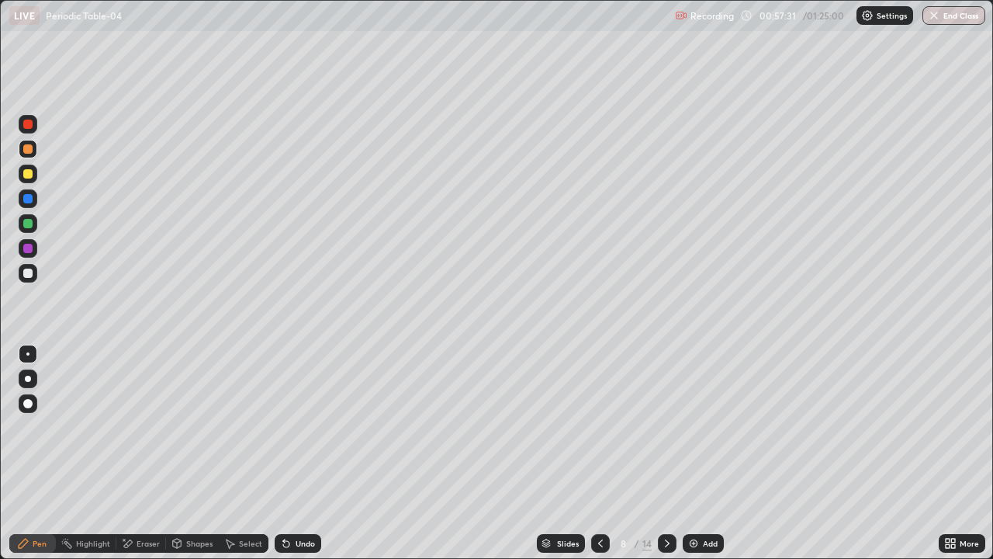
click at [26, 219] on div at bounding box center [27, 223] width 9 height 9
click at [35, 174] on div at bounding box center [28, 173] width 19 height 19
click at [27, 151] on div at bounding box center [27, 148] width 9 height 9
click at [29, 273] on div at bounding box center [27, 272] width 9 height 9
click at [30, 219] on div at bounding box center [27, 223] width 9 height 9
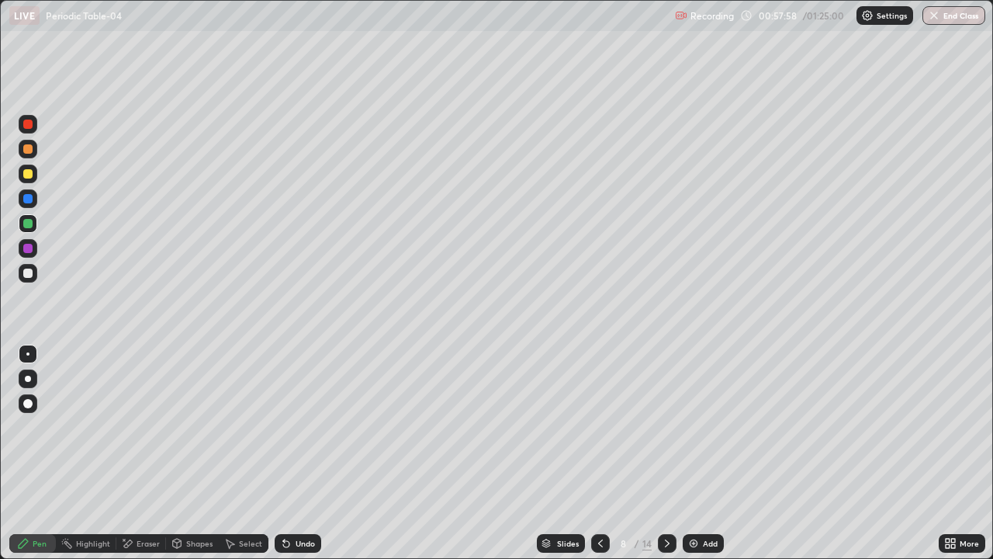
click at [31, 271] on div at bounding box center [27, 272] width 9 height 9
click at [32, 223] on div at bounding box center [27, 223] width 9 height 9
click at [31, 151] on div at bounding box center [27, 148] width 9 height 9
click at [23, 271] on div at bounding box center [27, 272] width 9 height 9
click at [28, 227] on div at bounding box center [27, 223] width 9 height 9
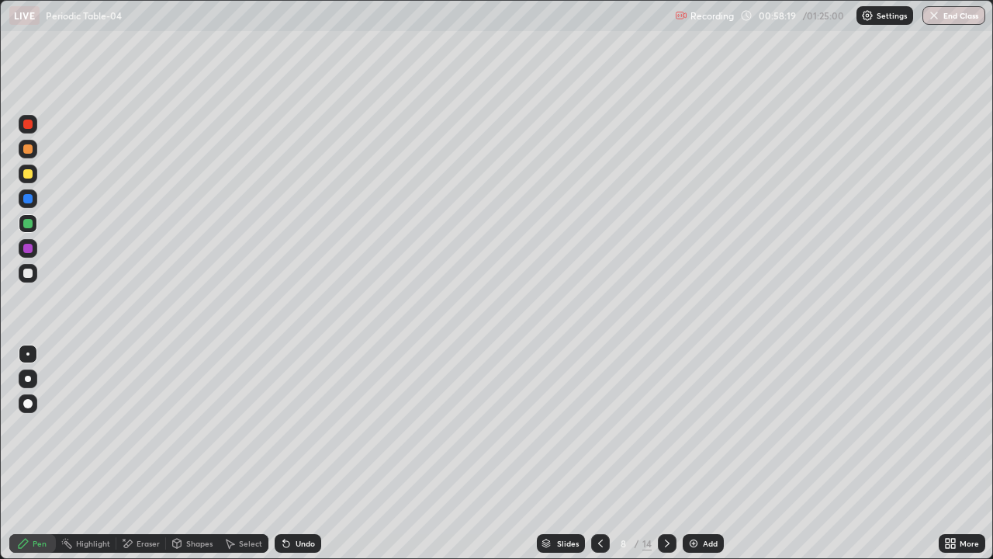
click at [34, 274] on div at bounding box center [28, 273] width 19 height 19
click at [31, 226] on div at bounding box center [27, 223] width 9 height 9
click at [27, 174] on div at bounding box center [27, 173] width 9 height 9
click at [31, 223] on div at bounding box center [27, 223] width 9 height 9
click at [33, 175] on div at bounding box center [28, 173] width 19 height 19
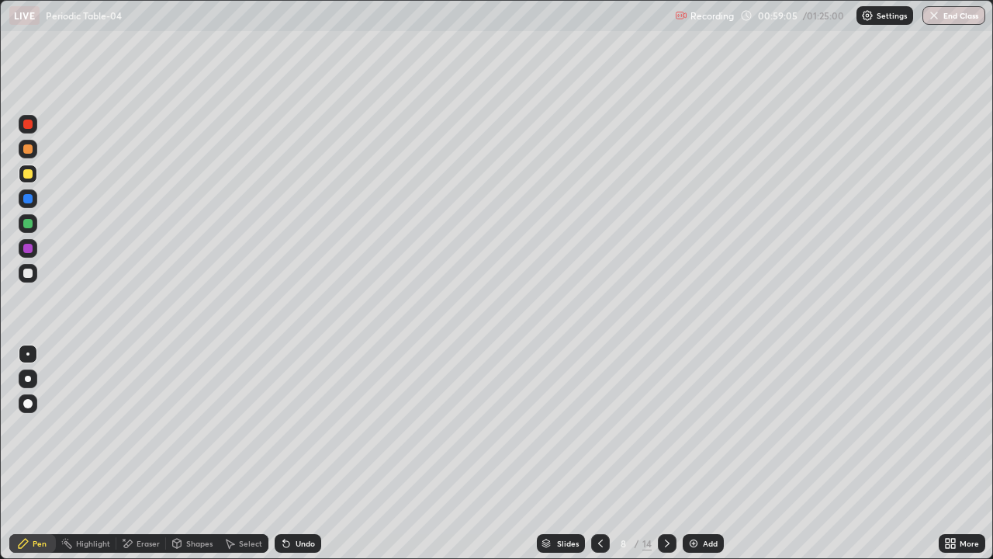
click at [28, 244] on div at bounding box center [27, 248] width 9 height 9
click at [29, 178] on div at bounding box center [27, 173] width 9 height 9
click at [33, 268] on div at bounding box center [28, 273] width 19 height 19
click at [29, 250] on div at bounding box center [27, 248] width 9 height 9
click at [29, 175] on div at bounding box center [27, 173] width 9 height 9
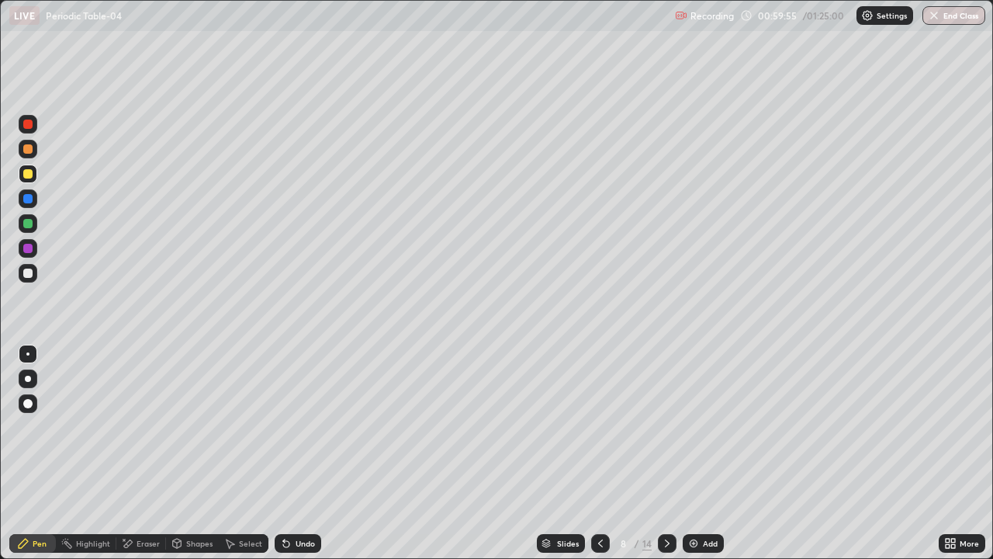
click at [29, 225] on div at bounding box center [27, 223] width 9 height 9
click at [30, 249] on div at bounding box center [27, 248] width 9 height 9
click at [29, 124] on div at bounding box center [27, 123] width 9 height 9
click at [302, 453] on div "Undo" at bounding box center [298, 543] width 47 height 19
click at [663, 453] on div at bounding box center [667, 543] width 19 height 19
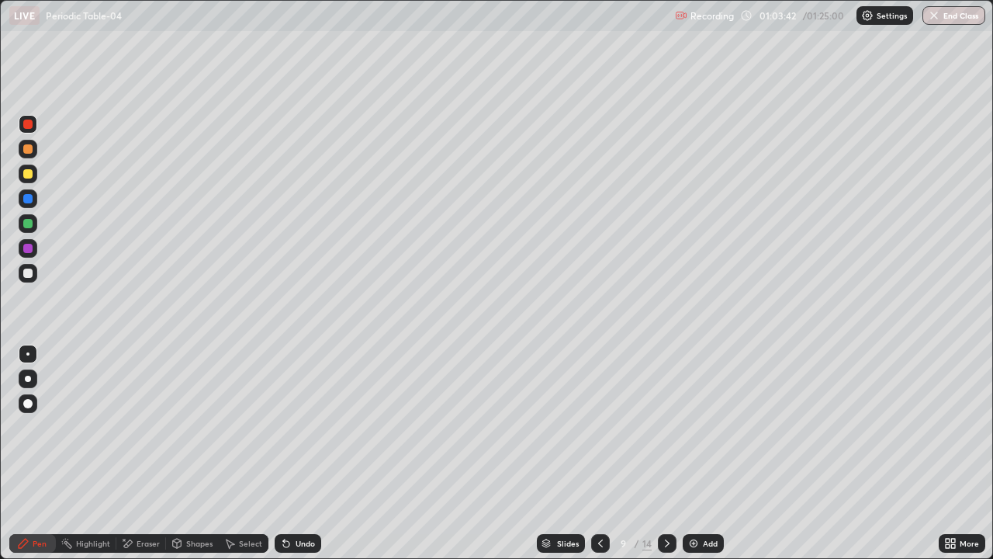
click at [29, 152] on div at bounding box center [27, 148] width 9 height 9
click at [206, 453] on div "Shapes" at bounding box center [199, 543] width 26 height 8
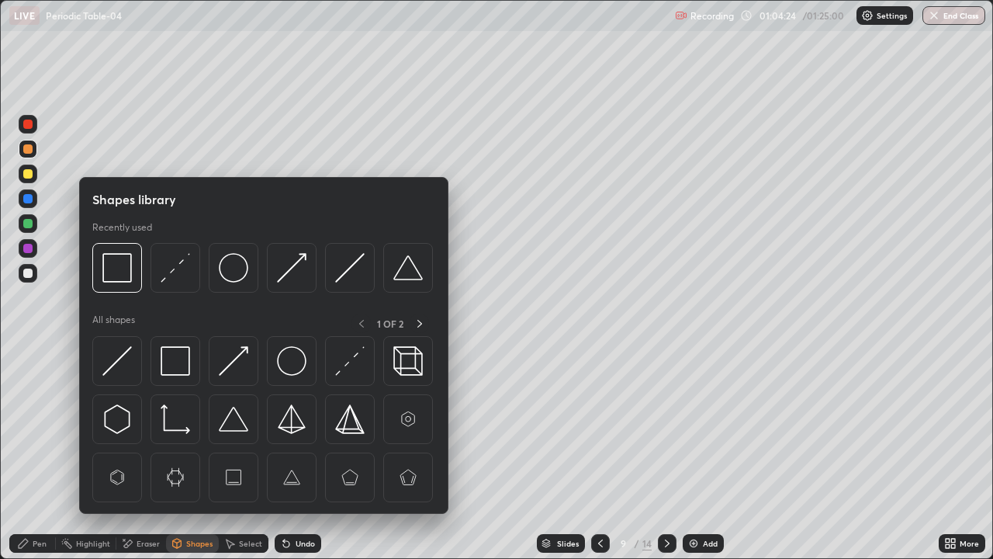
click at [293, 453] on div "Undo" at bounding box center [298, 543] width 47 height 19
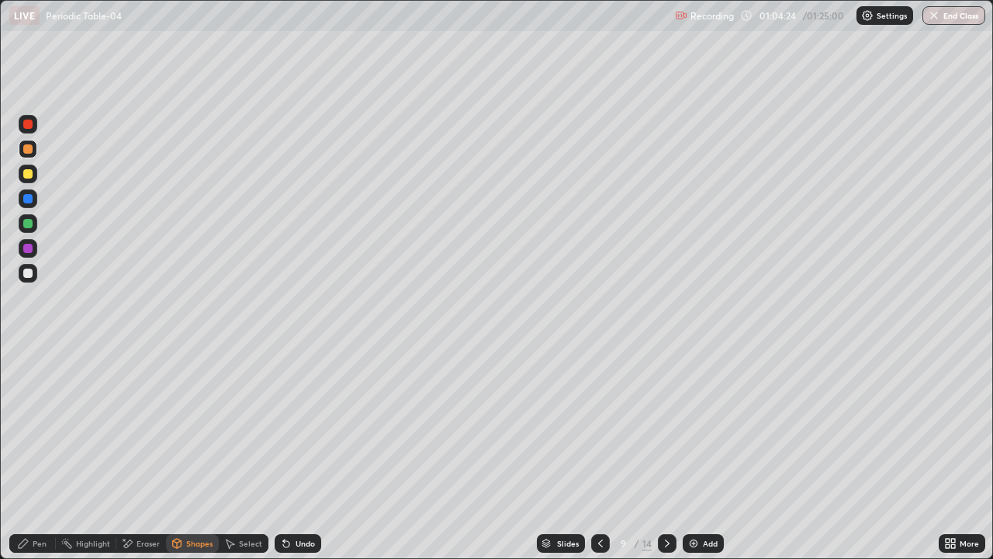
click at [299, 453] on div "Undo" at bounding box center [305, 543] width 19 height 8
click at [298, 453] on div "Undo" at bounding box center [305, 543] width 19 height 8
click at [296, 453] on div "Undo" at bounding box center [305, 543] width 19 height 8
click at [297, 453] on div "Undo" at bounding box center [305, 543] width 19 height 8
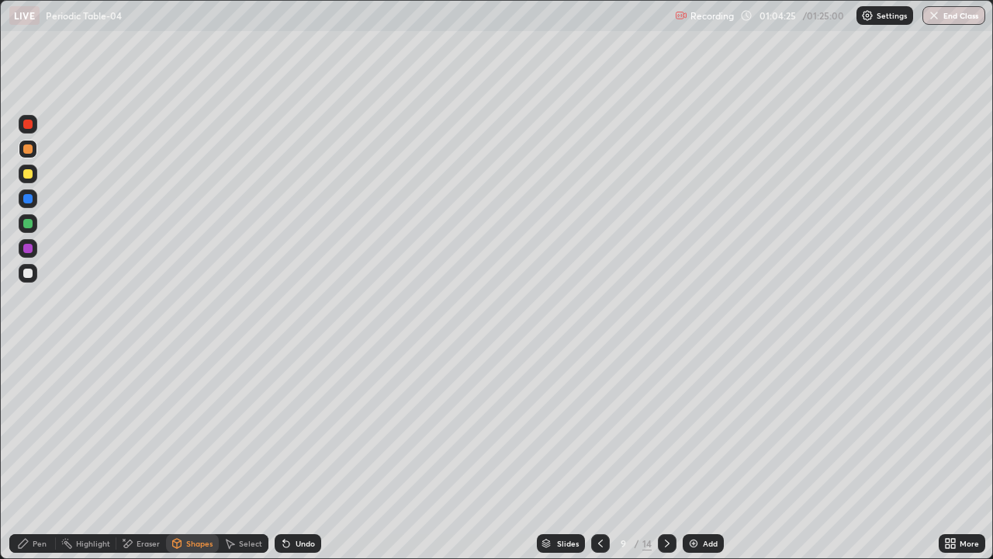
click at [296, 453] on div "Undo" at bounding box center [305, 543] width 19 height 8
click at [299, 453] on div "Undo" at bounding box center [298, 543] width 47 height 19
click at [48, 453] on div "Pen" at bounding box center [32, 543] width 47 height 19
click at [199, 453] on div "Shapes" at bounding box center [199, 543] width 26 height 8
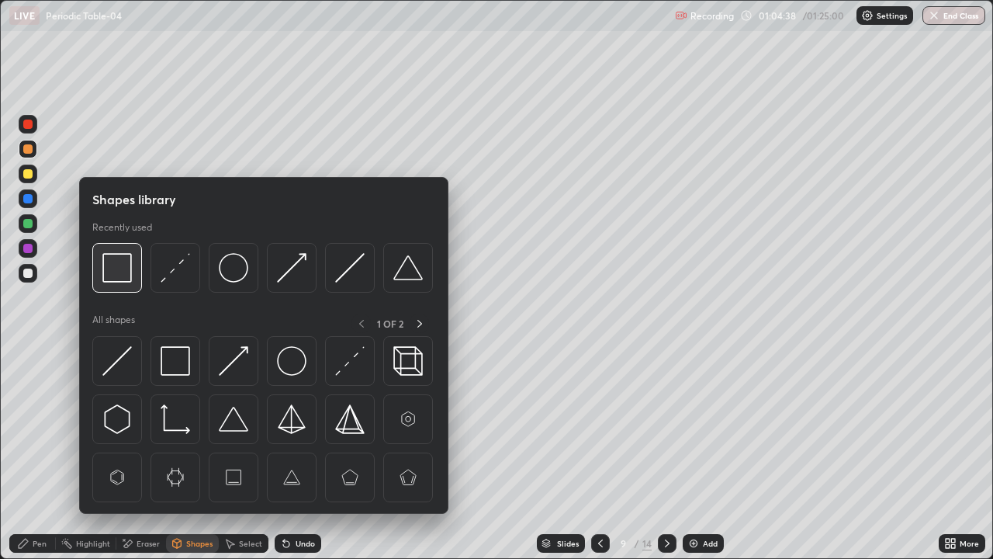
click at [118, 275] on img at bounding box center [116, 267] width 29 height 29
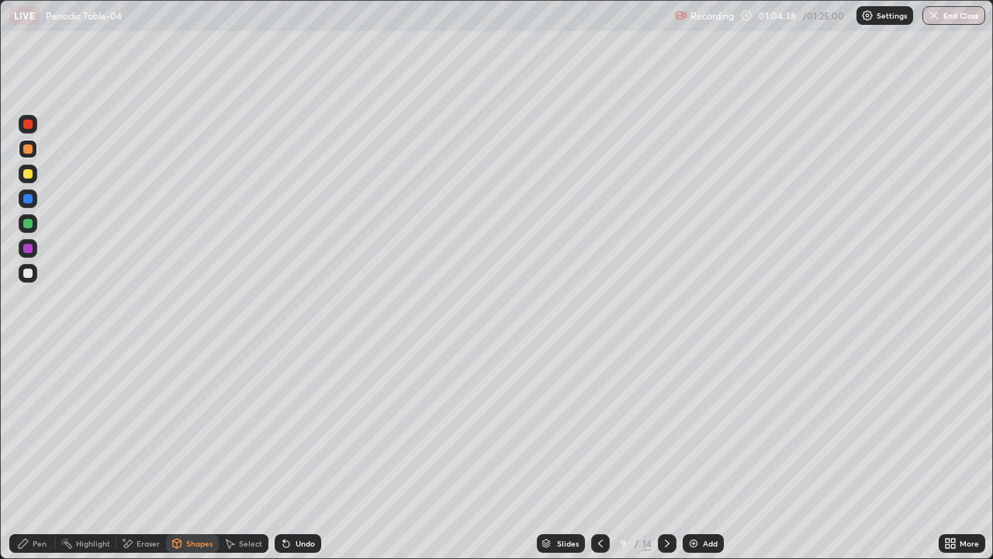
click at [28, 224] on div at bounding box center [27, 223] width 9 height 9
click at [186, 453] on div "Shapes" at bounding box center [199, 543] width 26 height 8
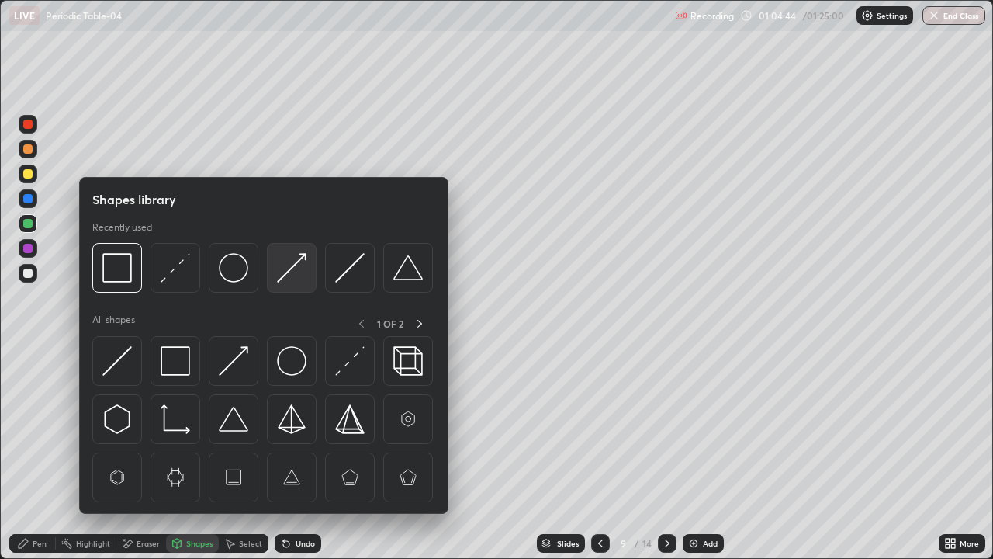
click at [286, 273] on img at bounding box center [291, 267] width 29 height 29
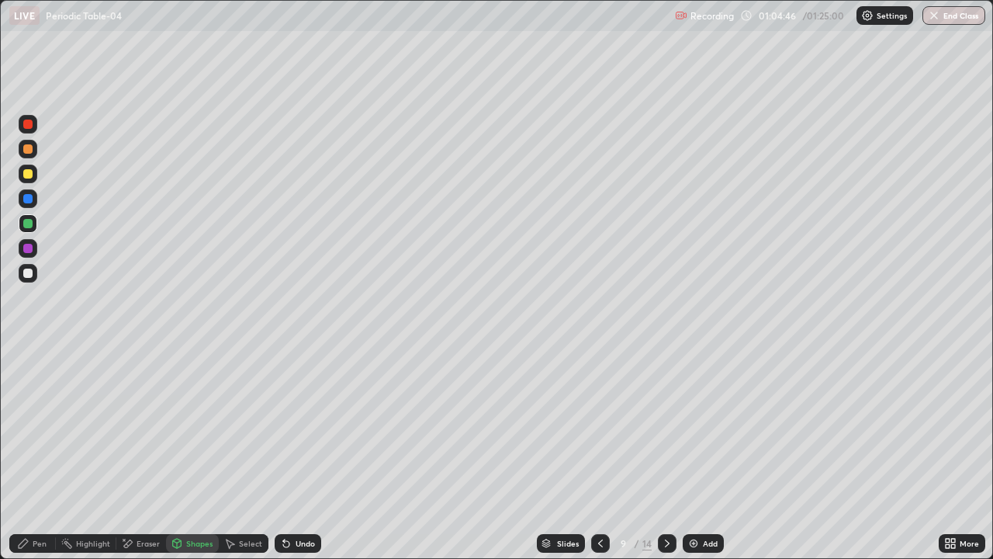
click at [29, 200] on div at bounding box center [27, 198] width 9 height 9
click at [41, 453] on div "Pen" at bounding box center [40, 543] width 14 height 8
click at [28, 171] on div at bounding box center [27, 173] width 9 height 9
click at [28, 226] on div at bounding box center [27, 223] width 9 height 9
click at [283, 453] on icon at bounding box center [286, 544] width 6 height 6
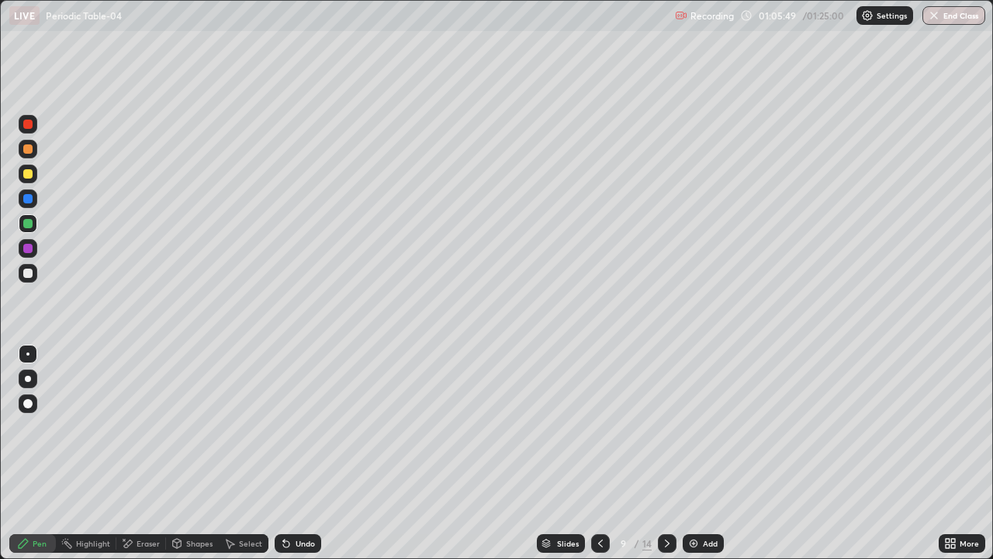
click at [283, 453] on icon at bounding box center [286, 544] width 6 height 6
click at [25, 198] on div at bounding box center [27, 198] width 9 height 9
click at [29, 271] on div at bounding box center [27, 272] width 9 height 9
click at [28, 247] on div at bounding box center [27, 248] width 9 height 9
click at [29, 169] on div at bounding box center [27, 173] width 9 height 9
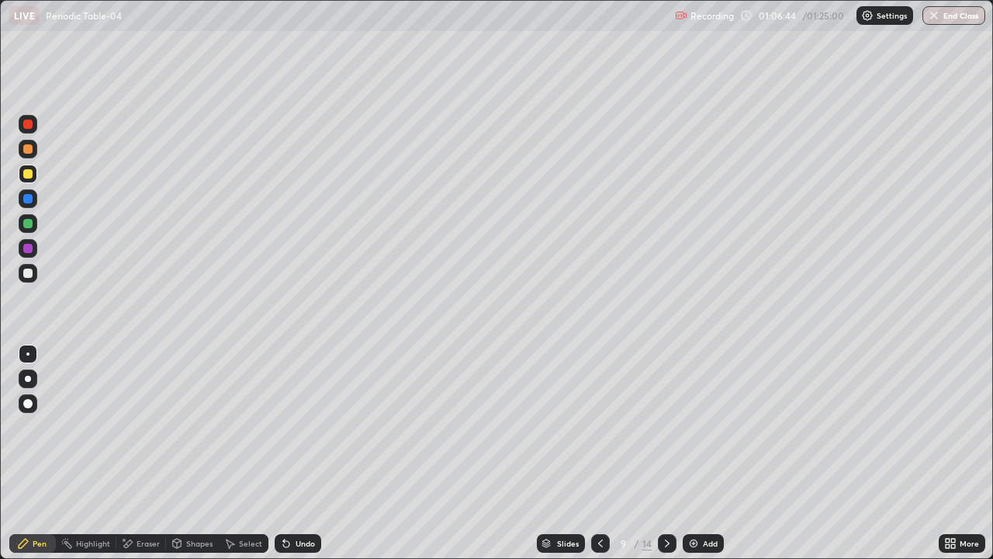
click at [29, 249] on div at bounding box center [27, 248] width 9 height 9
click at [29, 127] on div at bounding box center [27, 123] width 9 height 9
click at [28, 175] on div at bounding box center [27, 173] width 9 height 9
click at [29, 151] on div at bounding box center [27, 148] width 9 height 9
click at [28, 272] on div at bounding box center [27, 272] width 9 height 9
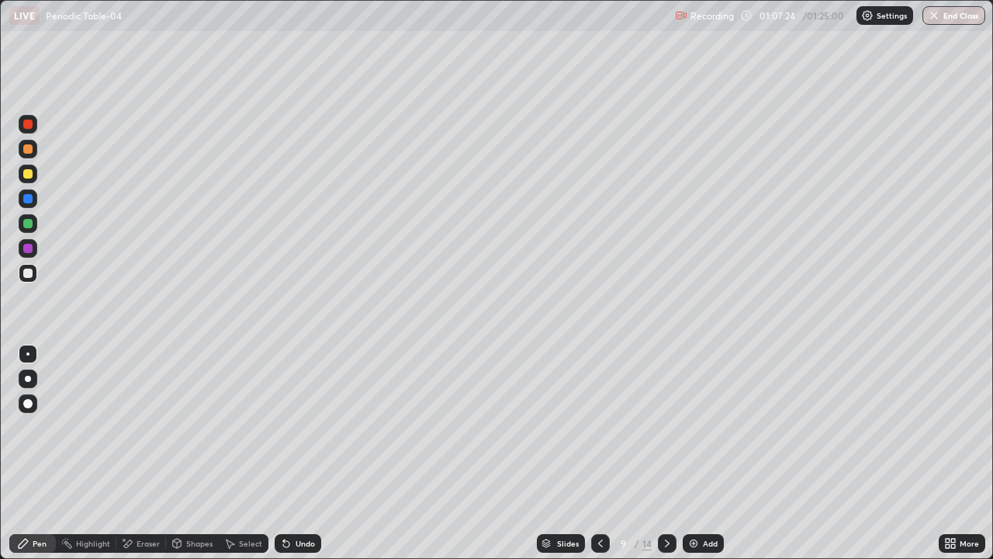
click at [29, 250] on div at bounding box center [27, 248] width 9 height 9
click at [36, 199] on div at bounding box center [28, 198] width 19 height 19
click at [78, 453] on div "Highlight" at bounding box center [86, 543] width 61 height 31
click at [667, 453] on icon at bounding box center [667, 543] width 12 height 12
click at [30, 453] on div "Pen" at bounding box center [32, 543] width 47 height 19
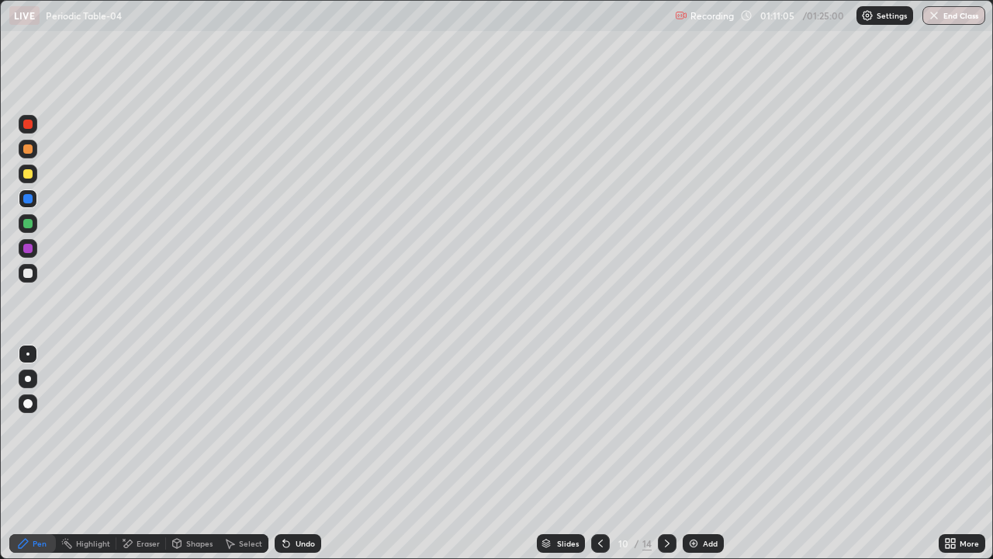
click at [28, 125] on div at bounding box center [27, 123] width 9 height 9
click at [27, 201] on div at bounding box center [27, 198] width 9 height 9
click at [29, 266] on div at bounding box center [28, 273] width 19 height 19
click at [29, 247] on div at bounding box center [27, 248] width 9 height 9
click at [29, 196] on div at bounding box center [27, 198] width 9 height 9
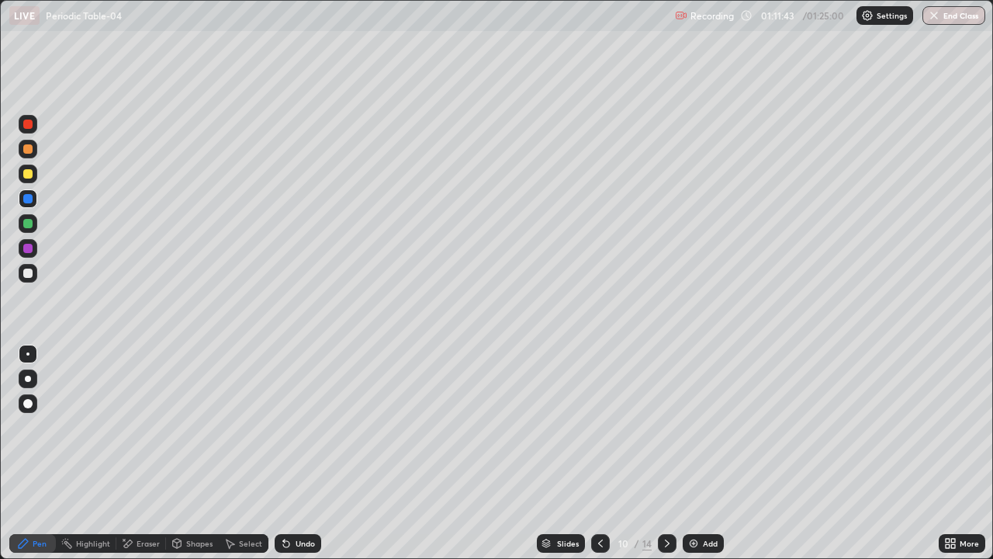
click at [26, 269] on div at bounding box center [27, 272] width 9 height 9
click at [31, 247] on div at bounding box center [27, 248] width 9 height 9
click at [28, 176] on div at bounding box center [27, 173] width 9 height 9
click at [186, 453] on div "Shapes" at bounding box center [199, 543] width 26 height 8
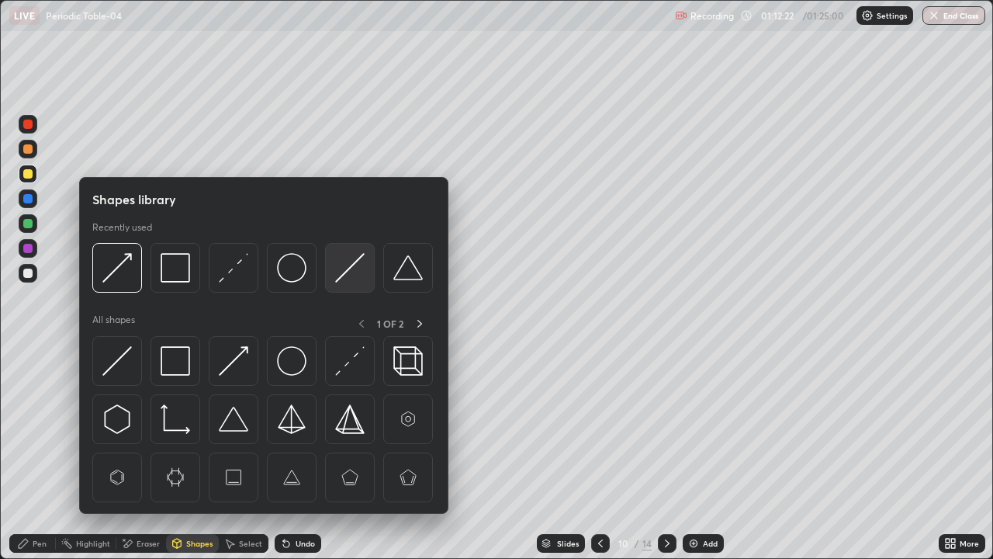
click at [336, 277] on img at bounding box center [349, 267] width 29 height 29
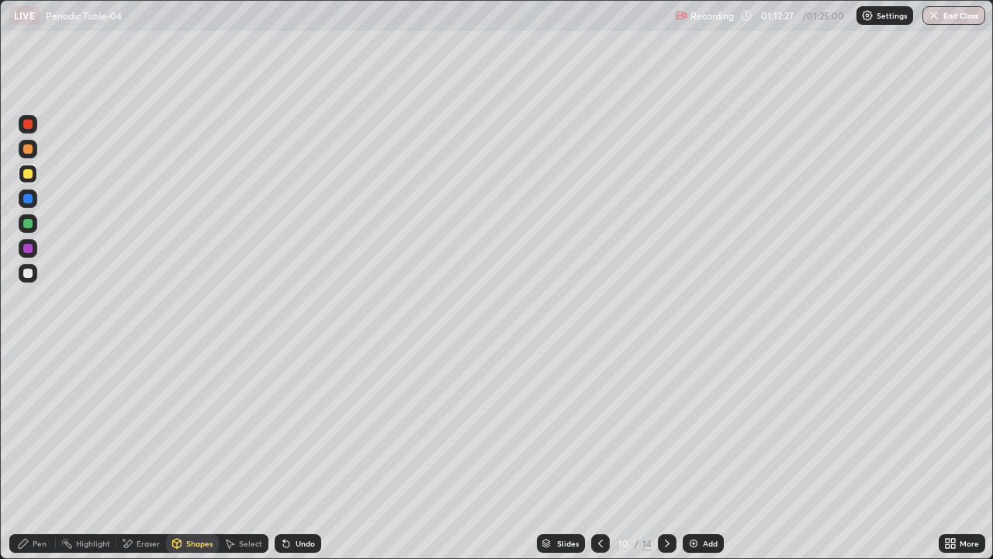
click at [31, 453] on div "Pen" at bounding box center [32, 543] width 47 height 19
click at [26, 200] on div at bounding box center [27, 198] width 9 height 9
click at [28, 272] on div at bounding box center [27, 272] width 9 height 9
click at [31, 223] on div at bounding box center [27, 223] width 9 height 9
click at [26, 246] on div at bounding box center [27, 248] width 9 height 9
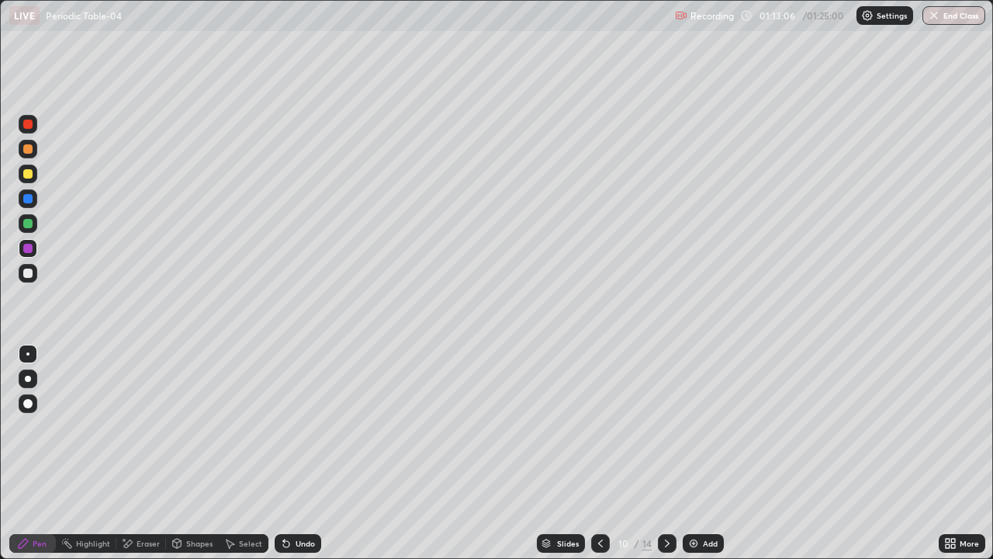
click at [29, 174] on div at bounding box center [27, 173] width 9 height 9
click at [28, 150] on div at bounding box center [27, 148] width 9 height 9
click at [134, 453] on div "Eraser" at bounding box center [141, 543] width 50 height 19
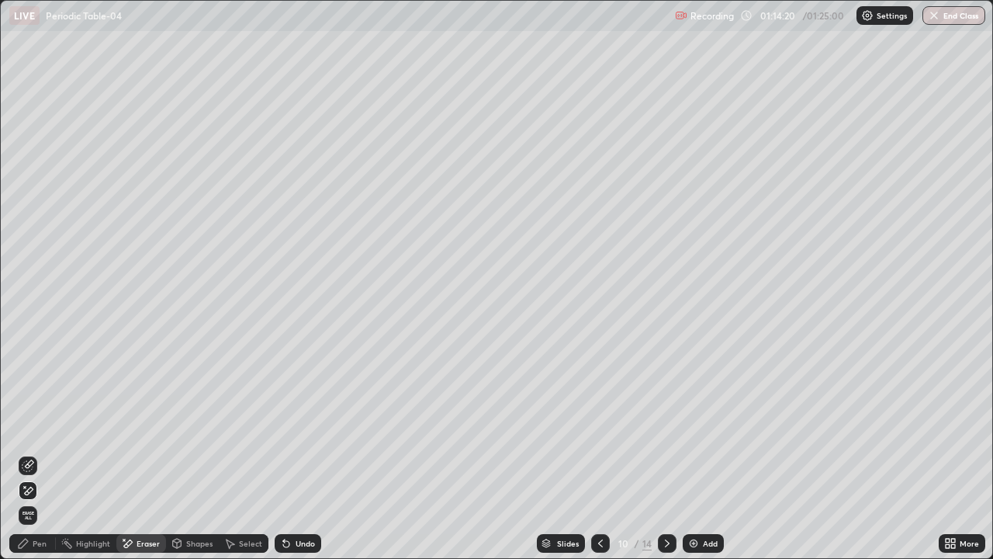
click at [37, 453] on div "Pen" at bounding box center [40, 543] width 14 height 8
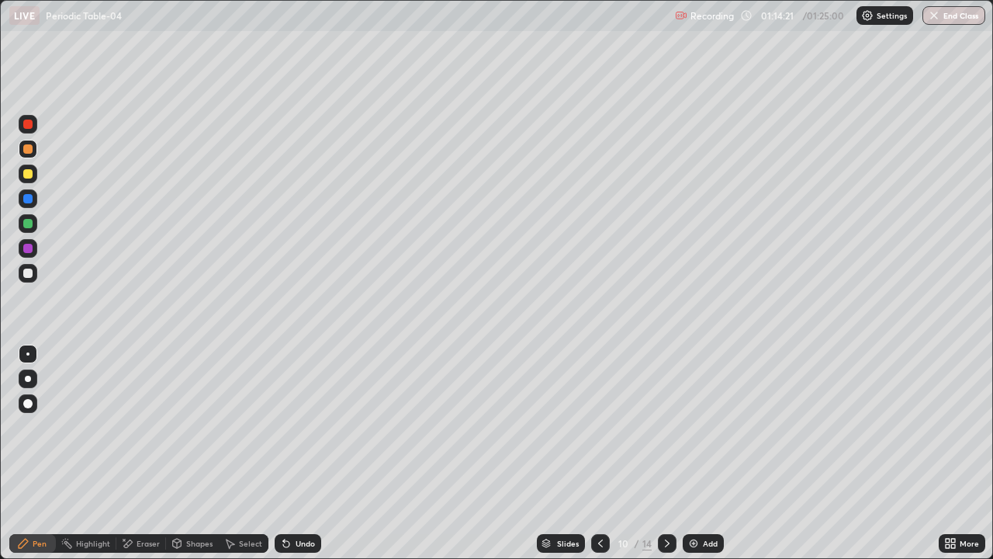
click at [29, 275] on div at bounding box center [27, 272] width 9 height 9
click at [34, 247] on div at bounding box center [28, 248] width 19 height 19
click at [194, 453] on div "Shapes" at bounding box center [199, 543] width 26 height 8
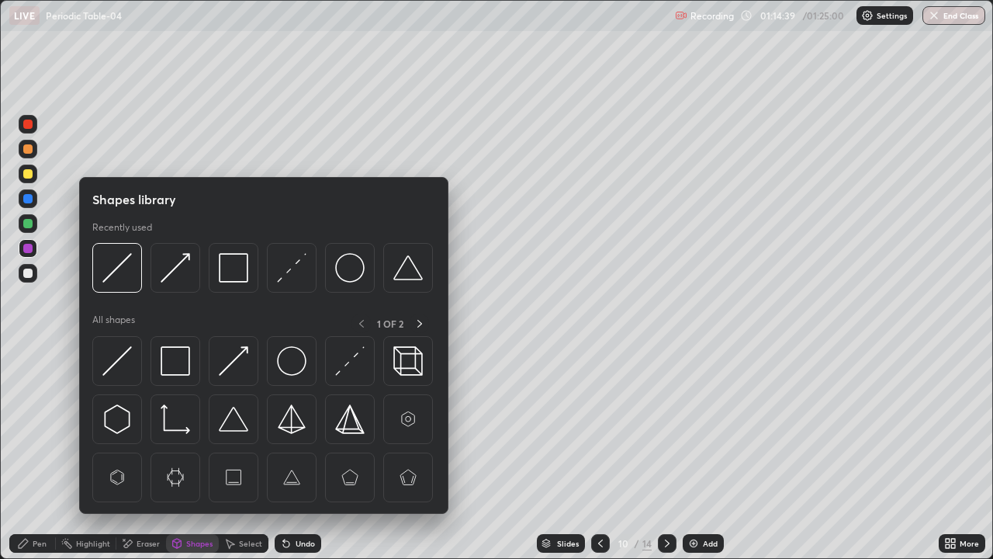
click at [37, 351] on div at bounding box center [28, 320] width 25 height 416
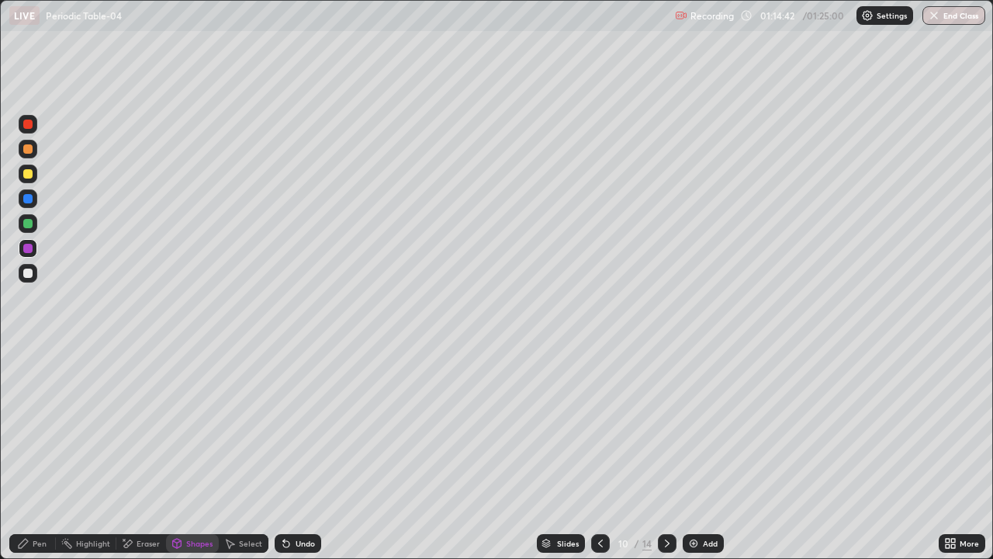
click at [26, 225] on div at bounding box center [27, 223] width 9 height 9
click at [29, 153] on div at bounding box center [27, 148] width 9 height 9
click at [298, 453] on div "Undo" at bounding box center [298, 543] width 47 height 19
click at [27, 453] on div "Pen" at bounding box center [32, 543] width 47 height 19
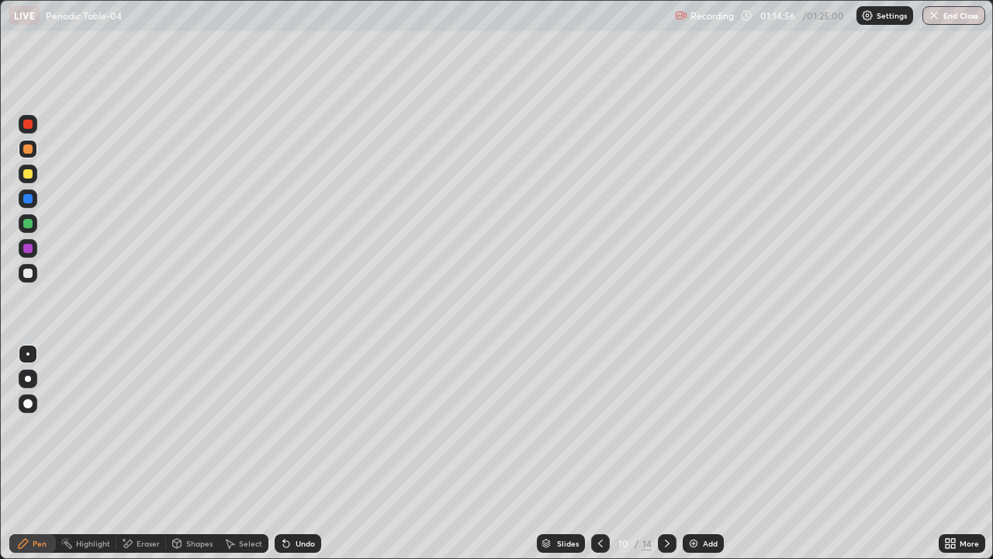
click at [32, 202] on div at bounding box center [28, 198] width 19 height 19
click at [34, 273] on div at bounding box center [28, 273] width 19 height 19
click at [30, 249] on div at bounding box center [27, 248] width 9 height 9
click at [197, 453] on div "Shapes" at bounding box center [199, 543] width 26 height 8
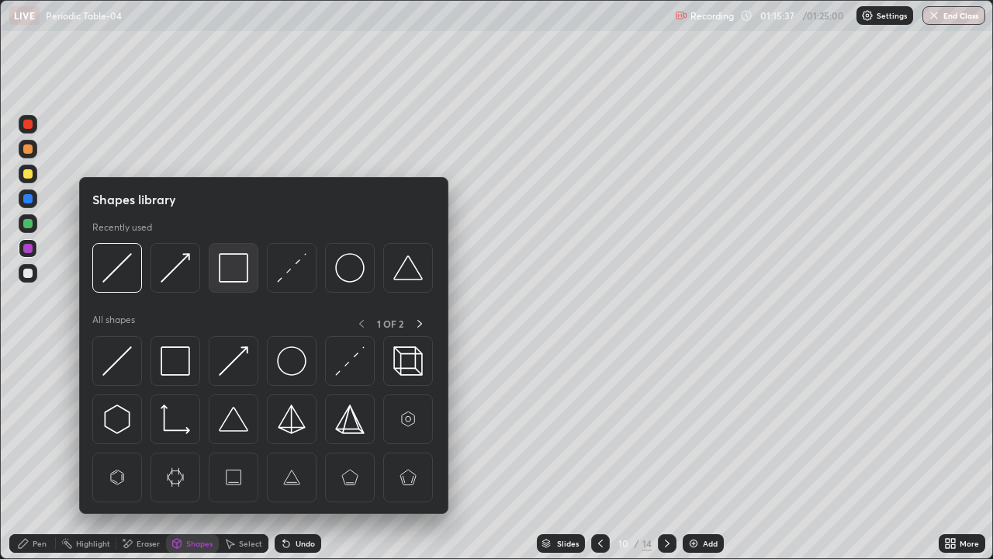
click at [235, 277] on img at bounding box center [233, 267] width 29 height 29
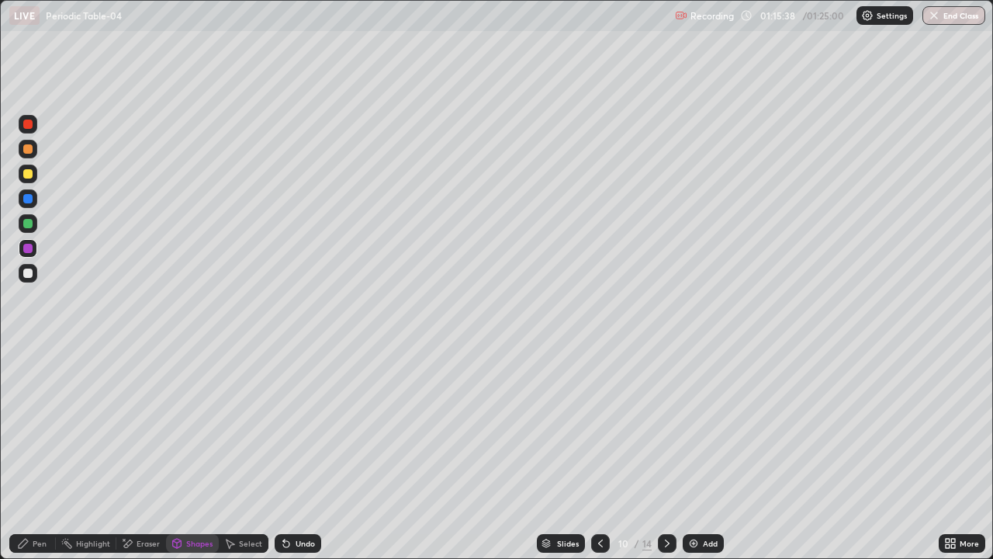
click at [29, 173] on div at bounding box center [27, 173] width 9 height 9
click at [29, 453] on div "Pen" at bounding box center [32, 543] width 47 height 19
click at [36, 223] on div at bounding box center [28, 223] width 19 height 19
click at [940, 15] on button "End Class" at bounding box center [953, 15] width 63 height 19
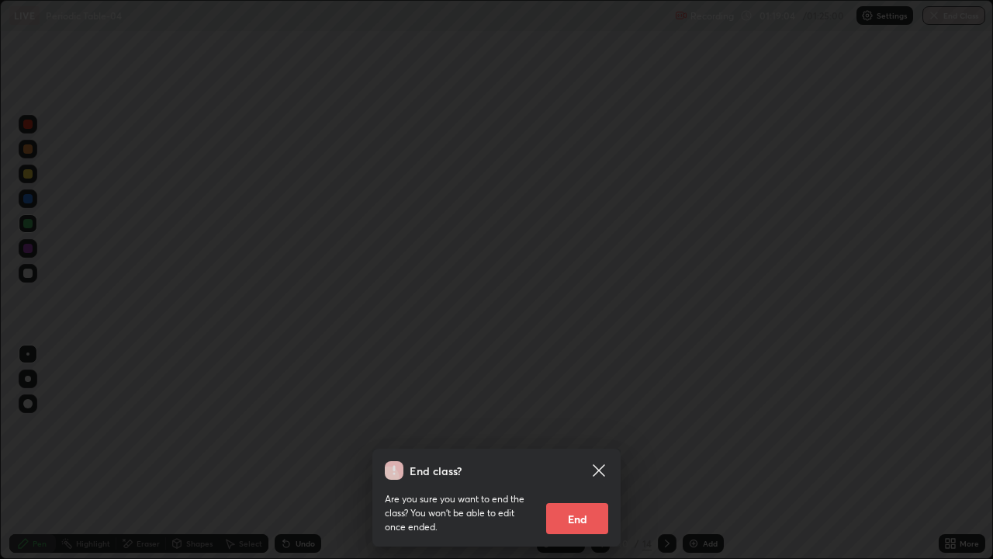
click at [567, 453] on button "End" at bounding box center [577, 518] width 62 height 31
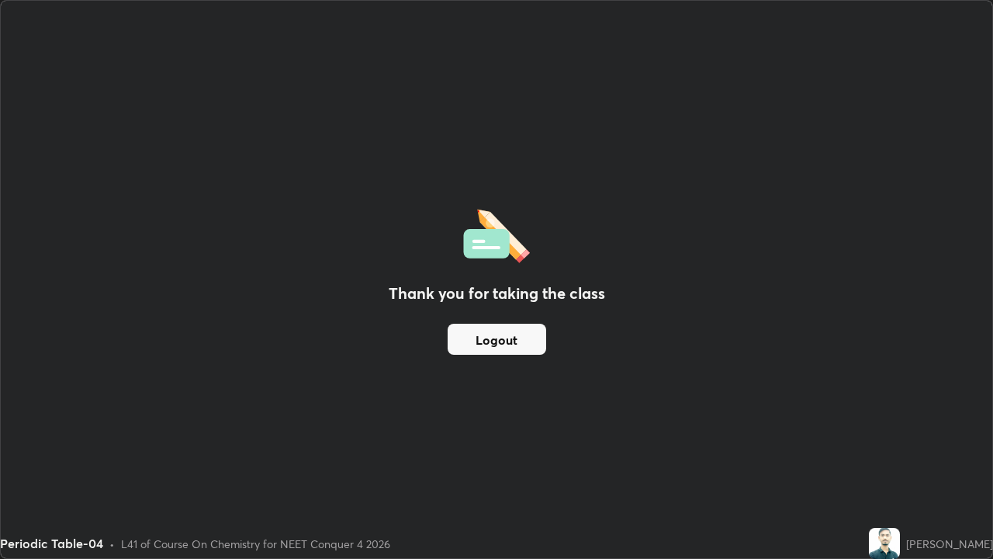
click at [519, 341] on button "Logout" at bounding box center [497, 339] width 99 height 31
